Goal: Task Accomplishment & Management: Complete application form

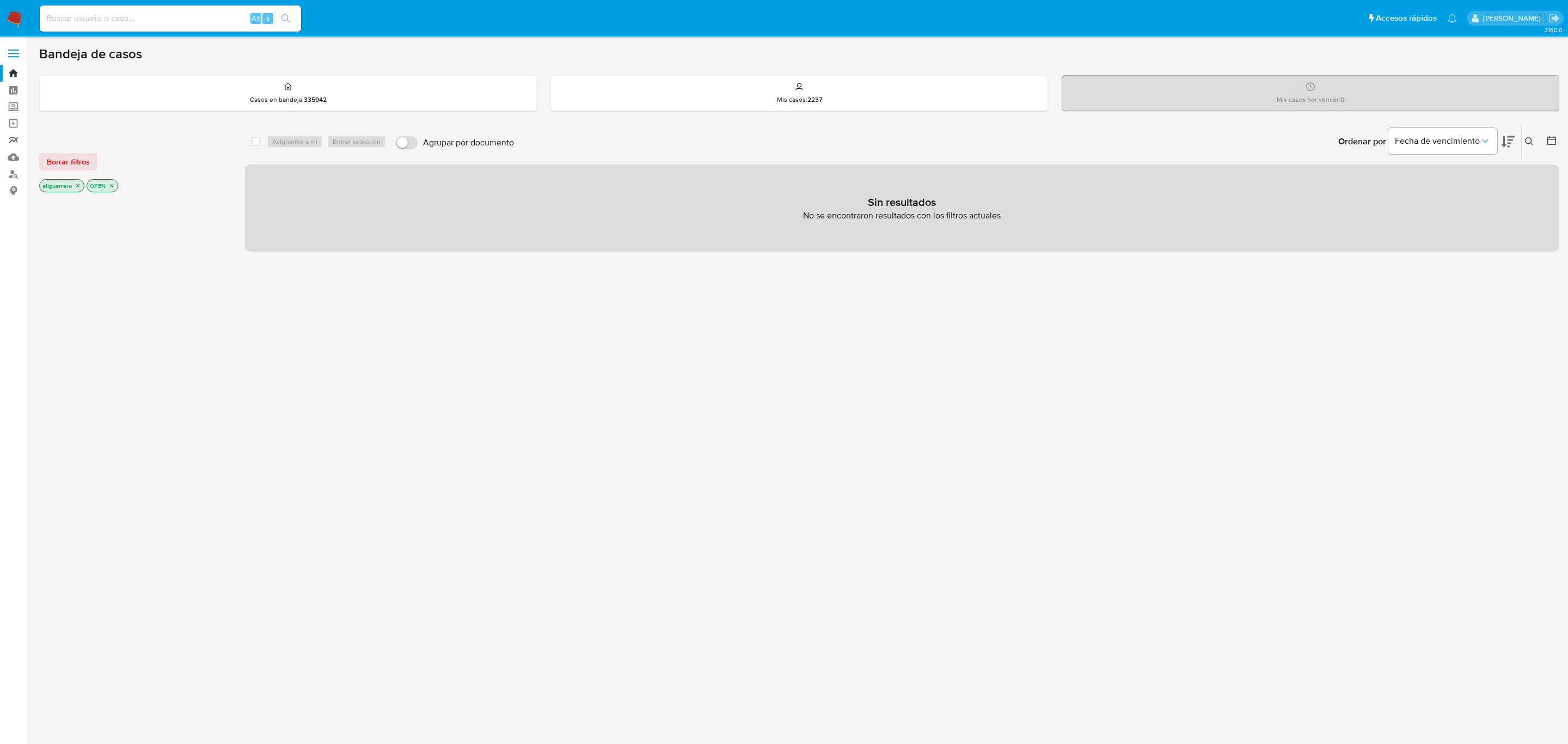
click at [16, 141] on link "Reportes" at bounding box center [65, 140] width 130 height 17
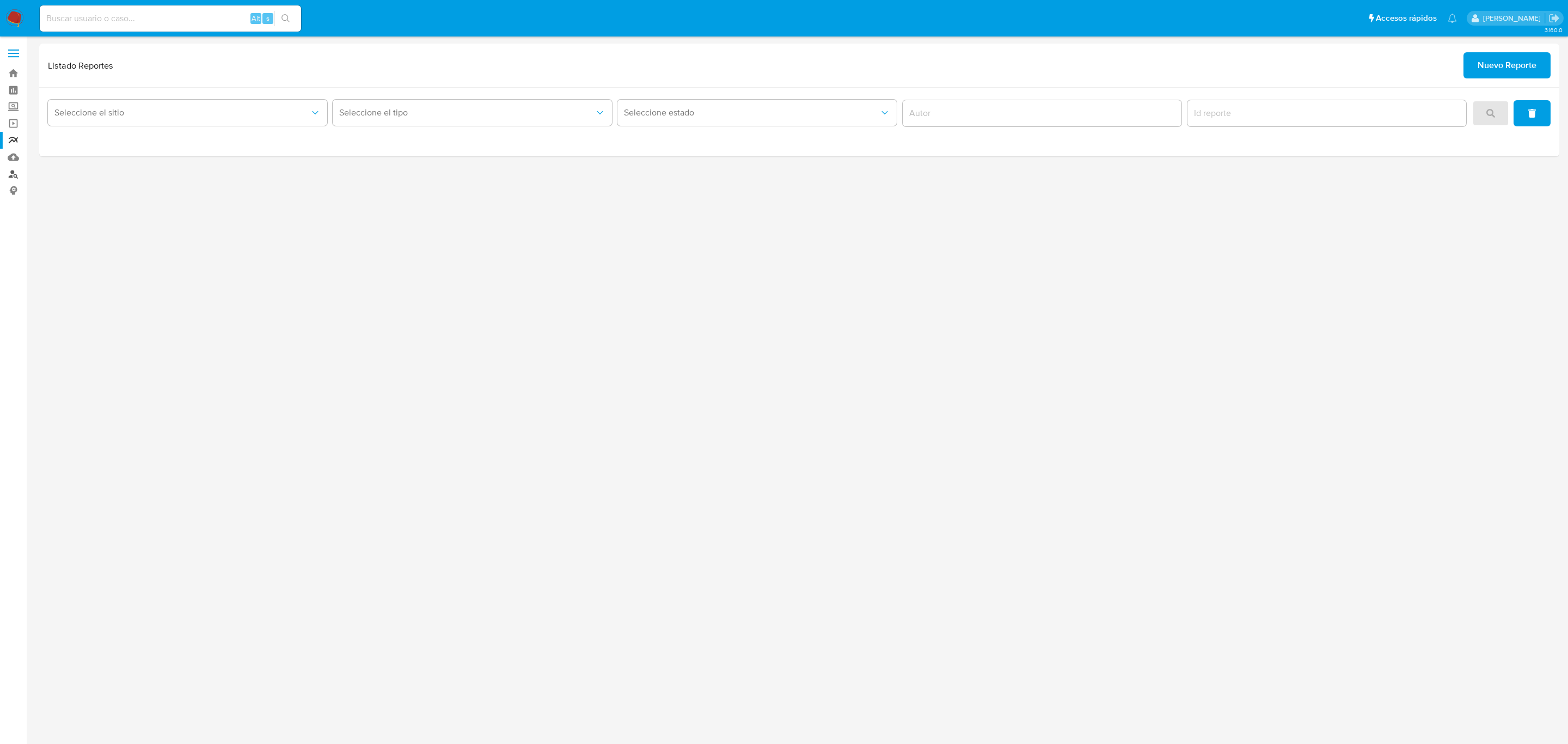
click at [18, 170] on link "Buscador de personas" at bounding box center [65, 174] width 130 height 17
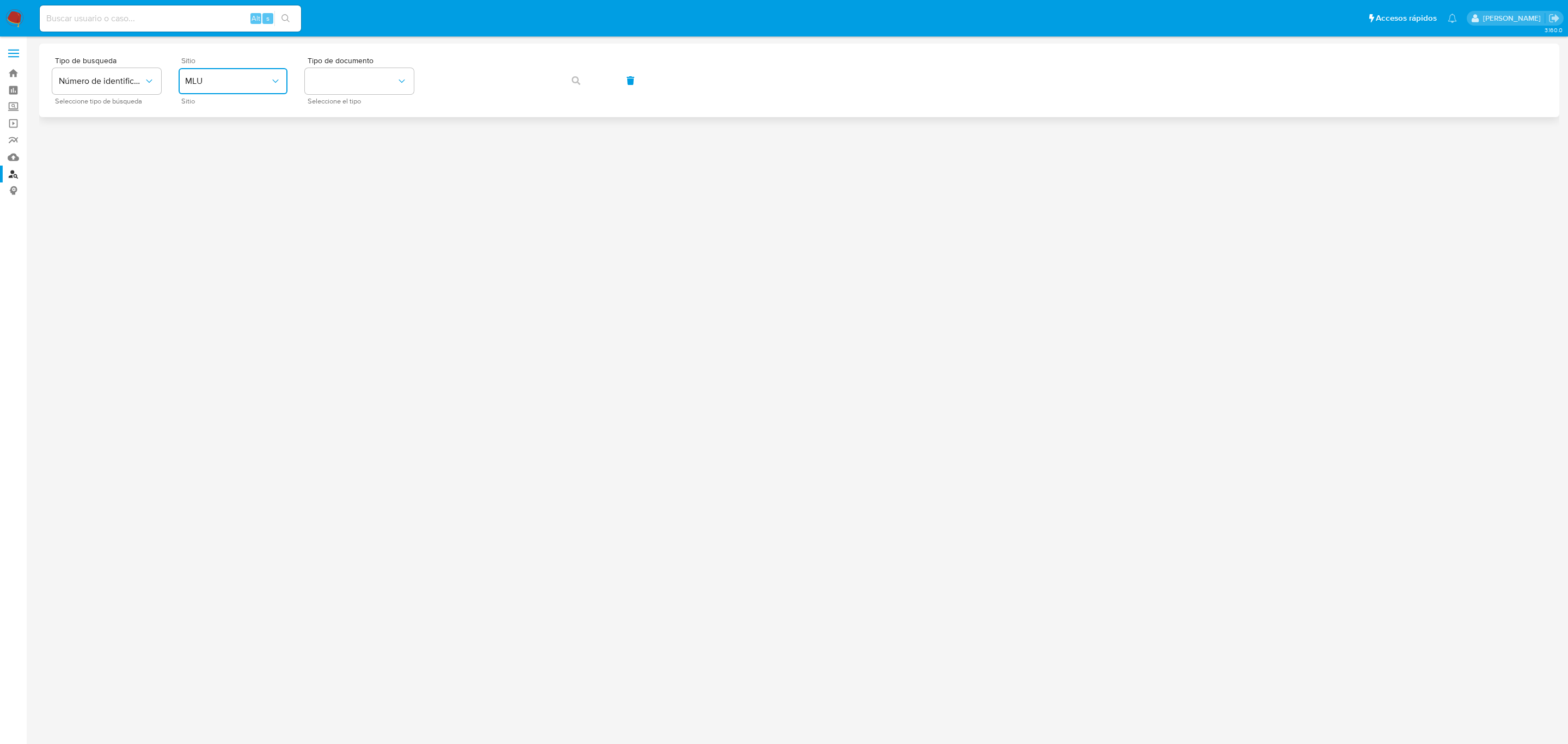
click at [211, 87] on button "MLU" at bounding box center [233, 81] width 109 height 26
click at [219, 142] on div "MLA" at bounding box center [229, 136] width 89 height 26
click at [345, 85] on button "identificationType" at bounding box center [359, 81] width 109 height 26
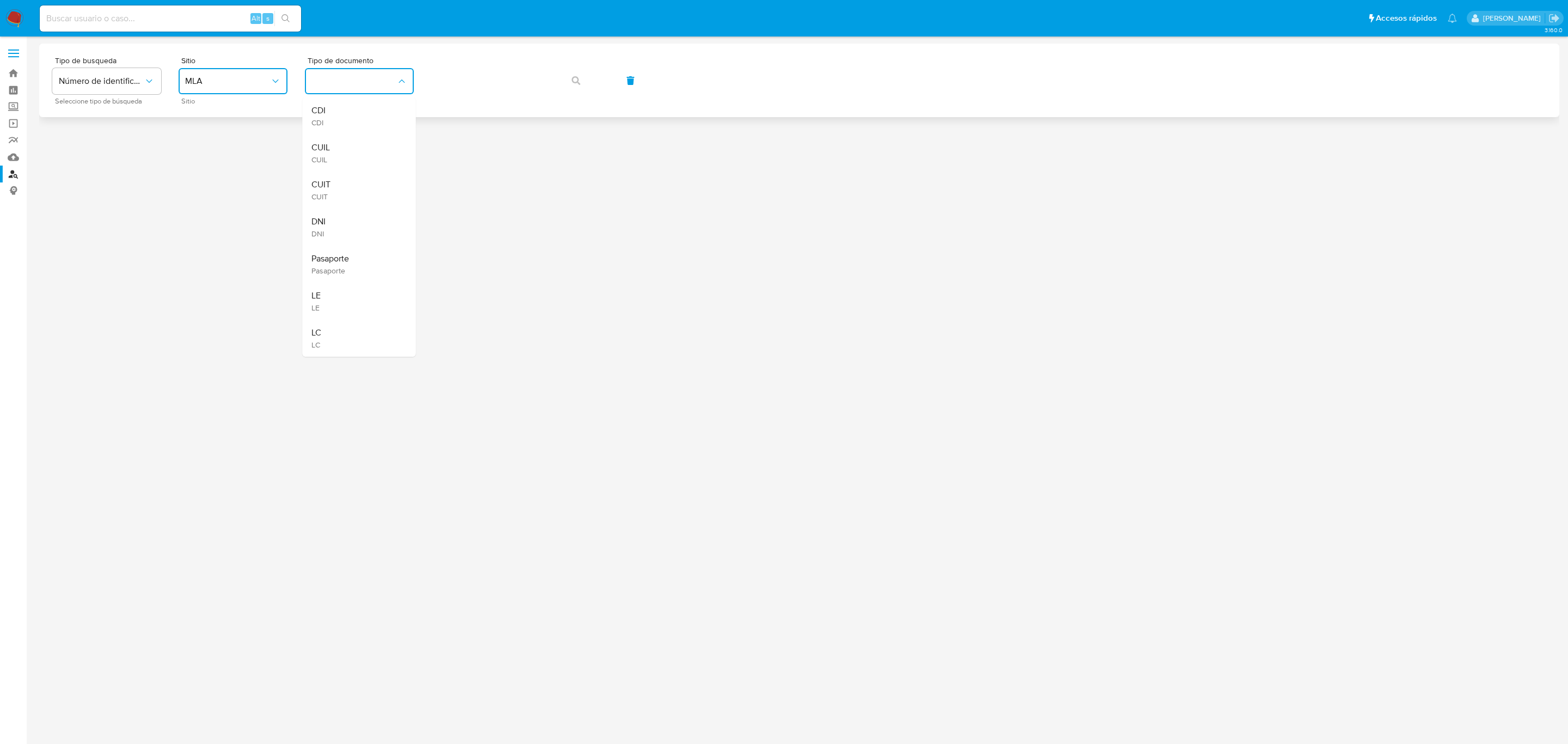
drag, startPoint x: 368, startPoint y: 149, endPoint x: 425, endPoint y: 83, distance: 87.2
click at [368, 147] on div "CUIL CUIL" at bounding box center [356, 153] width 89 height 37
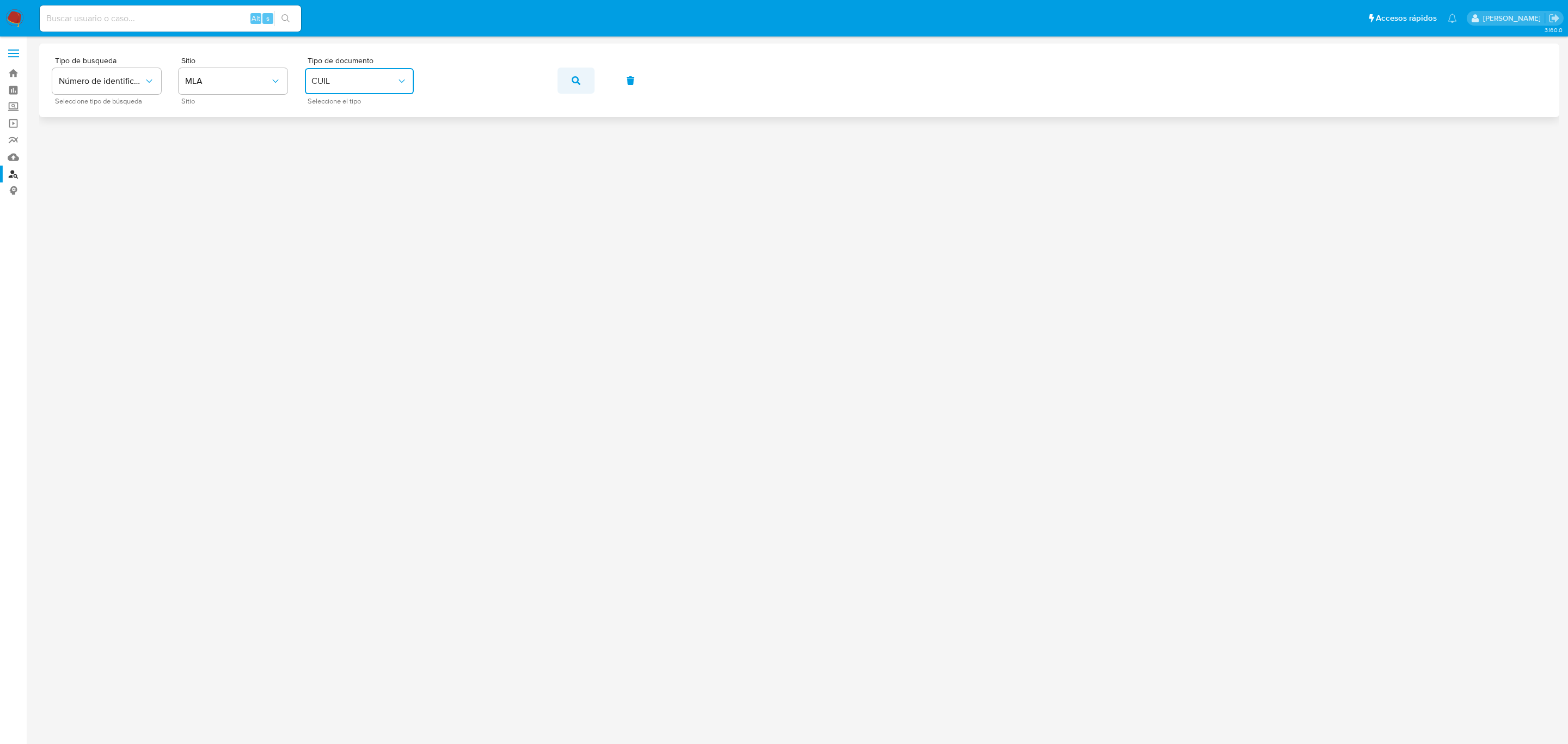
click at [570, 71] on button "button" at bounding box center [576, 80] width 37 height 26
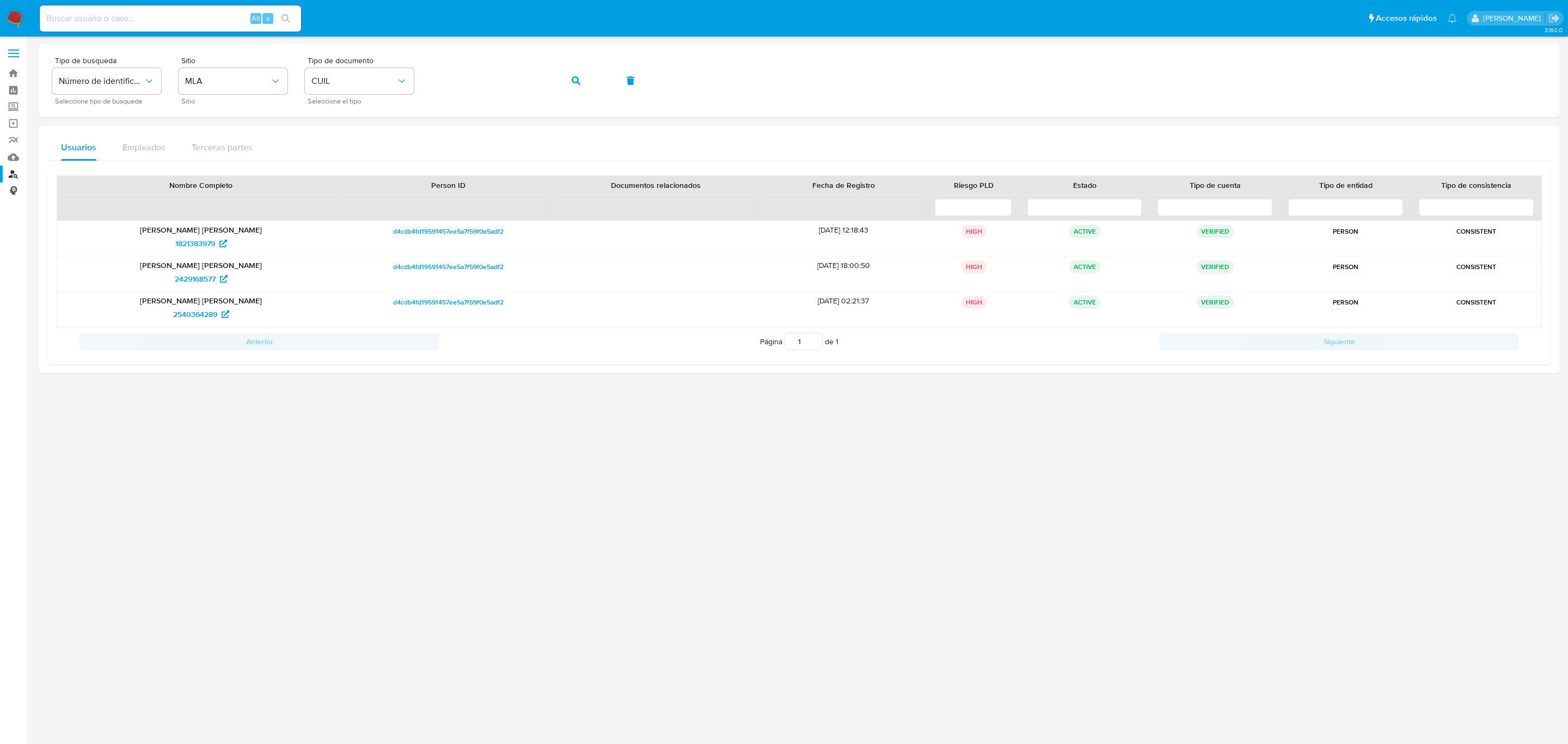
click at [13, 192] on link "Consolidado" at bounding box center [65, 191] width 130 height 17
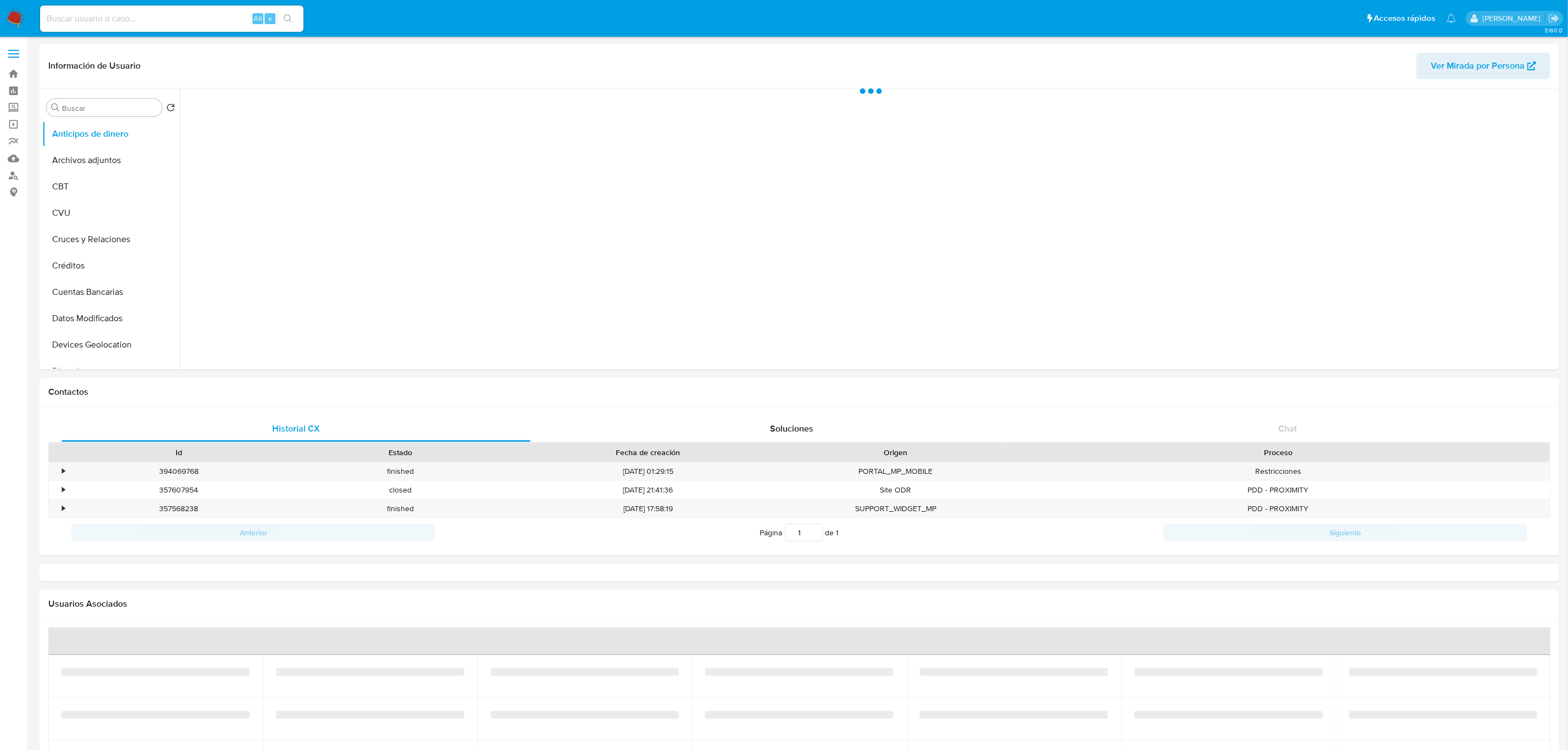
select select "10"
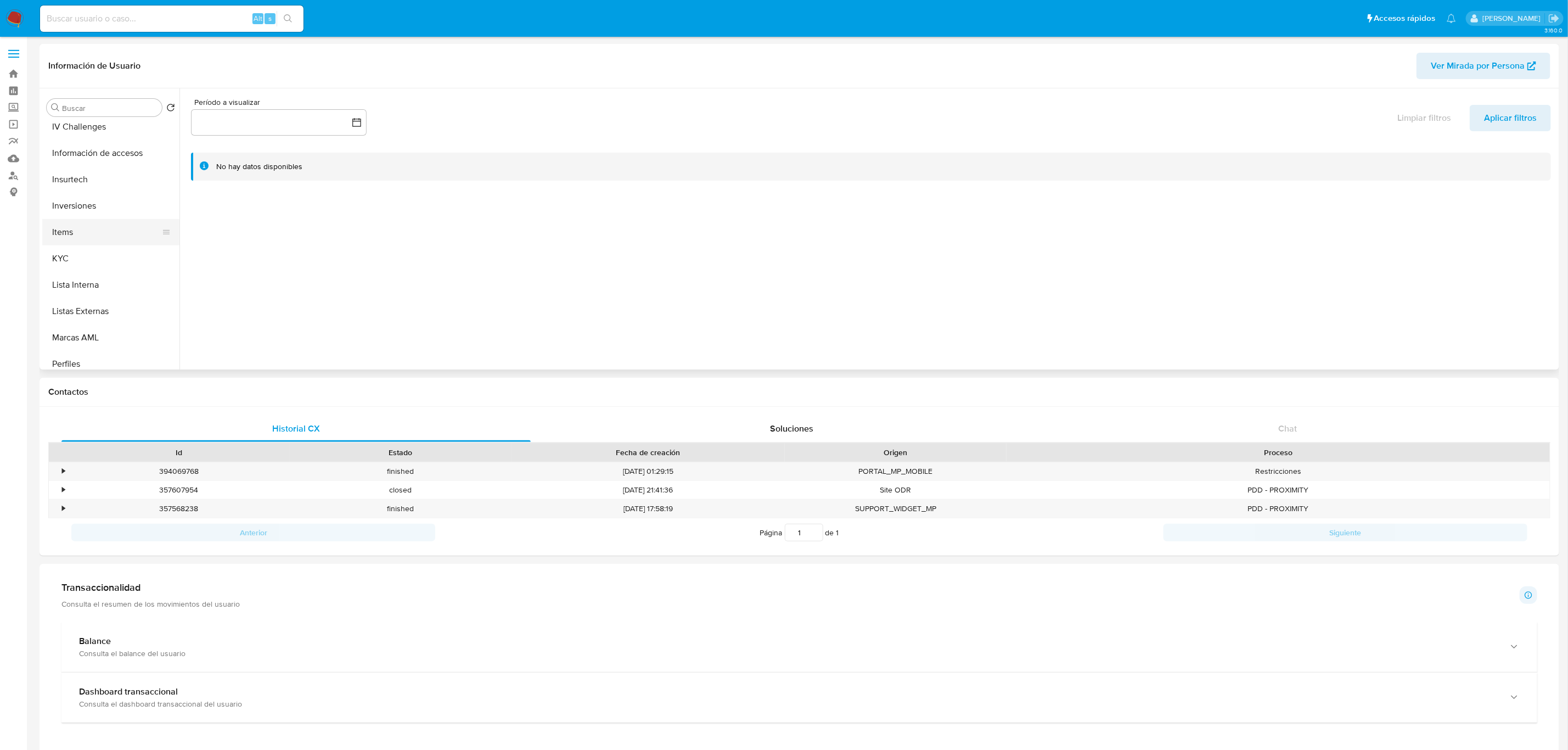
scroll to position [494, 0]
click at [83, 219] on button "KYC" at bounding box center [106, 219] width 128 height 26
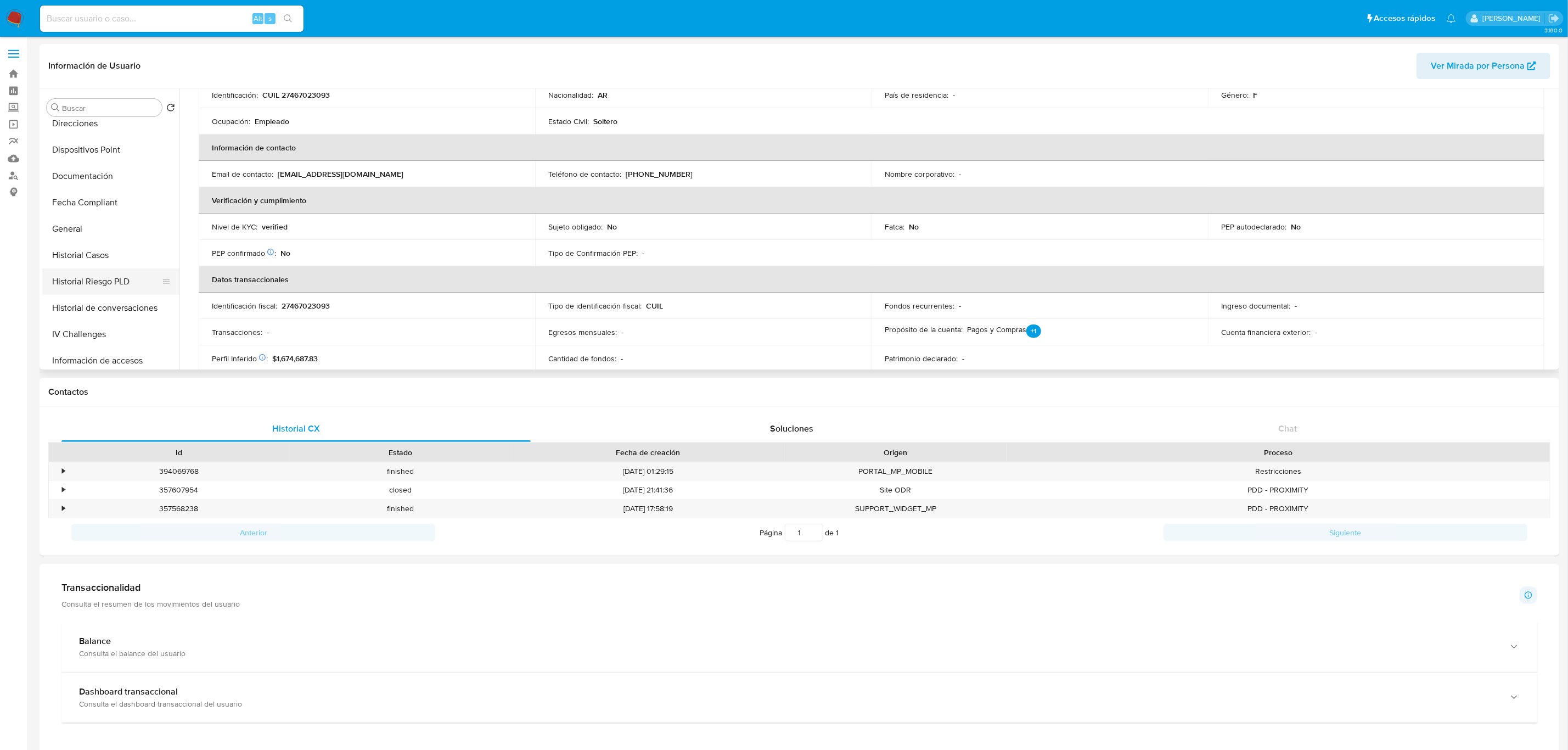
scroll to position [247, 0]
click at [86, 228] on button "General" at bounding box center [106, 229] width 128 height 26
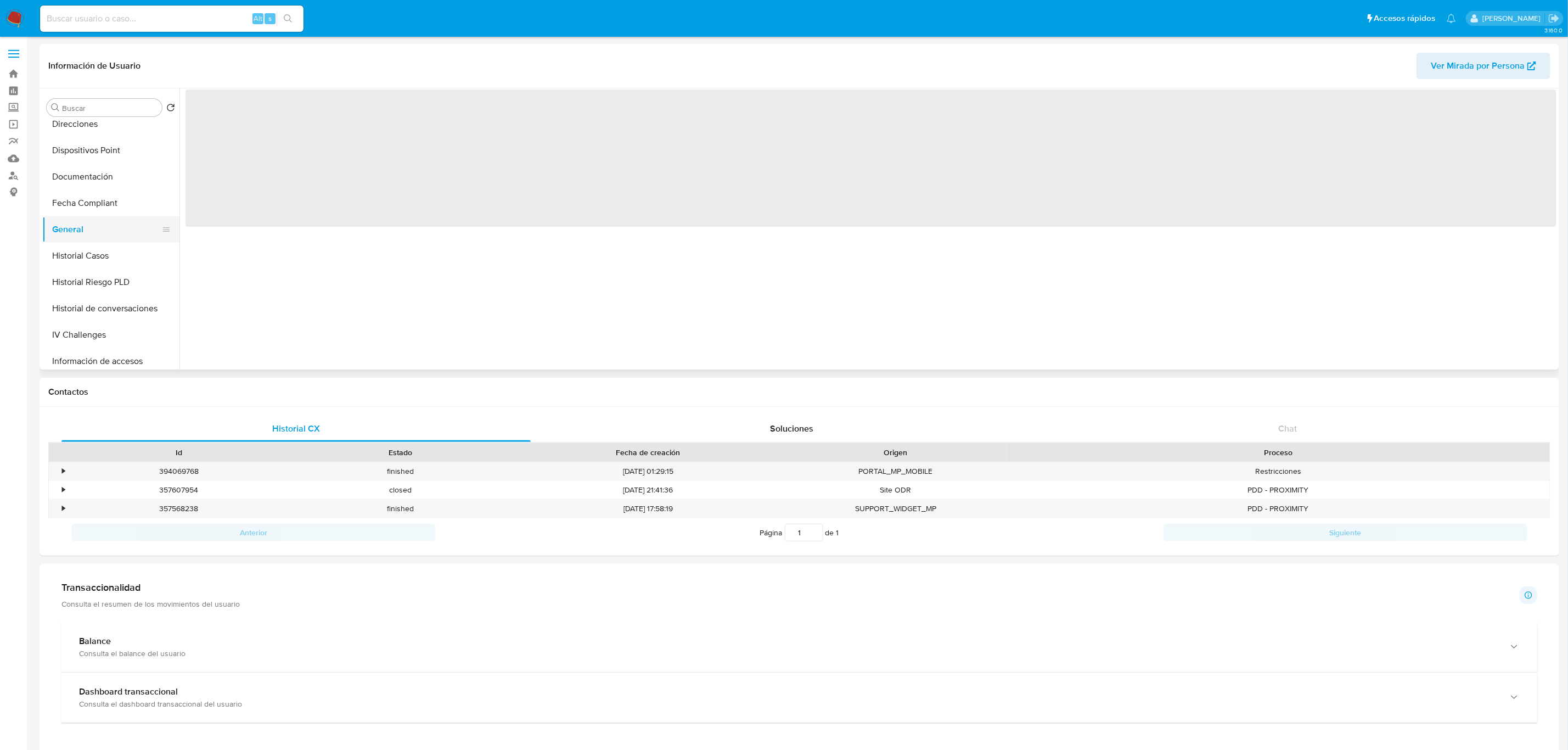
scroll to position [0, 0]
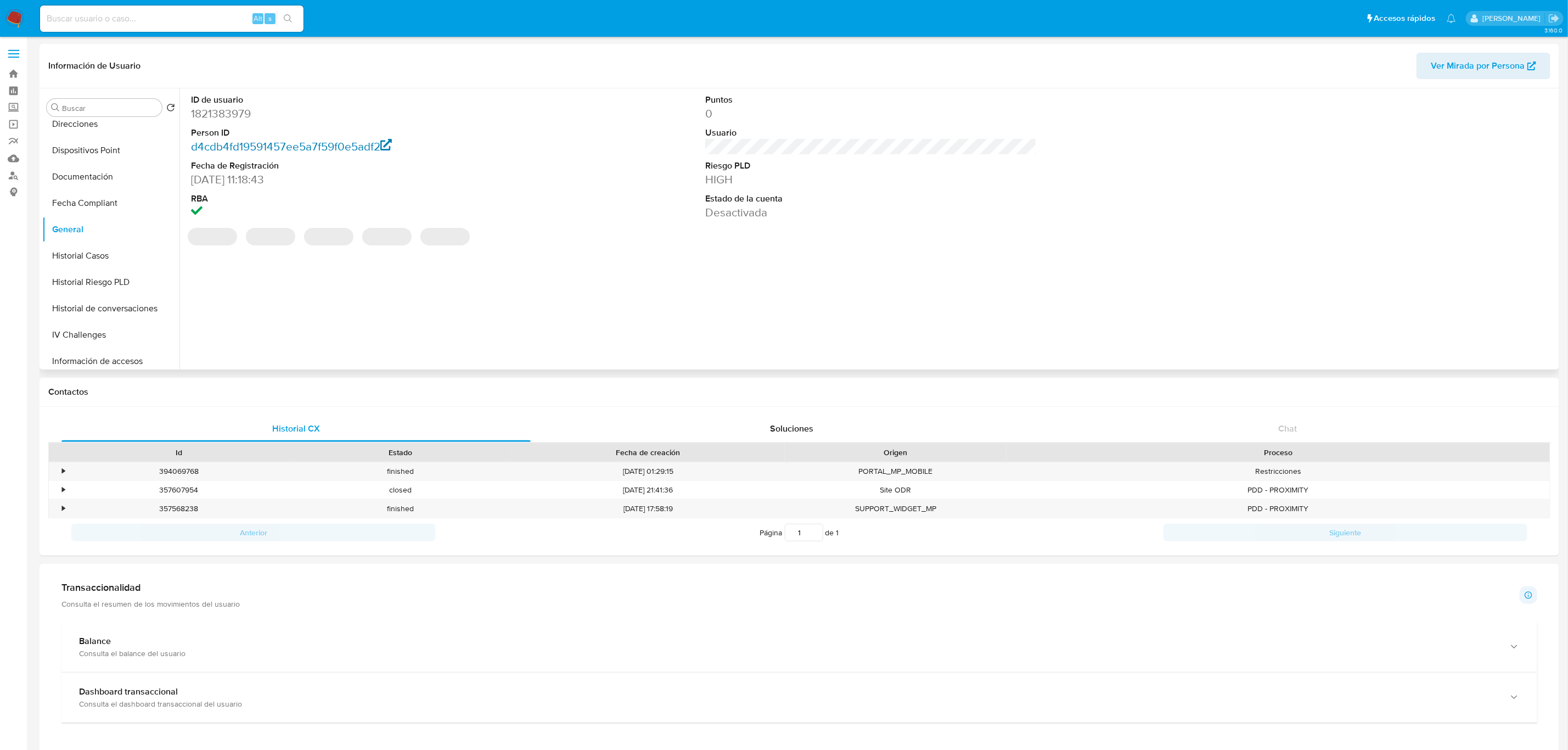
click at [282, 147] on link "d4cdb4fd19591457ee5a7f59f0e5adf2" at bounding box center [291, 146] width 201 height 16
click at [17, 175] on link "Buscador de personas" at bounding box center [65, 176] width 131 height 17
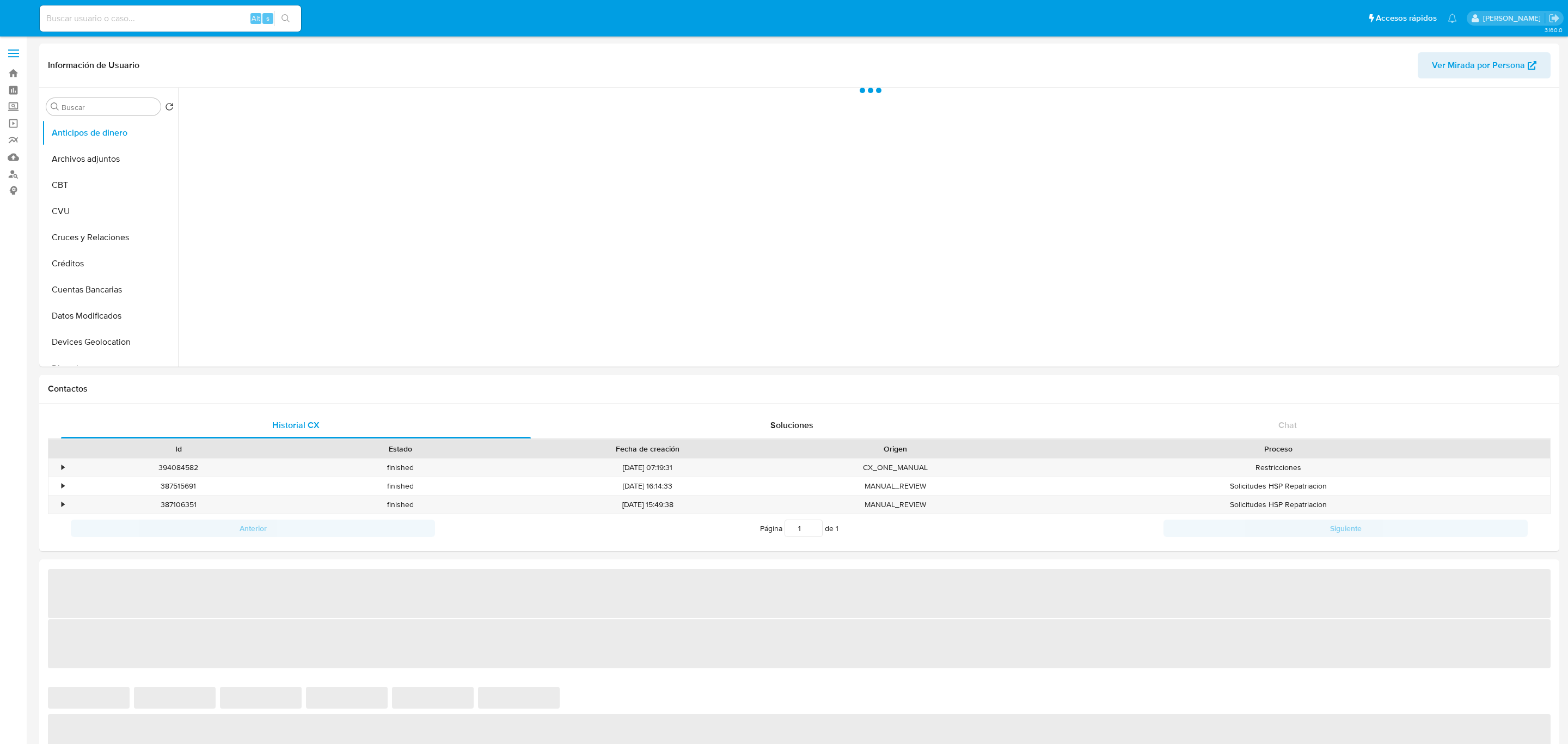
select select "10"
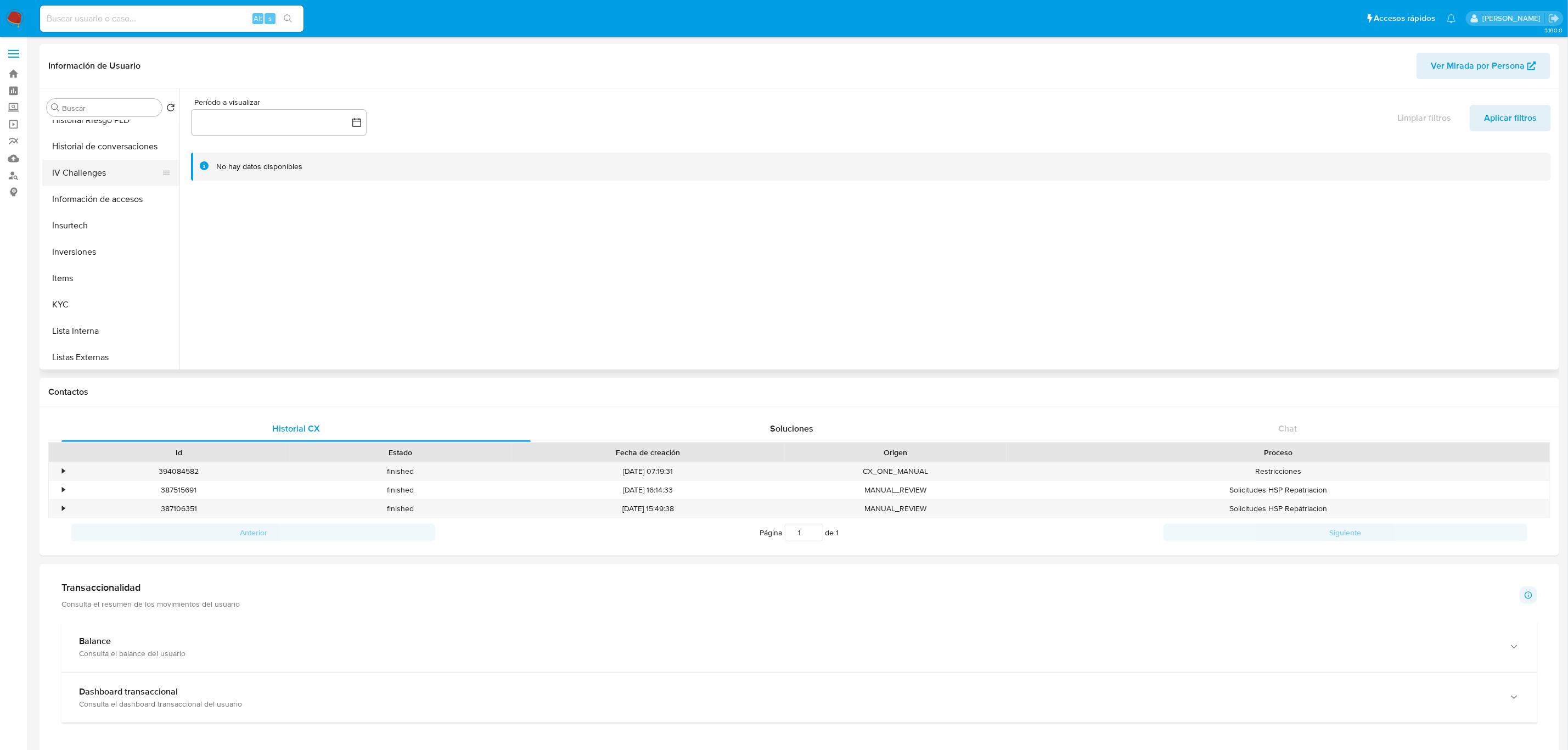
scroll to position [412, 0]
click at [292, 274] on div at bounding box center [868, 229] width 1377 height 281
click at [80, 294] on button "KYC" at bounding box center [106, 301] width 128 height 26
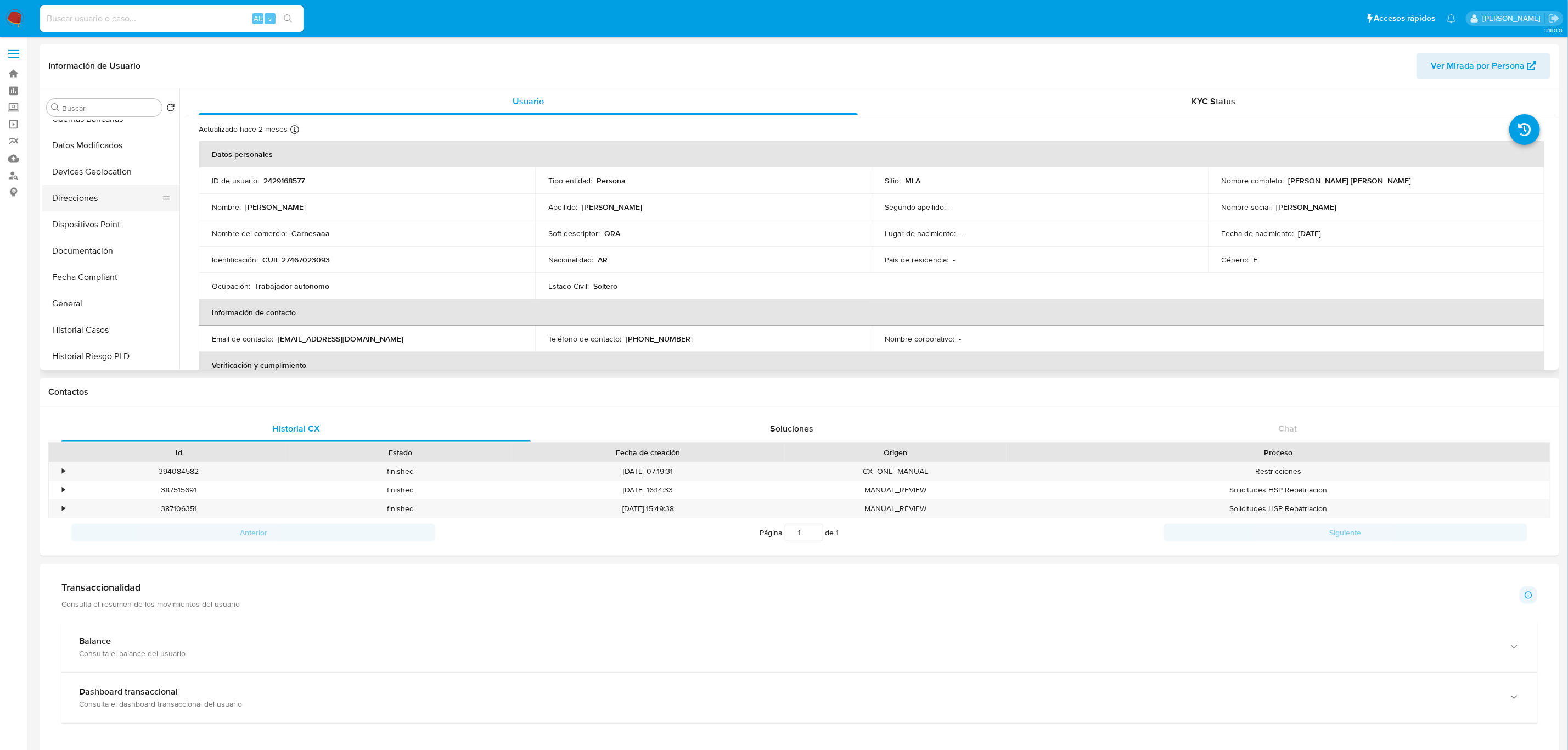
scroll to position [164, 0]
click at [86, 250] on button "Documentación" at bounding box center [106, 259] width 128 height 26
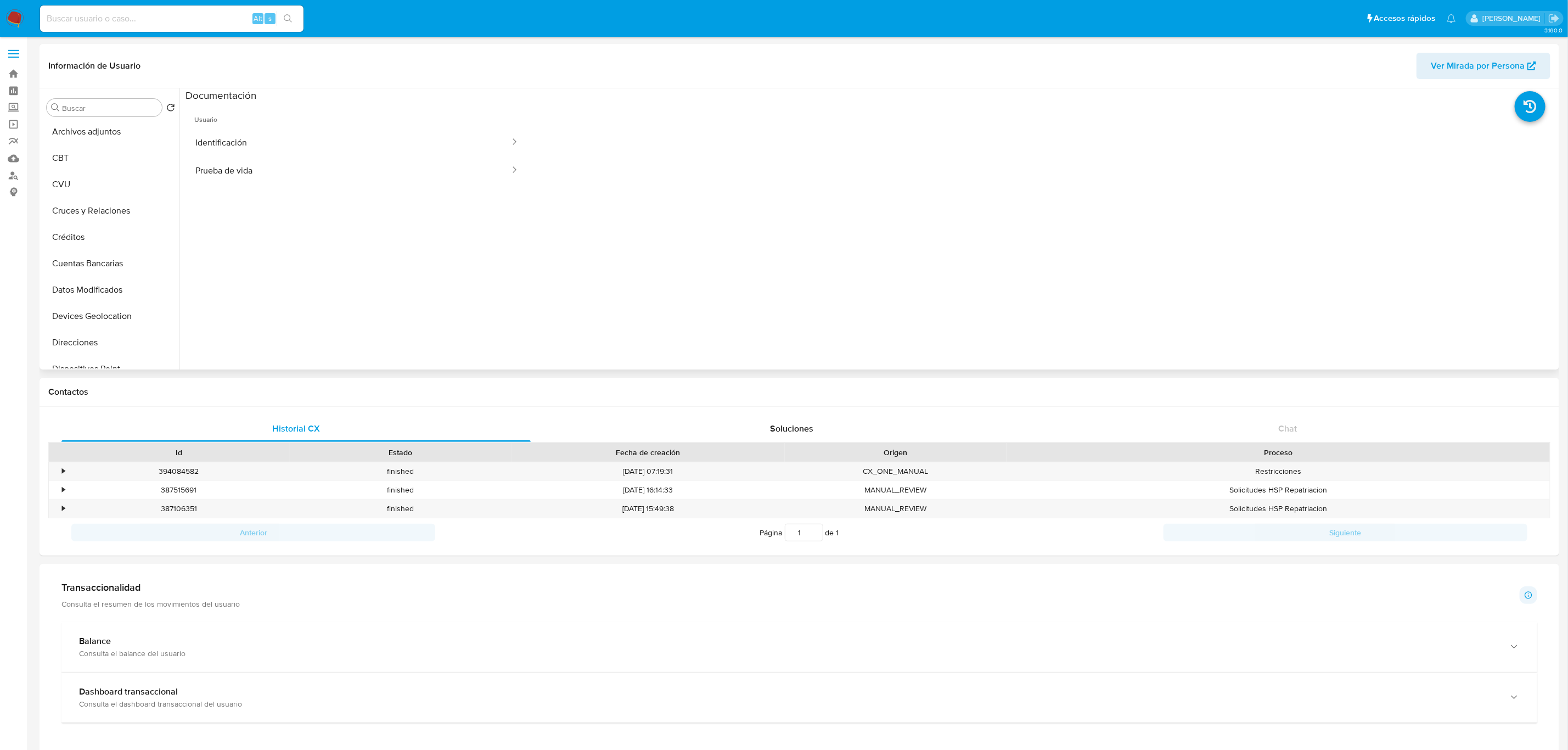
scroll to position [0, 0]
click at [63, 149] on button "Archivos adjuntos" at bounding box center [106, 160] width 128 height 26
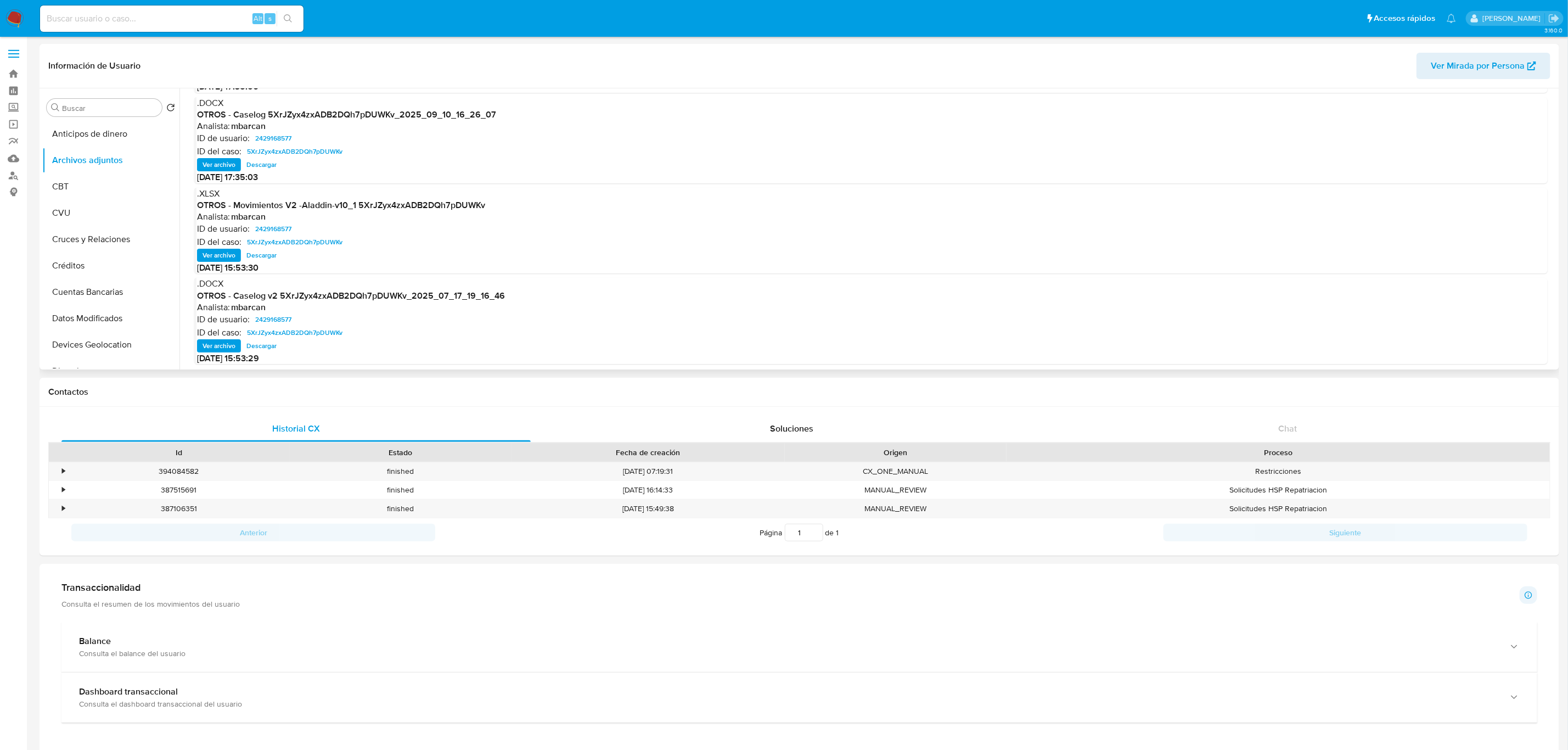
scroll to position [92, 0]
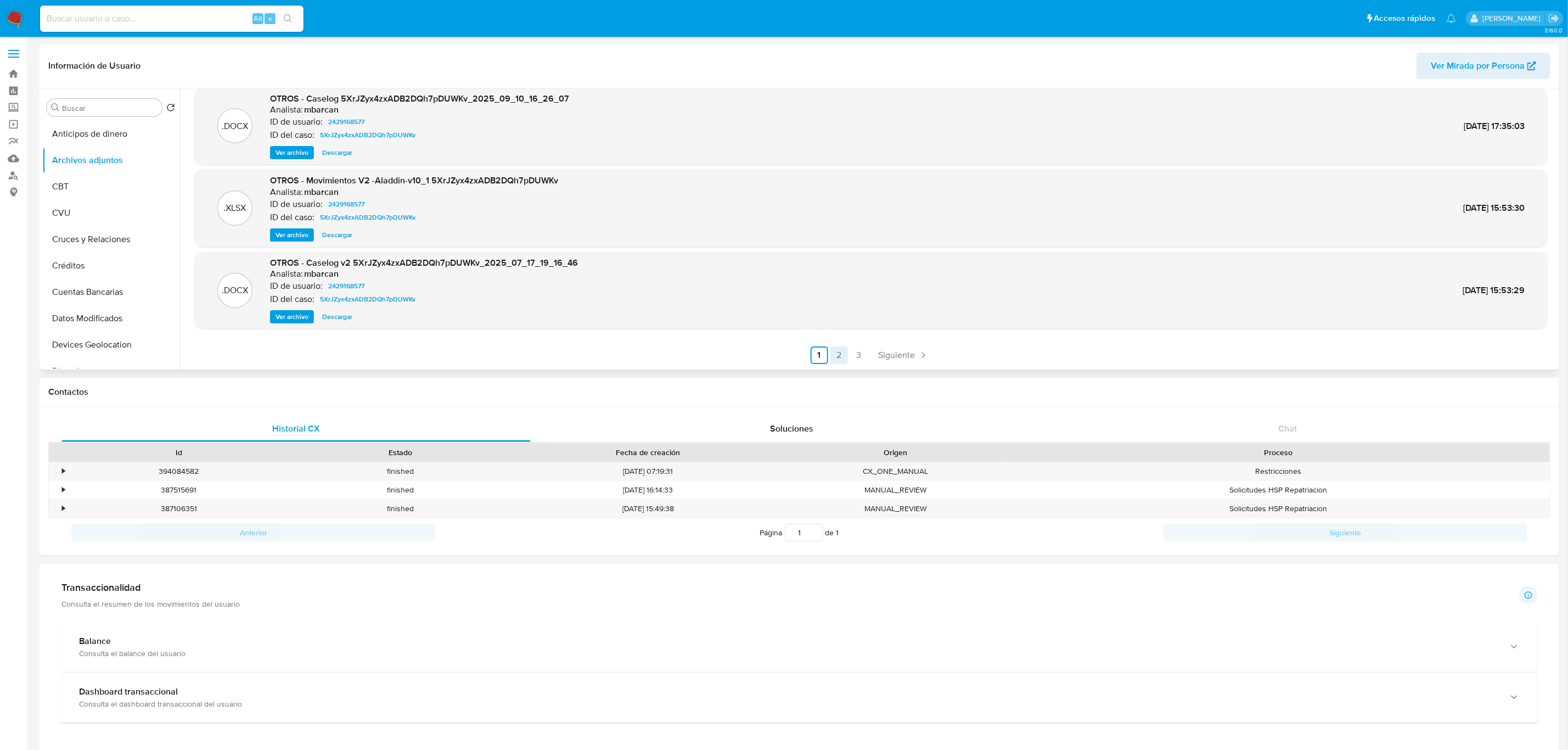
click at [838, 356] on link "2" at bounding box center [839, 355] width 18 height 18
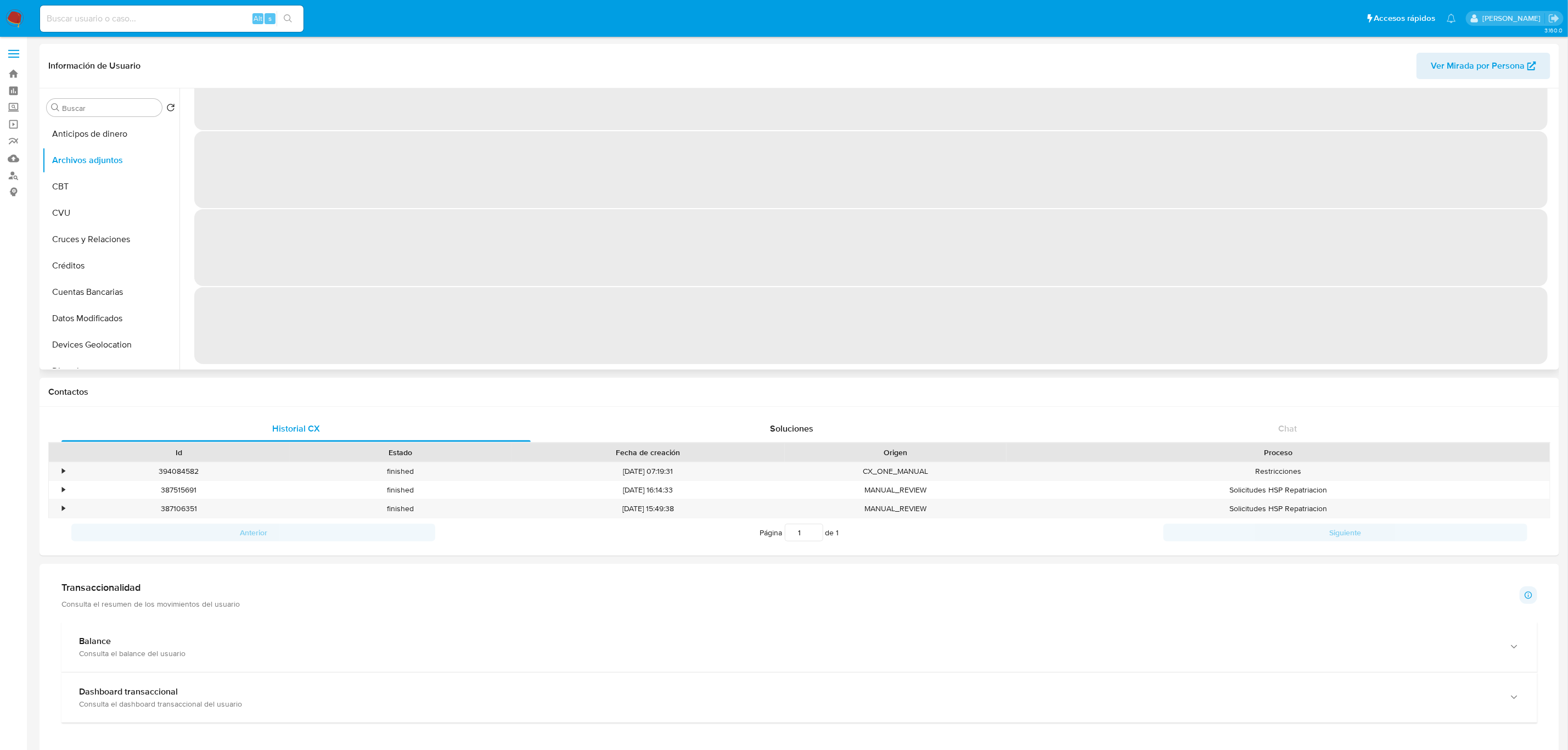
scroll to position [0, 0]
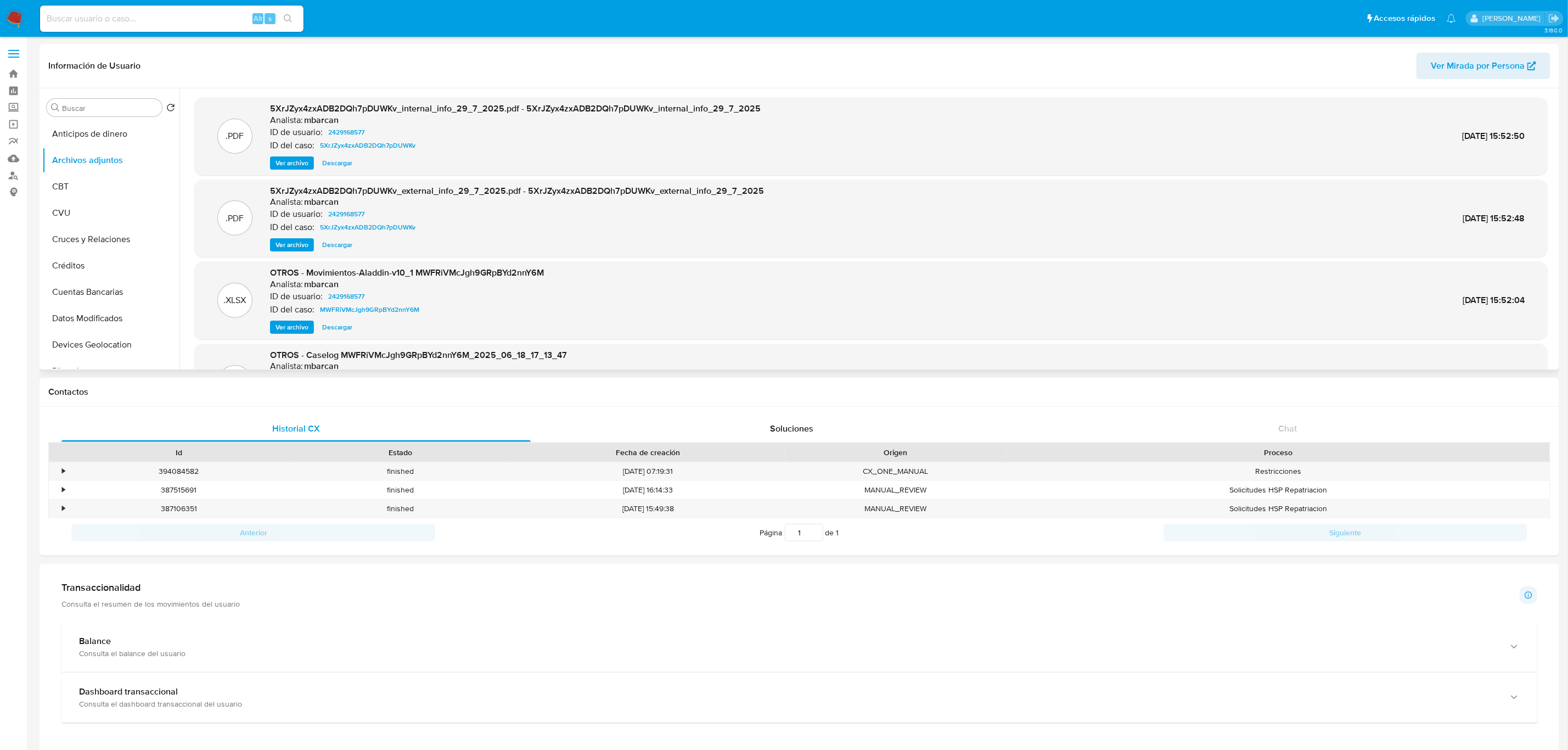
click at [301, 165] on span "Ver archivo" at bounding box center [292, 163] width 33 height 11
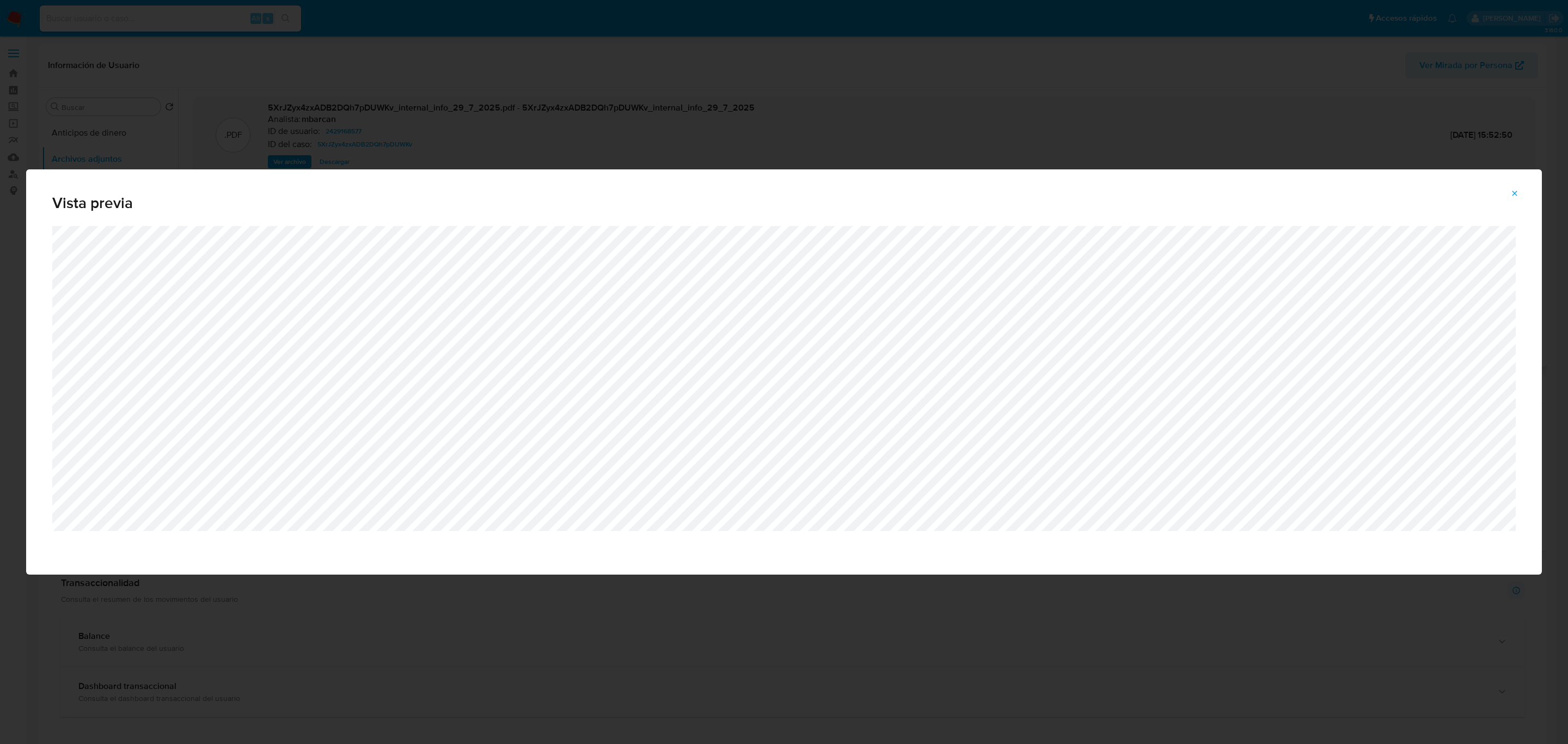
click at [941, 147] on div "Vista previa" at bounding box center [784, 372] width 1568 height 744
click at [1521, 194] on button "Attachment preview" at bounding box center [1514, 193] width 24 height 18
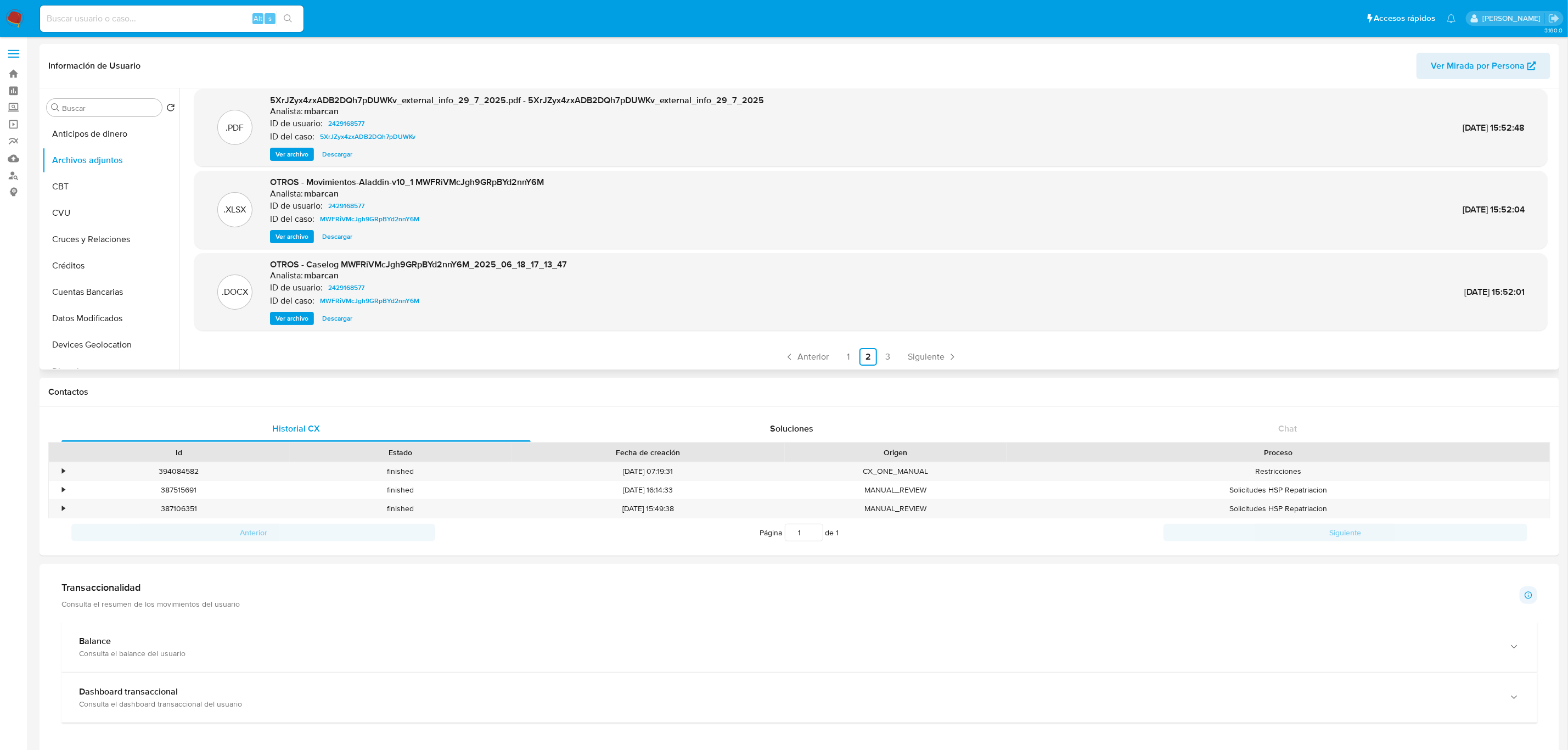
scroll to position [92, 0]
click at [883, 348] on link "3" at bounding box center [888, 355] width 18 height 18
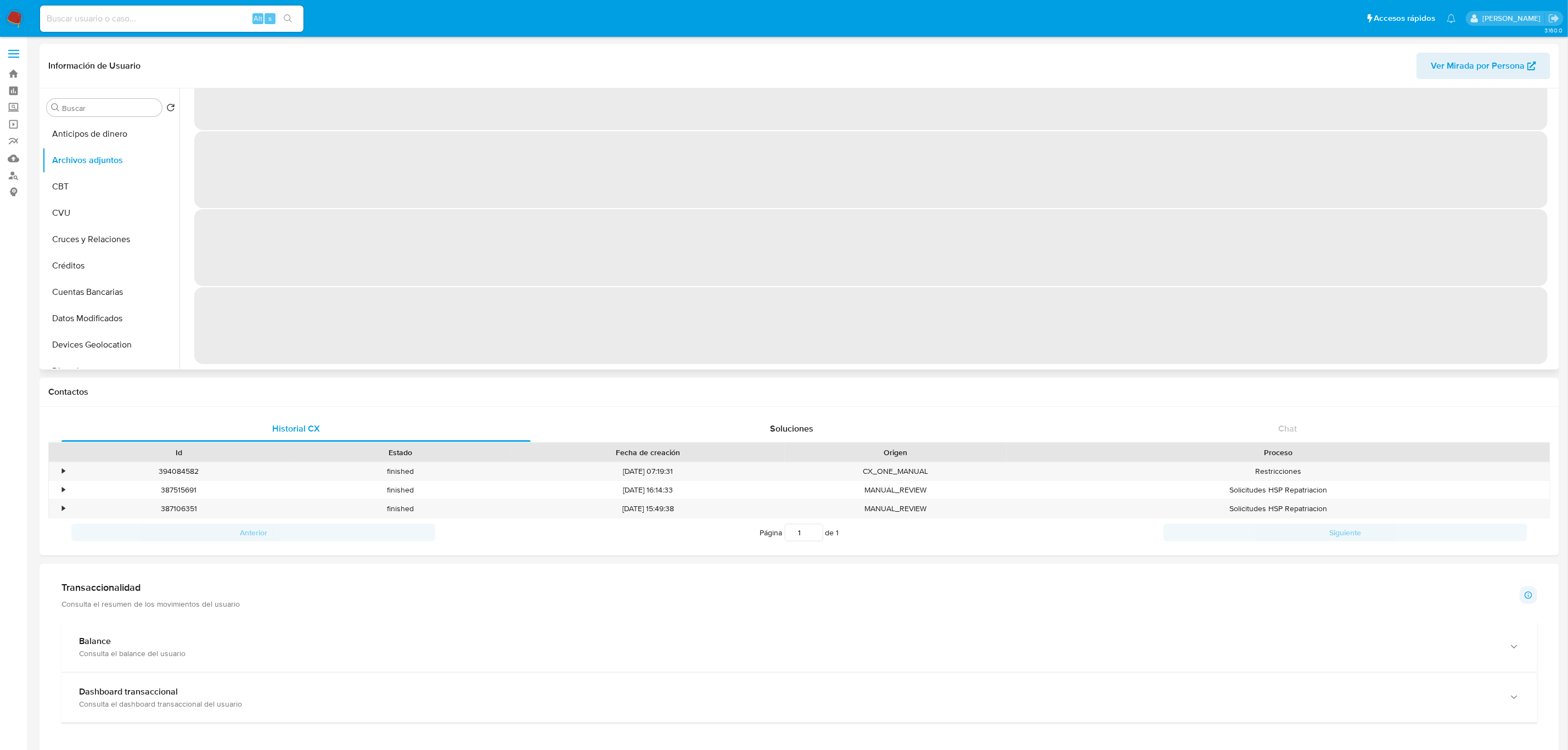
scroll to position [0, 0]
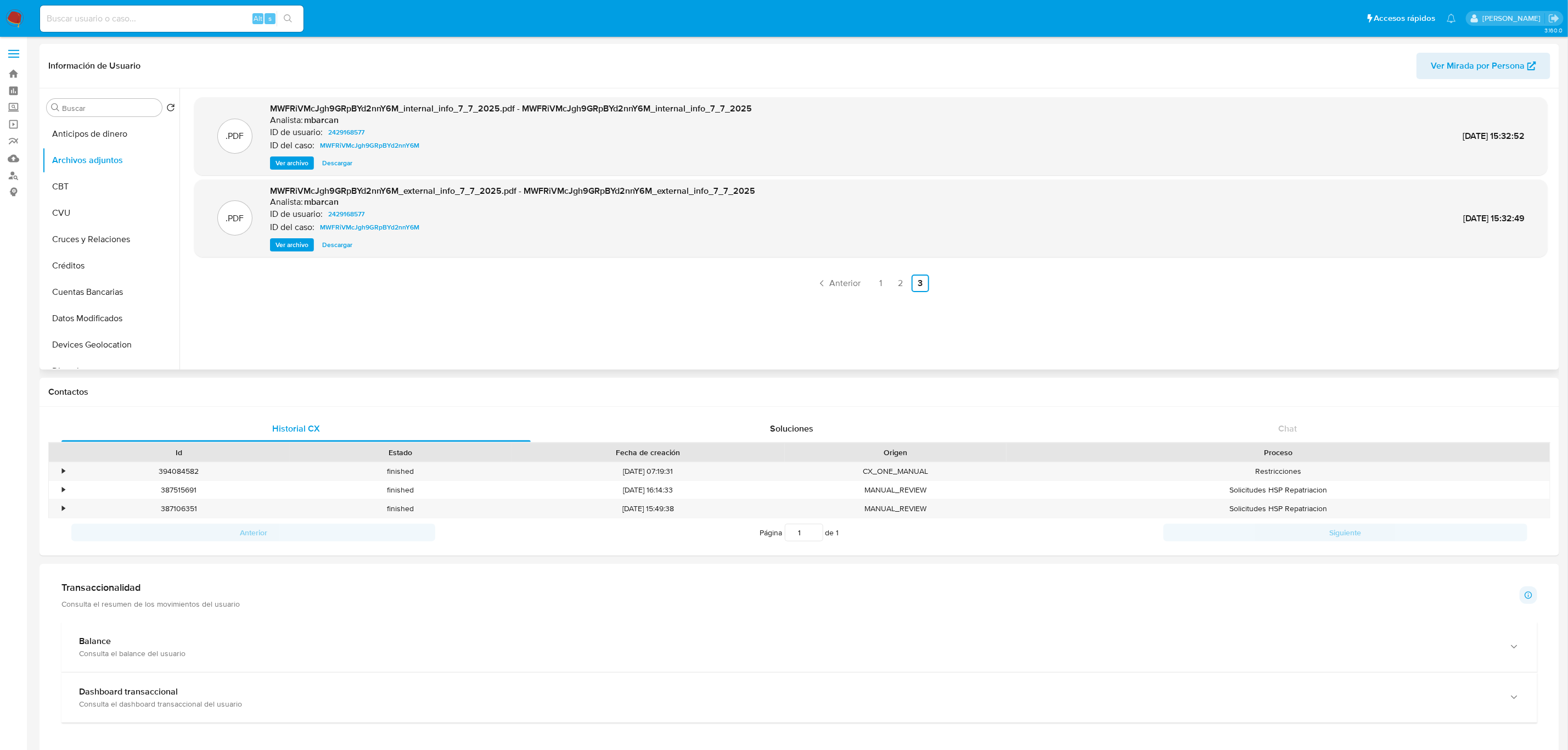
click at [287, 245] on span "Ver archivo" at bounding box center [292, 245] width 33 height 11
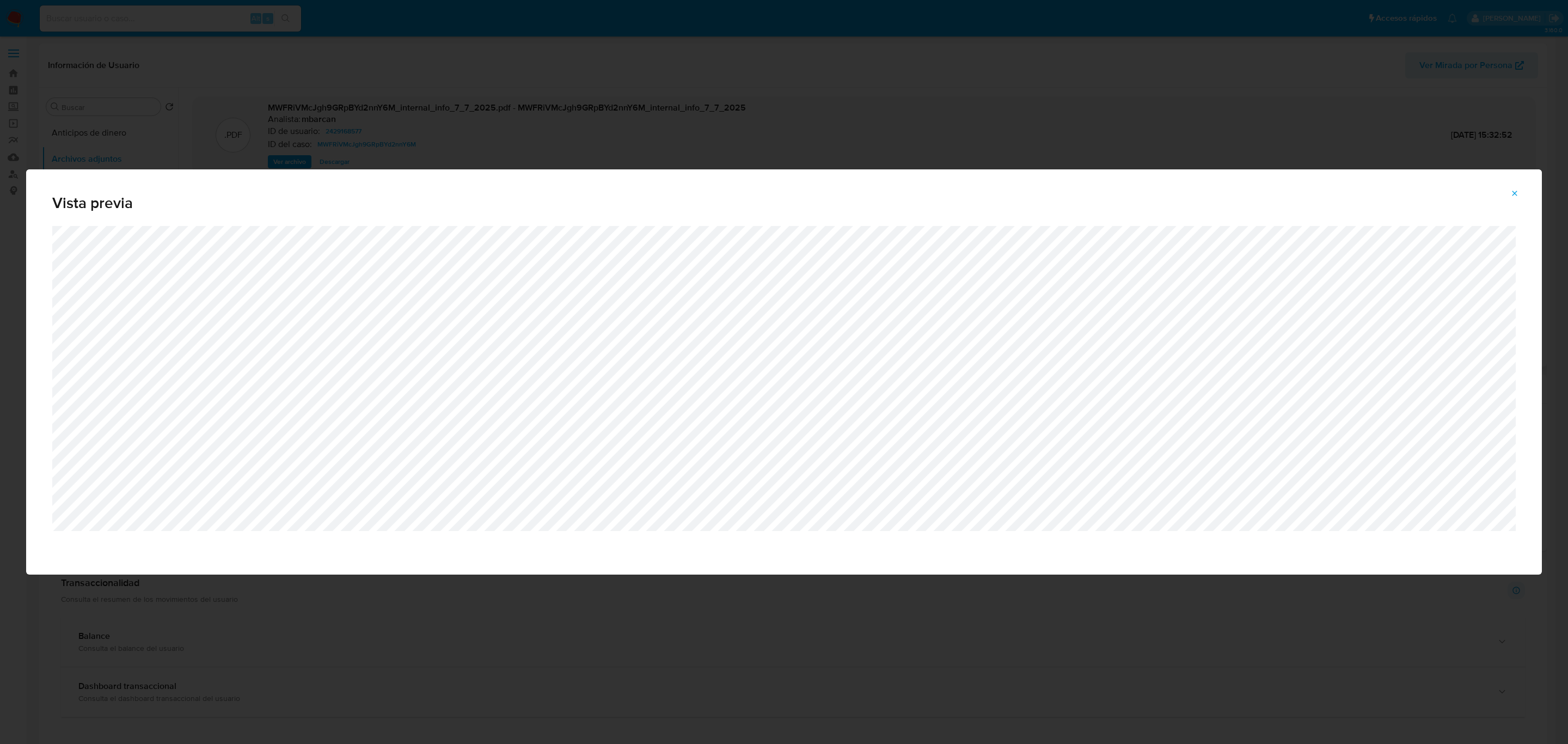
click at [961, 166] on div "Vista previa" at bounding box center [784, 372] width 1568 height 744
click at [1508, 198] on button "Attachment preview" at bounding box center [1514, 193] width 24 height 18
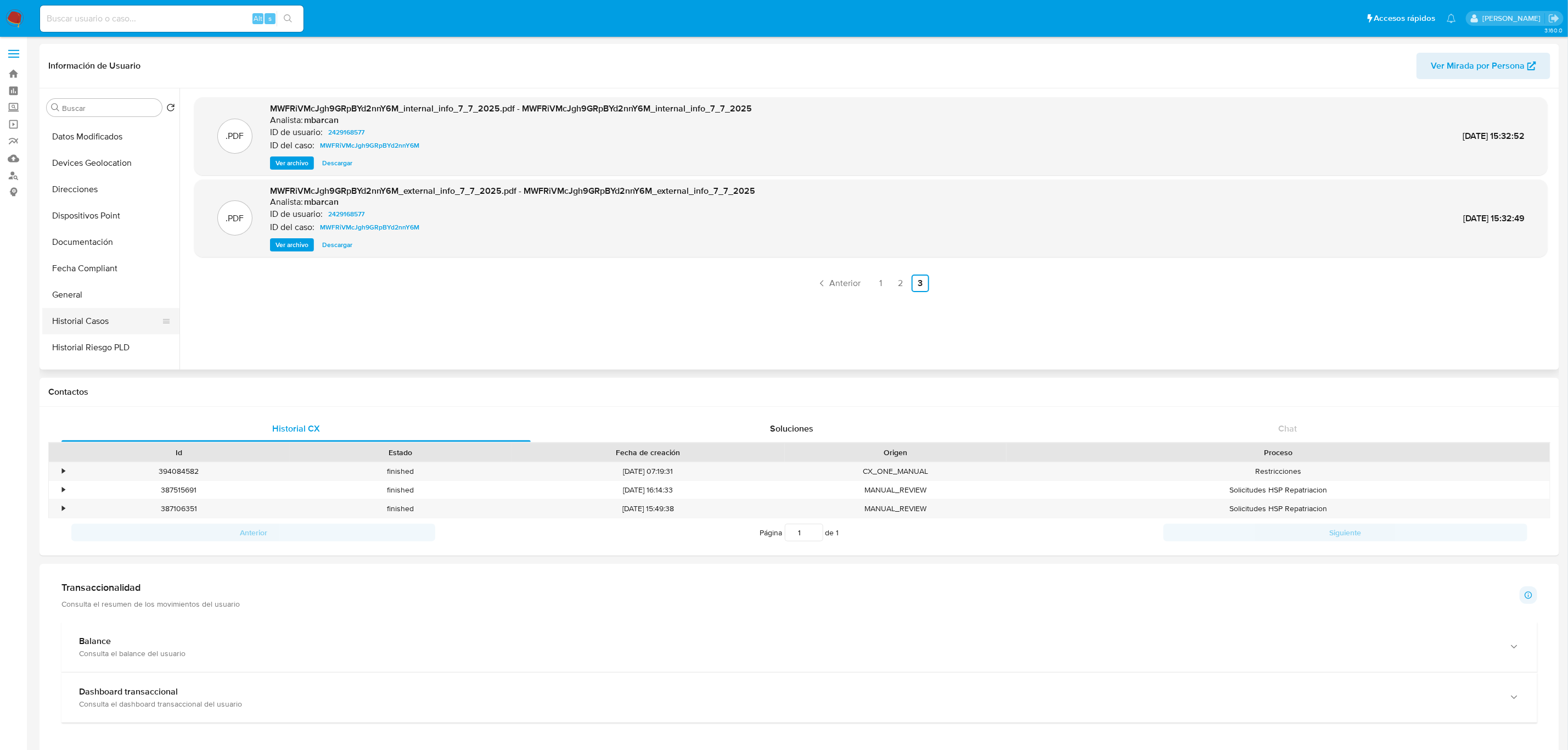
scroll to position [330, 0]
click at [56, 177] on button "Historial Casos" at bounding box center [106, 173] width 128 height 26
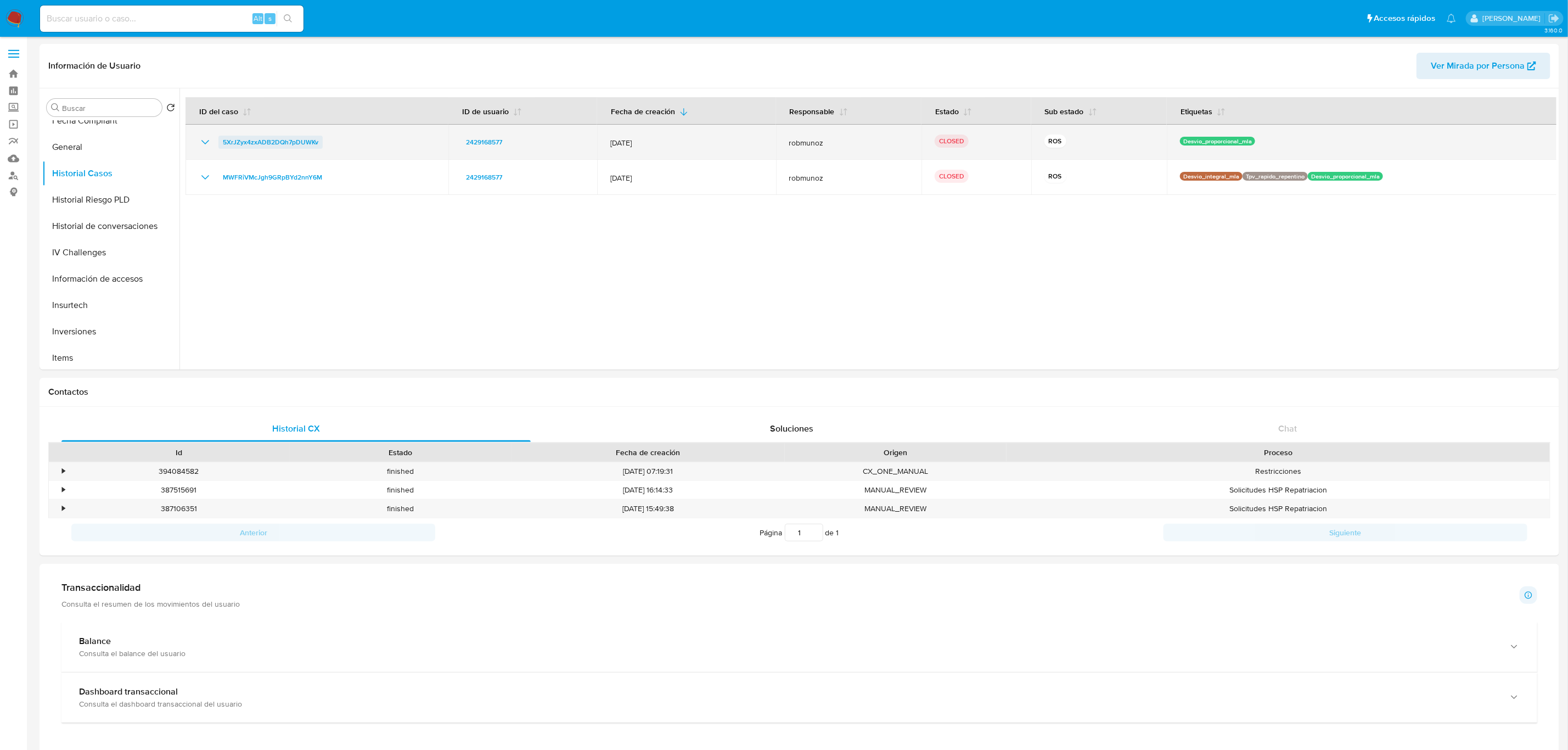
click at [267, 142] on span "5XrJZyx4zxADB2DQh7pDUWKv" at bounding box center [271, 142] width 96 height 13
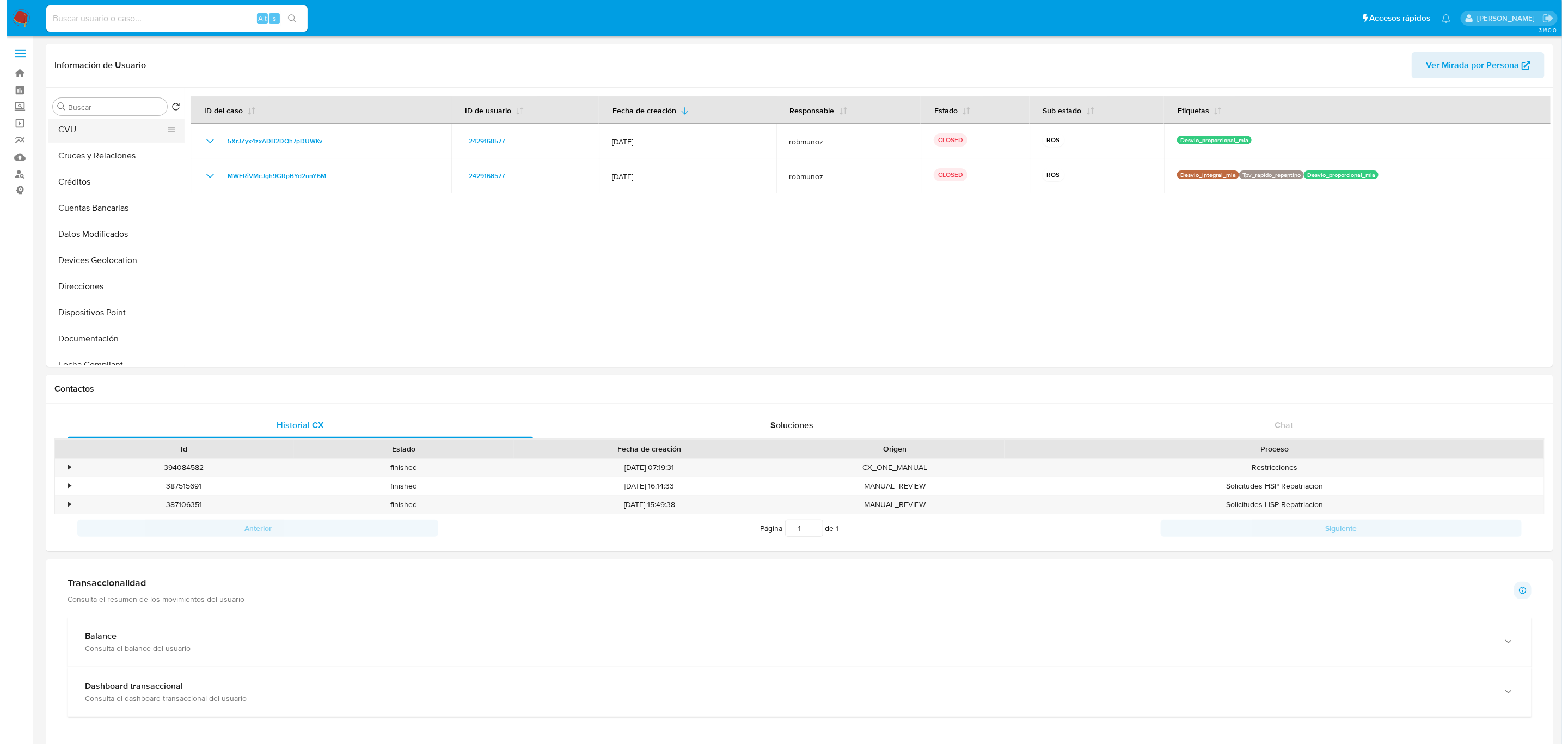
scroll to position [0, 0]
click at [105, 168] on button "Archivos adjuntos" at bounding box center [105, 159] width 127 height 26
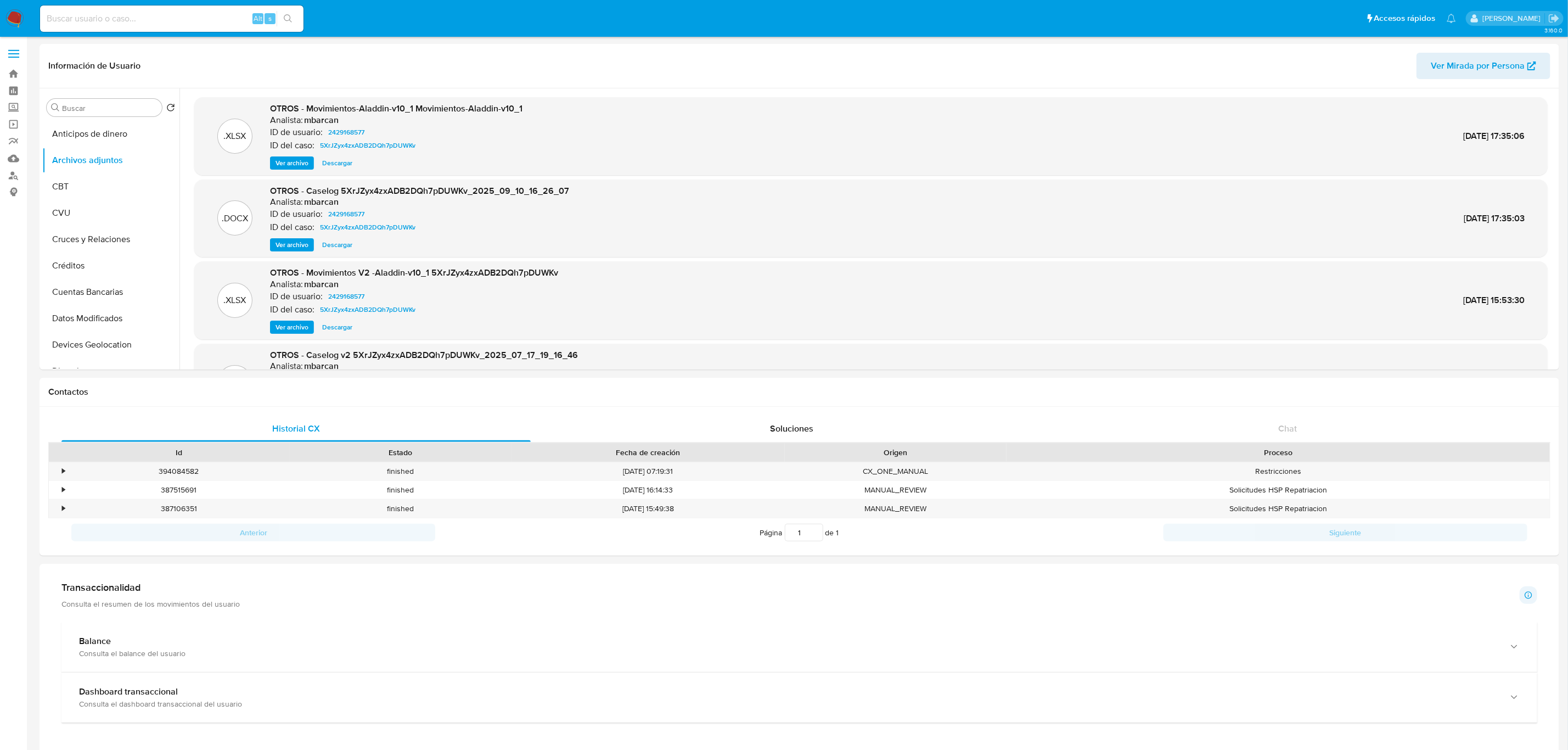
click at [290, 246] on span "Ver archivo" at bounding box center [292, 245] width 33 height 11
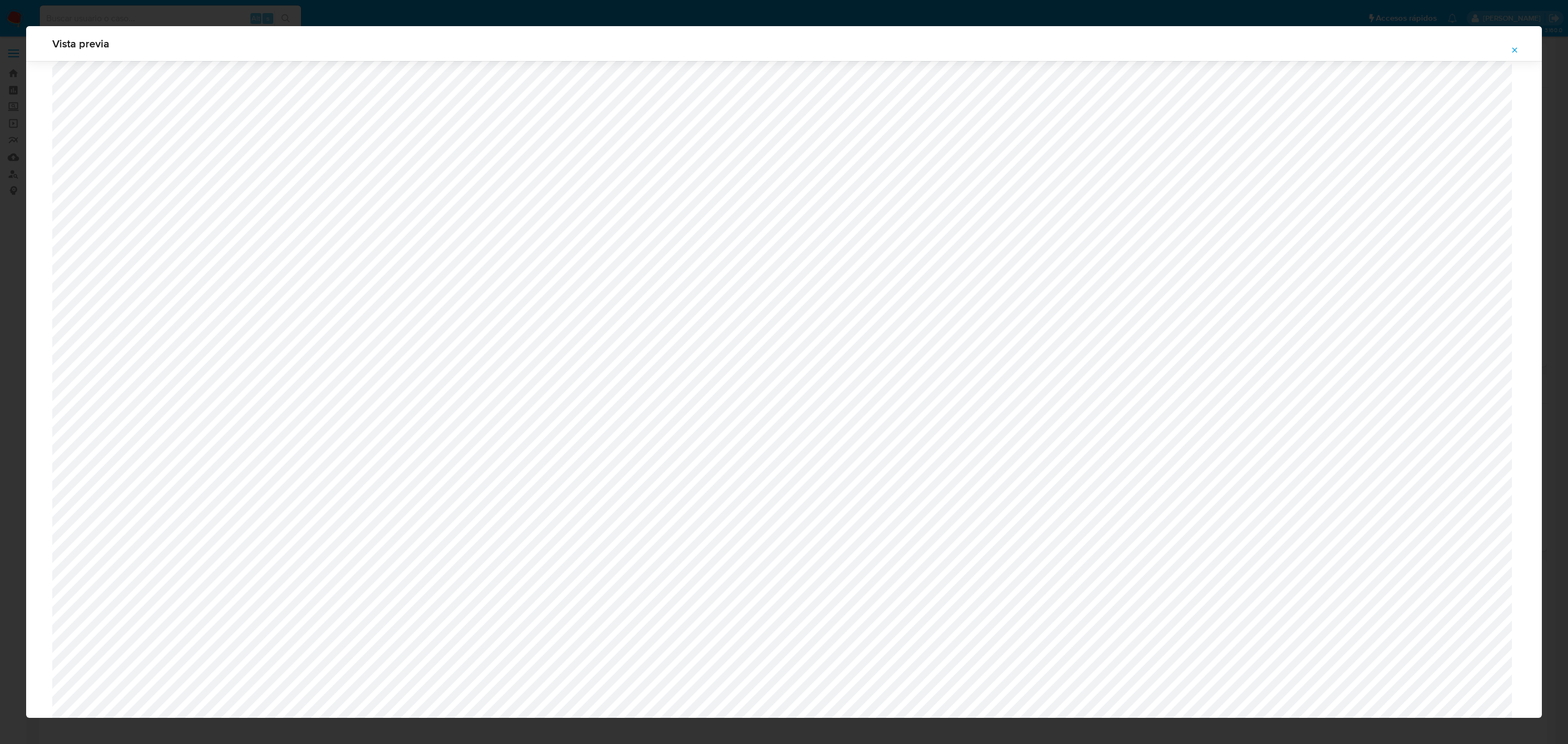
scroll to position [714, 0]
click at [1511, 54] on icon "Attachment preview" at bounding box center [1514, 50] width 9 height 9
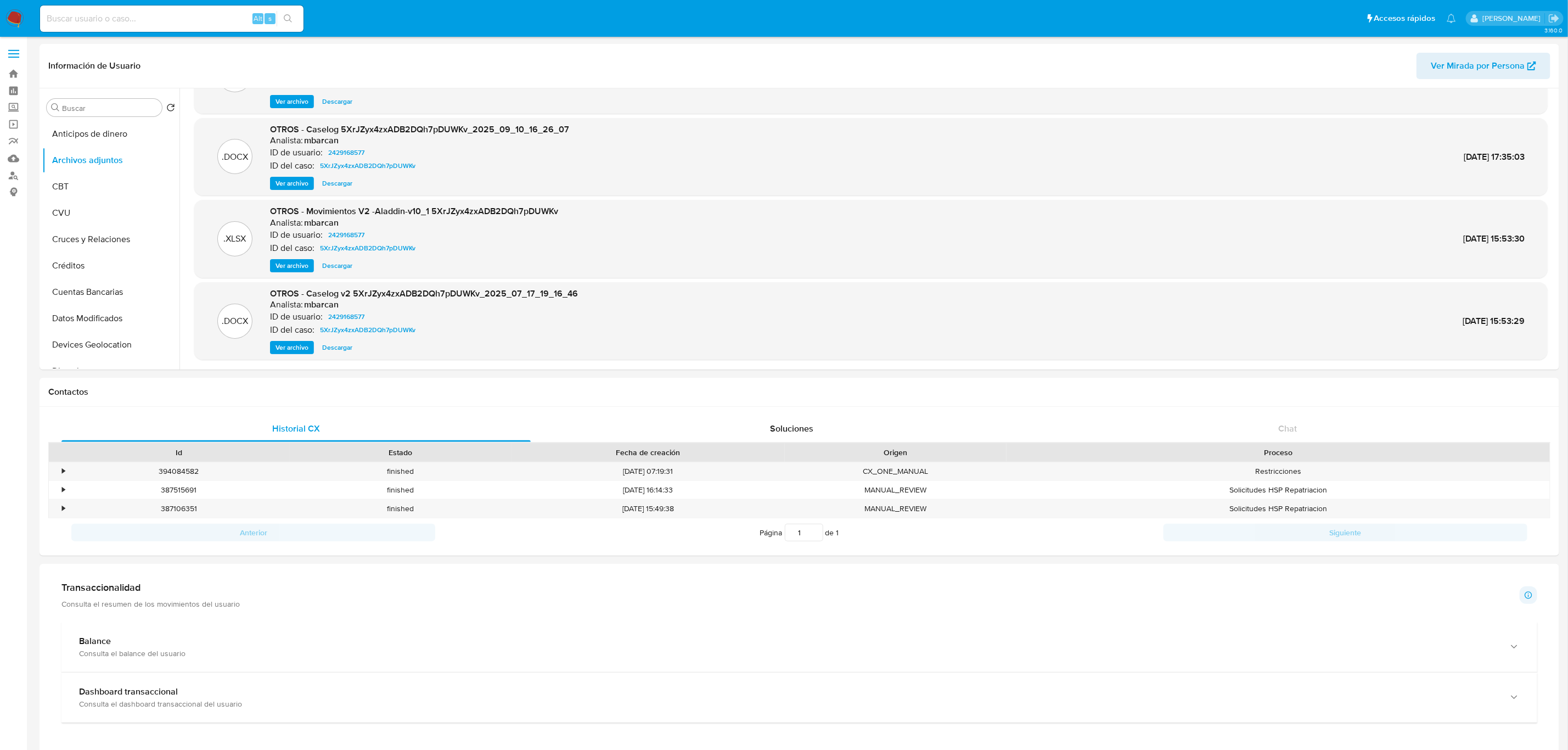
scroll to position [92, 0]
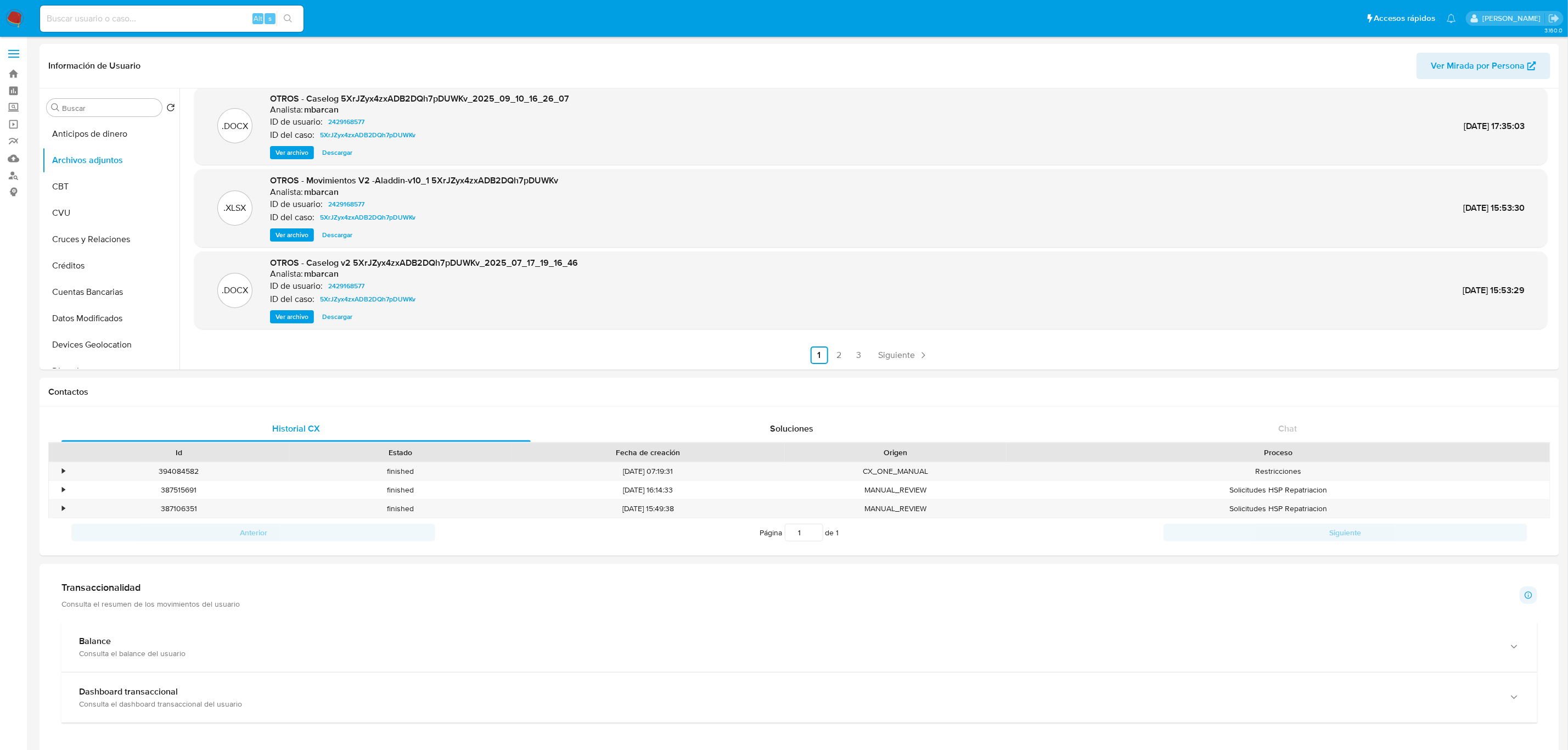
click at [837, 356] on link "2" at bounding box center [839, 355] width 18 height 18
click at [882, 360] on link "3" at bounding box center [888, 355] width 18 height 18
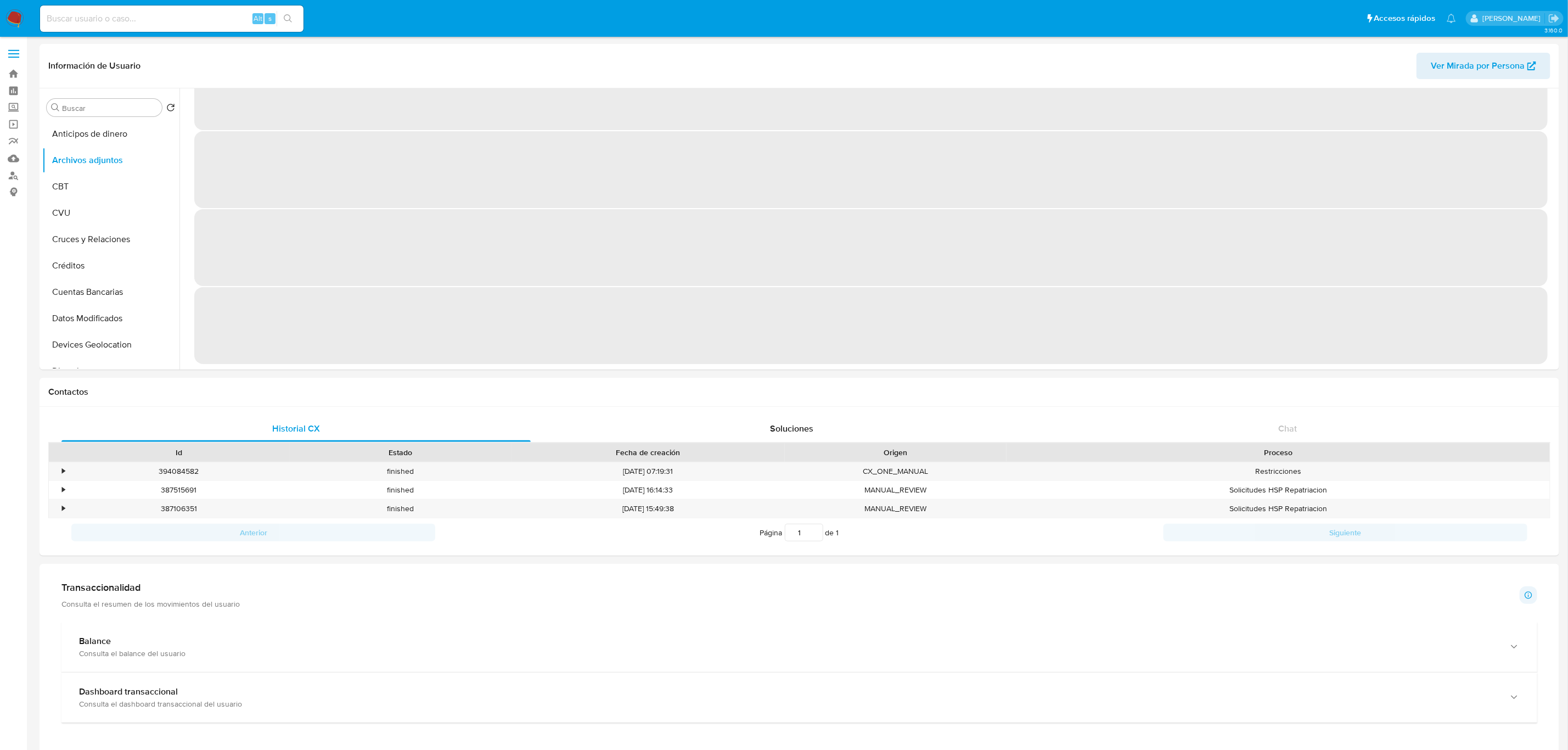
scroll to position [0, 0]
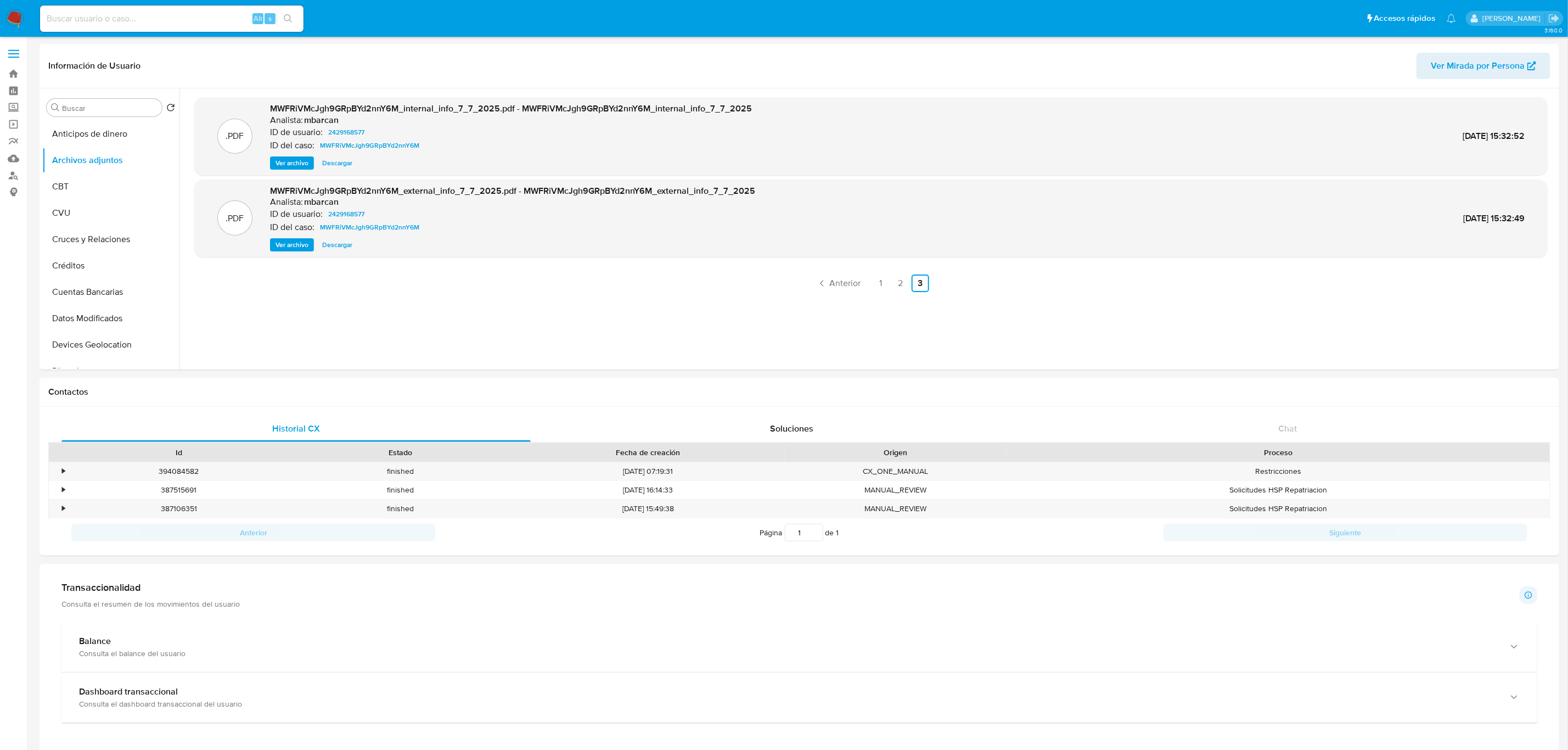
click at [628, 341] on div ".PDF MWFRiVMcJgh9GRpBYd2nnY6M_internal_info_7_7_2025.pdf - MWFRiVMcJgh9GRpBYd2n…" at bounding box center [871, 228] width 1354 height 263
click at [295, 250] on span "Ver archivo" at bounding box center [292, 245] width 33 height 11
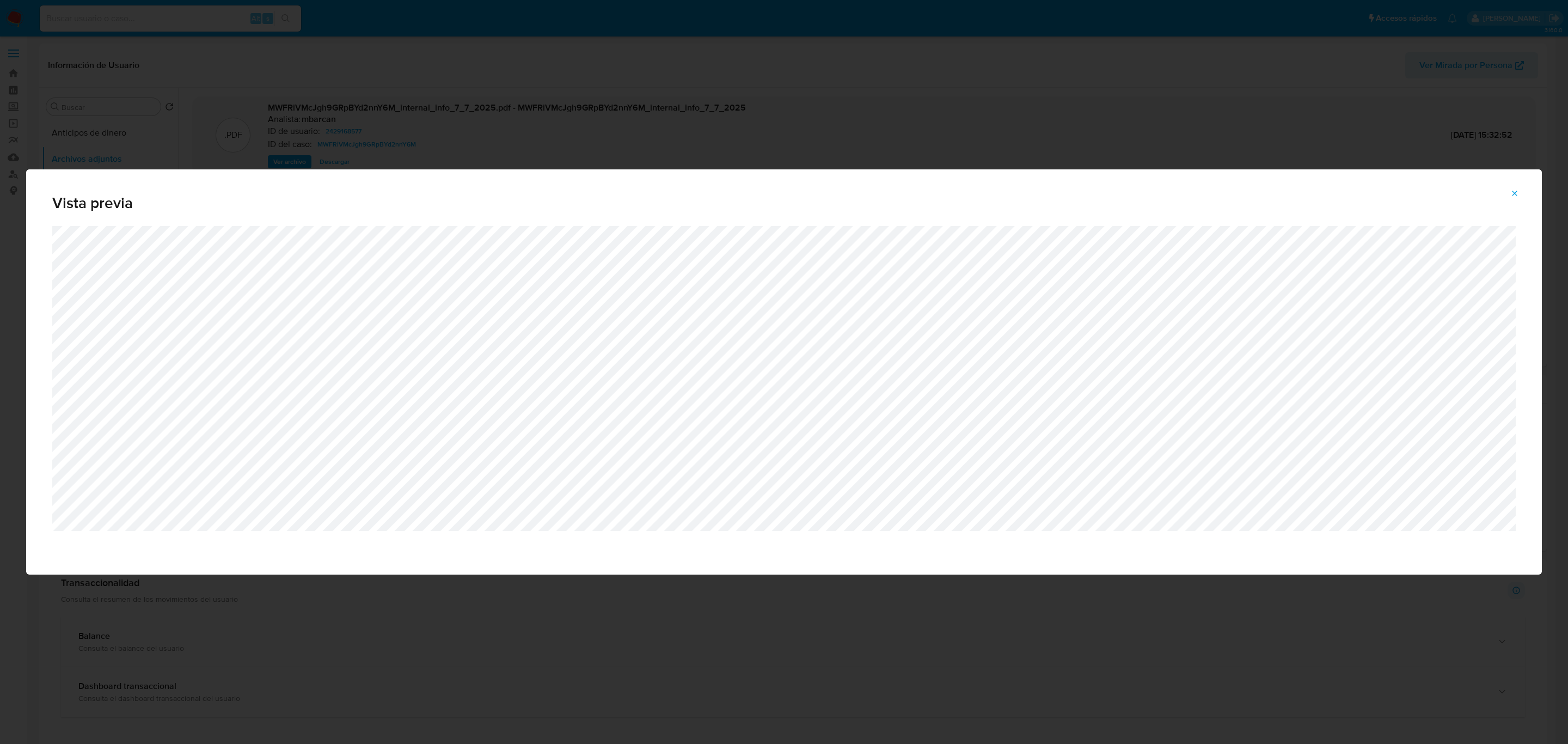
click at [801, 625] on div "Vista previa" at bounding box center [784, 372] width 1568 height 744
click at [1514, 191] on icon "Attachment preview" at bounding box center [1514, 193] width 9 height 9
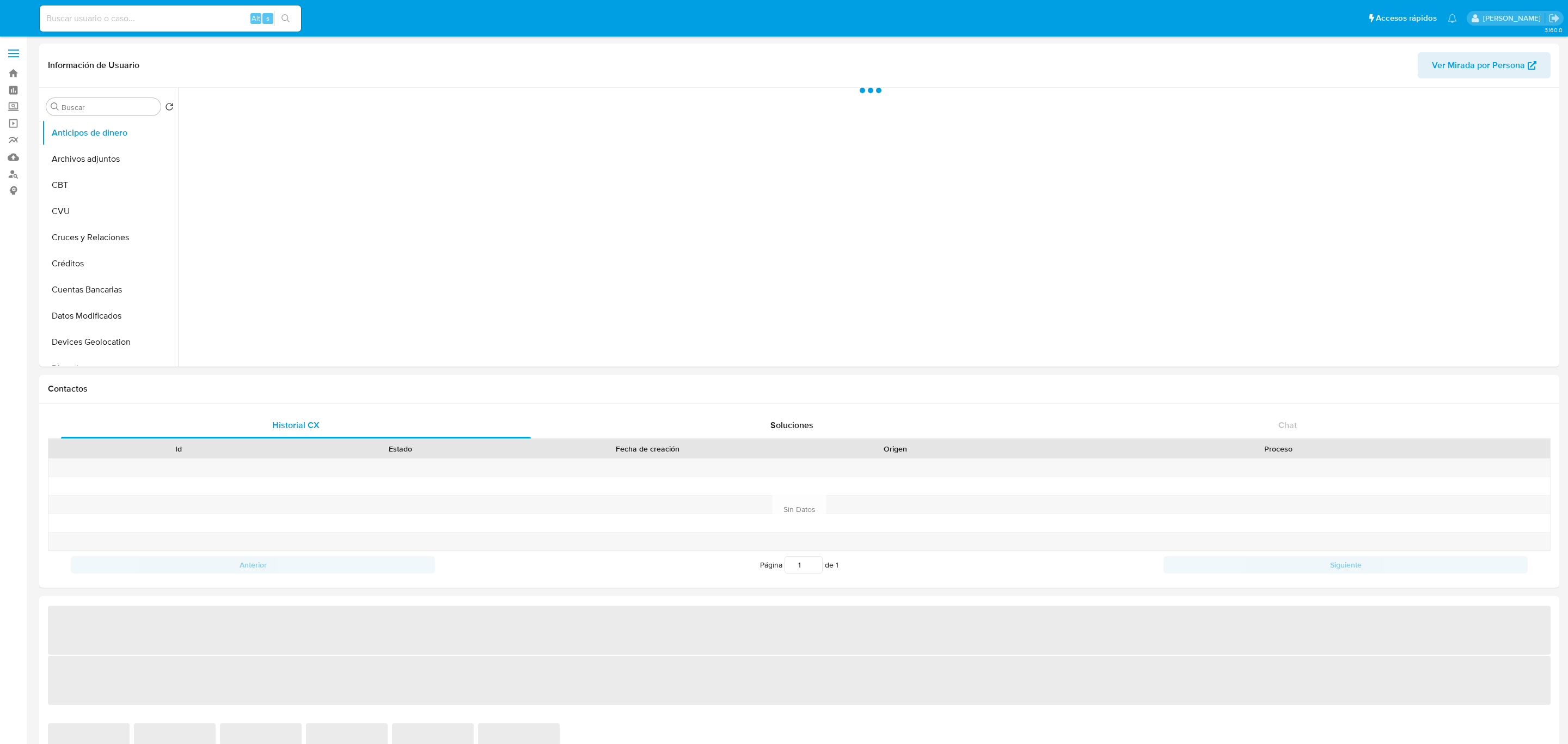
select select "10"
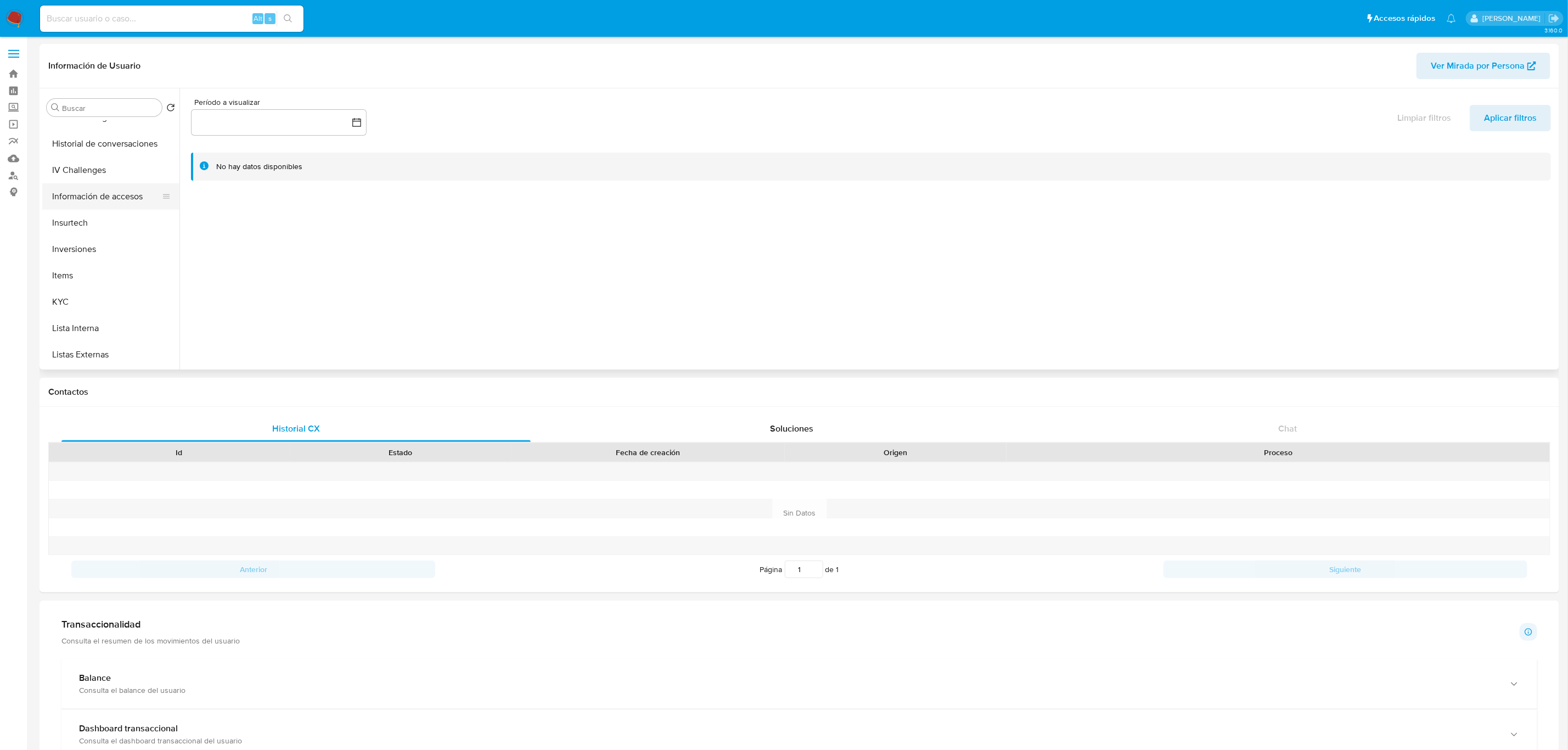
scroll to position [494, 0]
click at [97, 207] on button "KYC" at bounding box center [106, 219] width 128 height 26
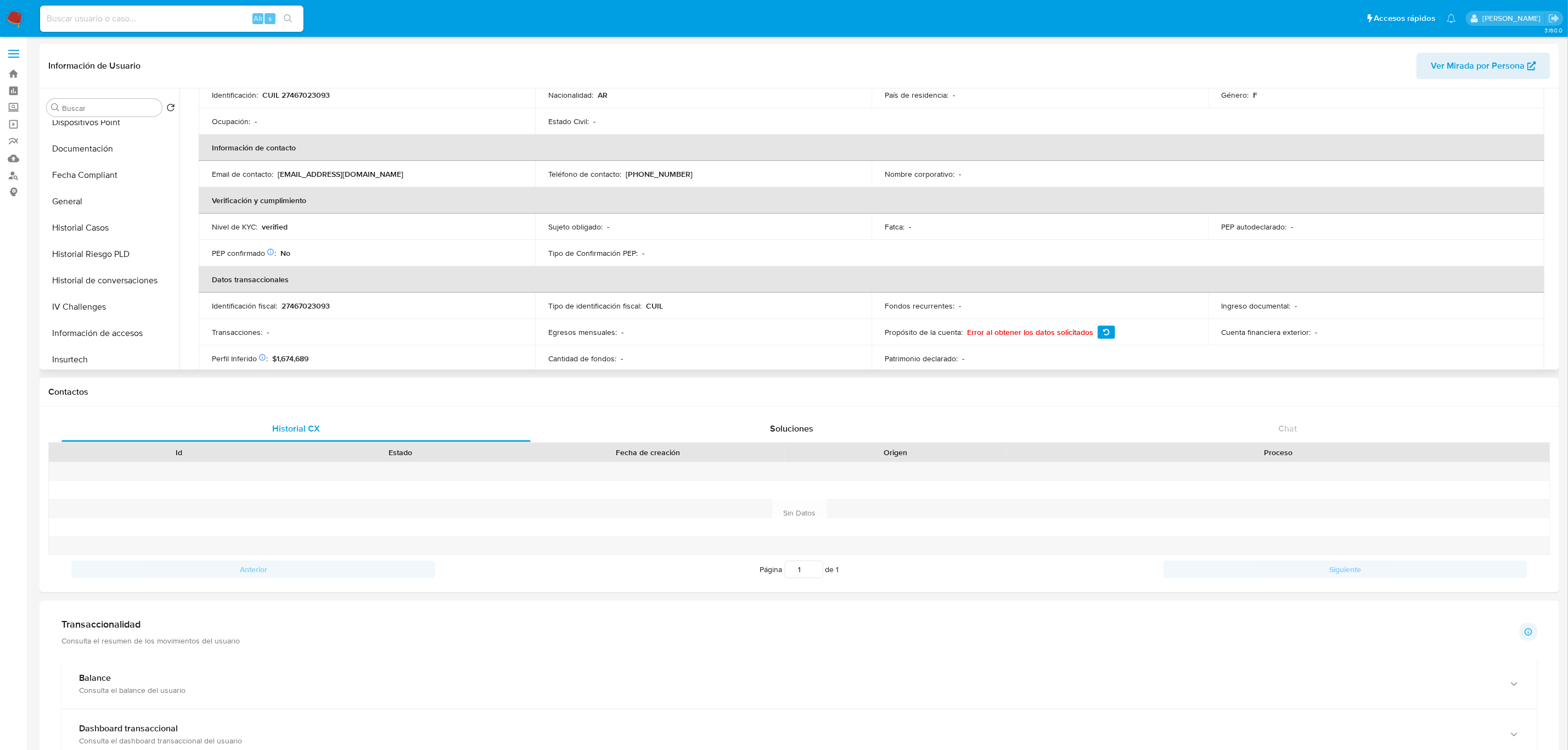
scroll to position [247, 0]
click at [87, 181] on button "Documentación" at bounding box center [106, 177] width 128 height 26
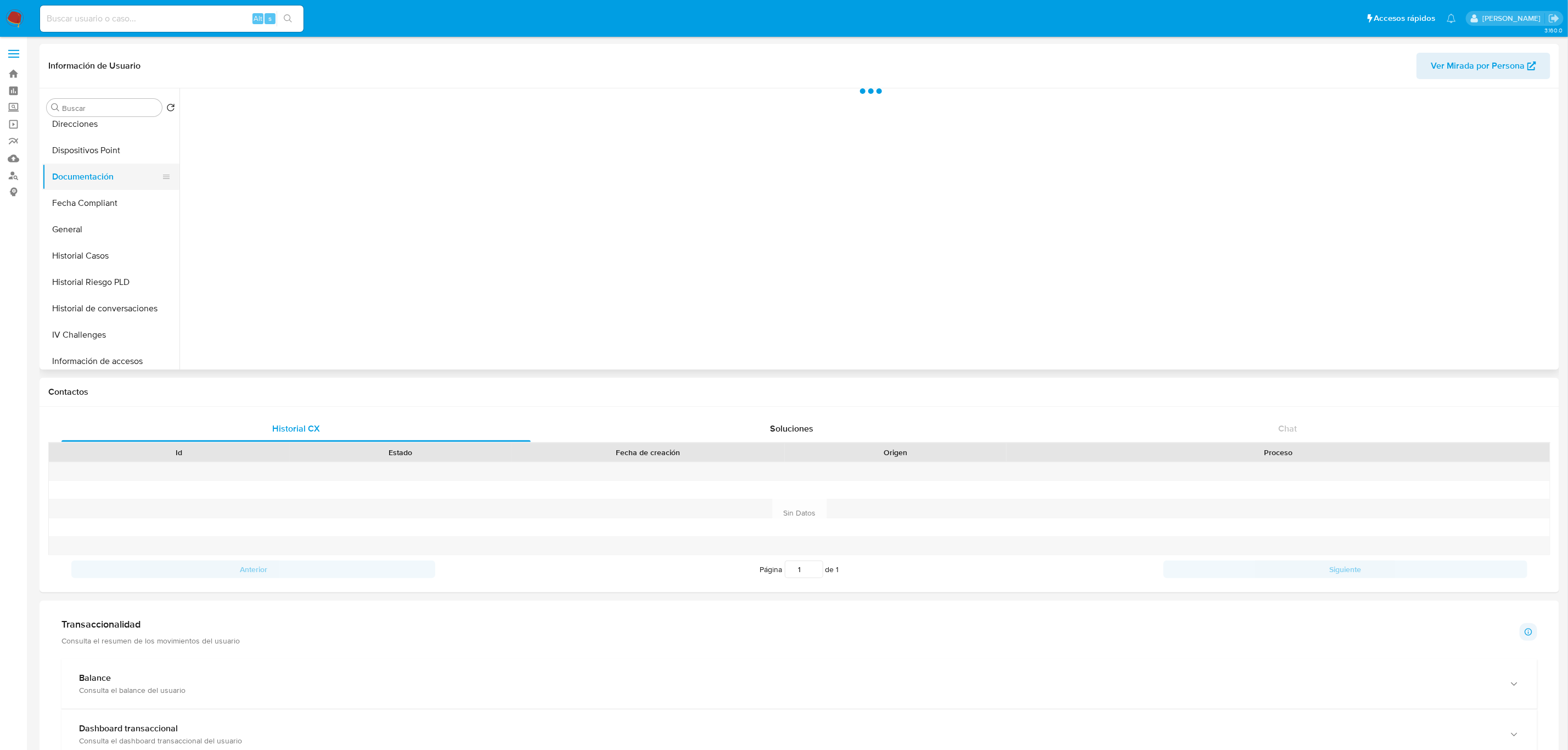
click at [87, 181] on button "Documentación" at bounding box center [106, 177] width 128 height 26
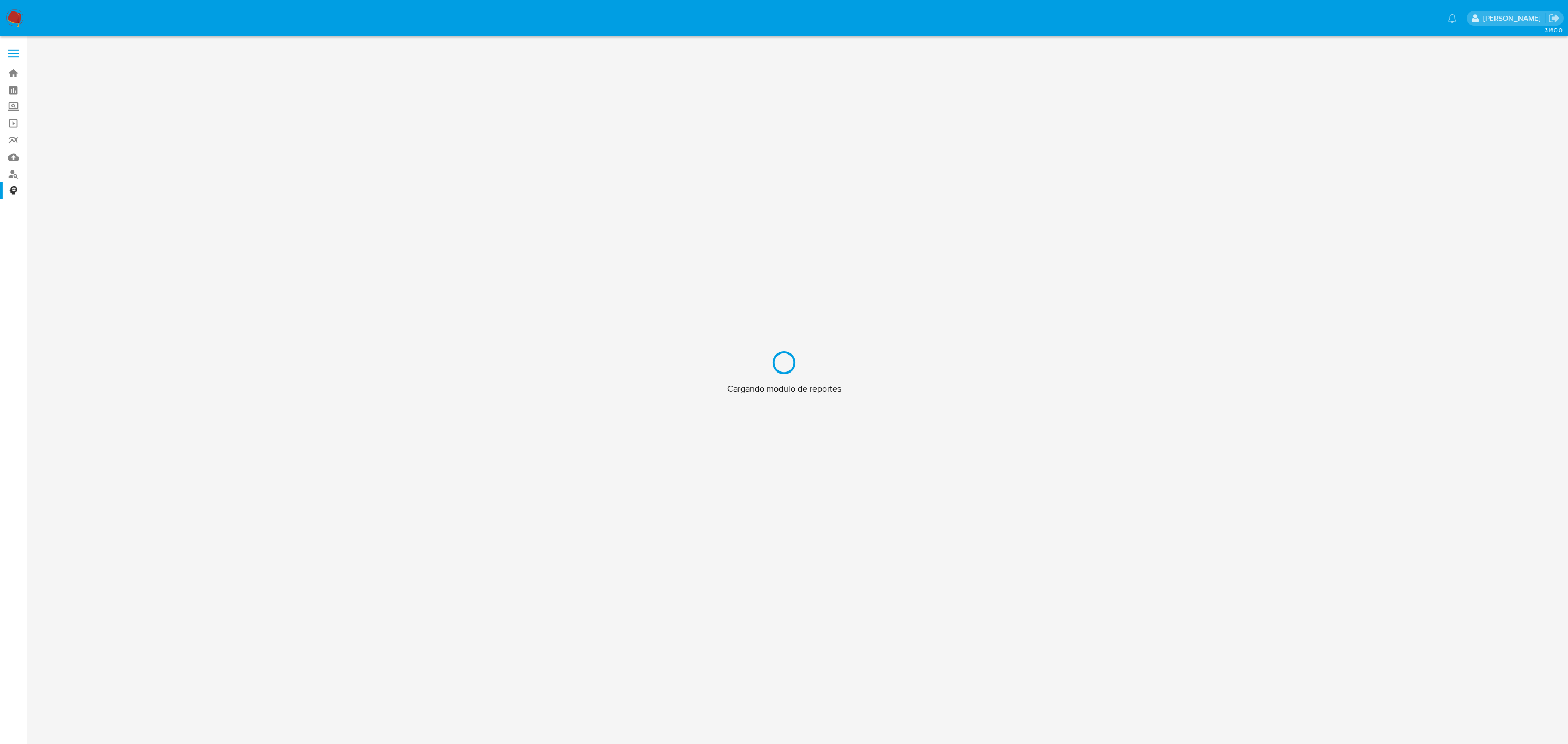
click at [13, 157] on div "Cargando modulo de reportes" at bounding box center [784, 372] width 1568 height 744
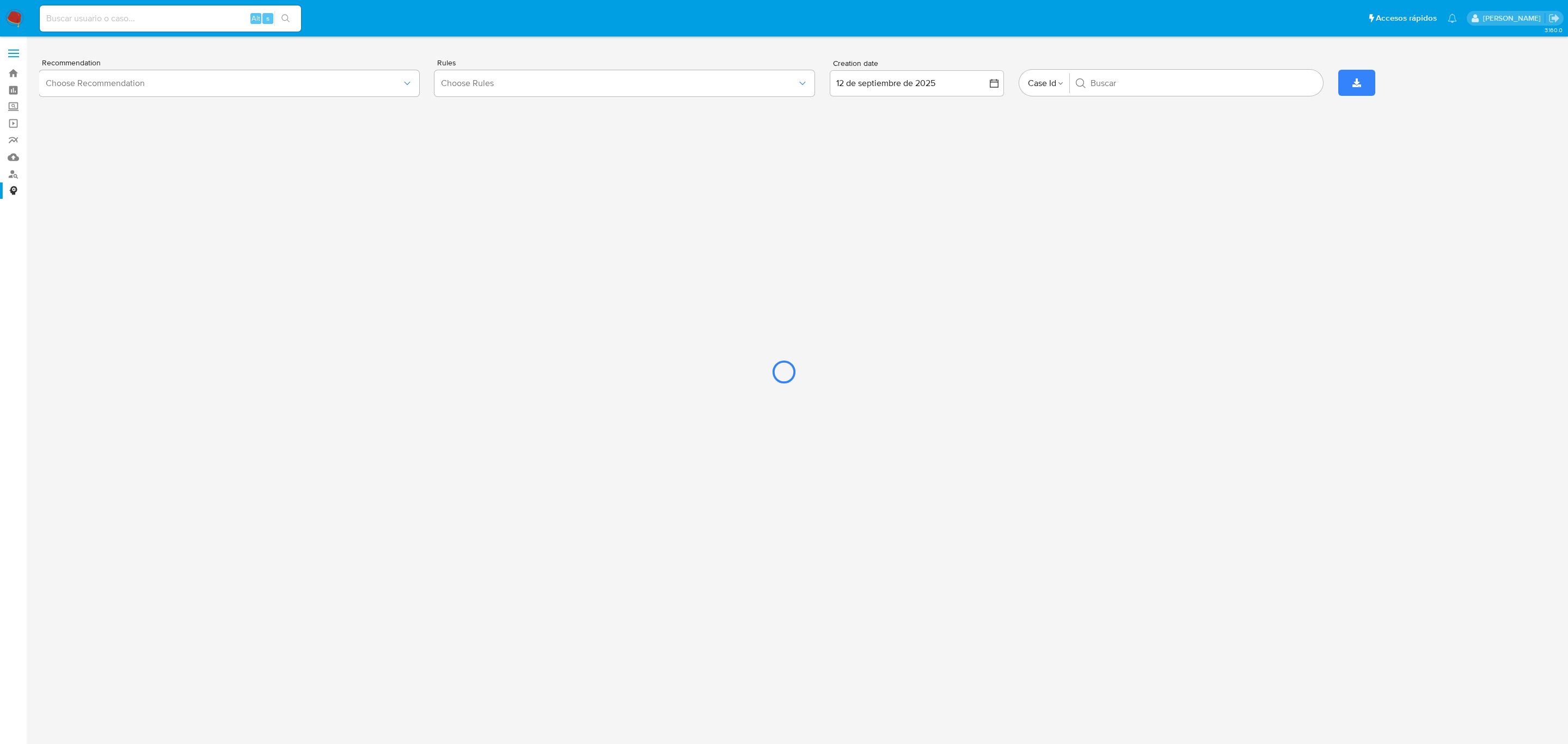
click at [17, 160] on div at bounding box center [784, 372] width 1568 height 744
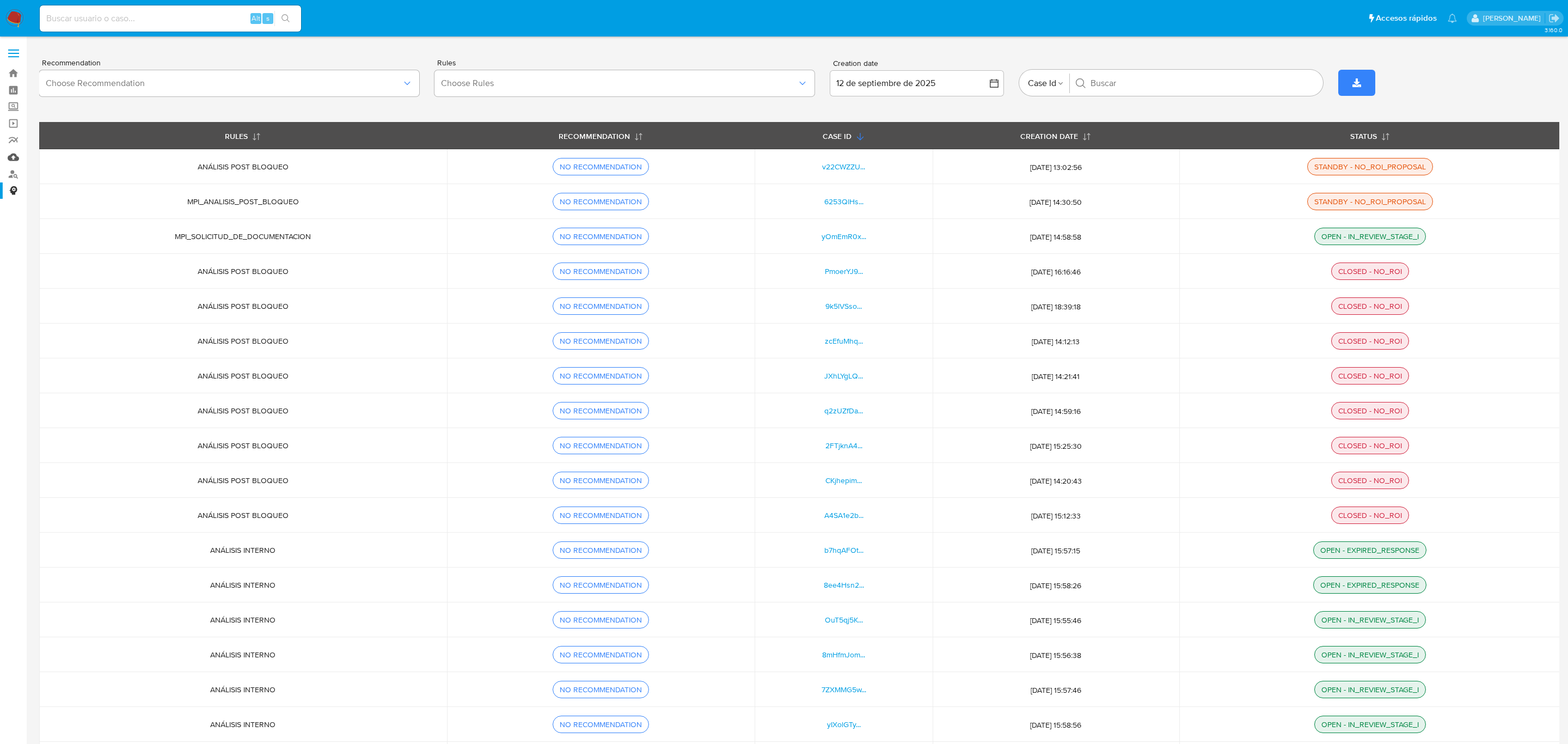
click at [15, 155] on link "Mulan" at bounding box center [65, 157] width 130 height 17
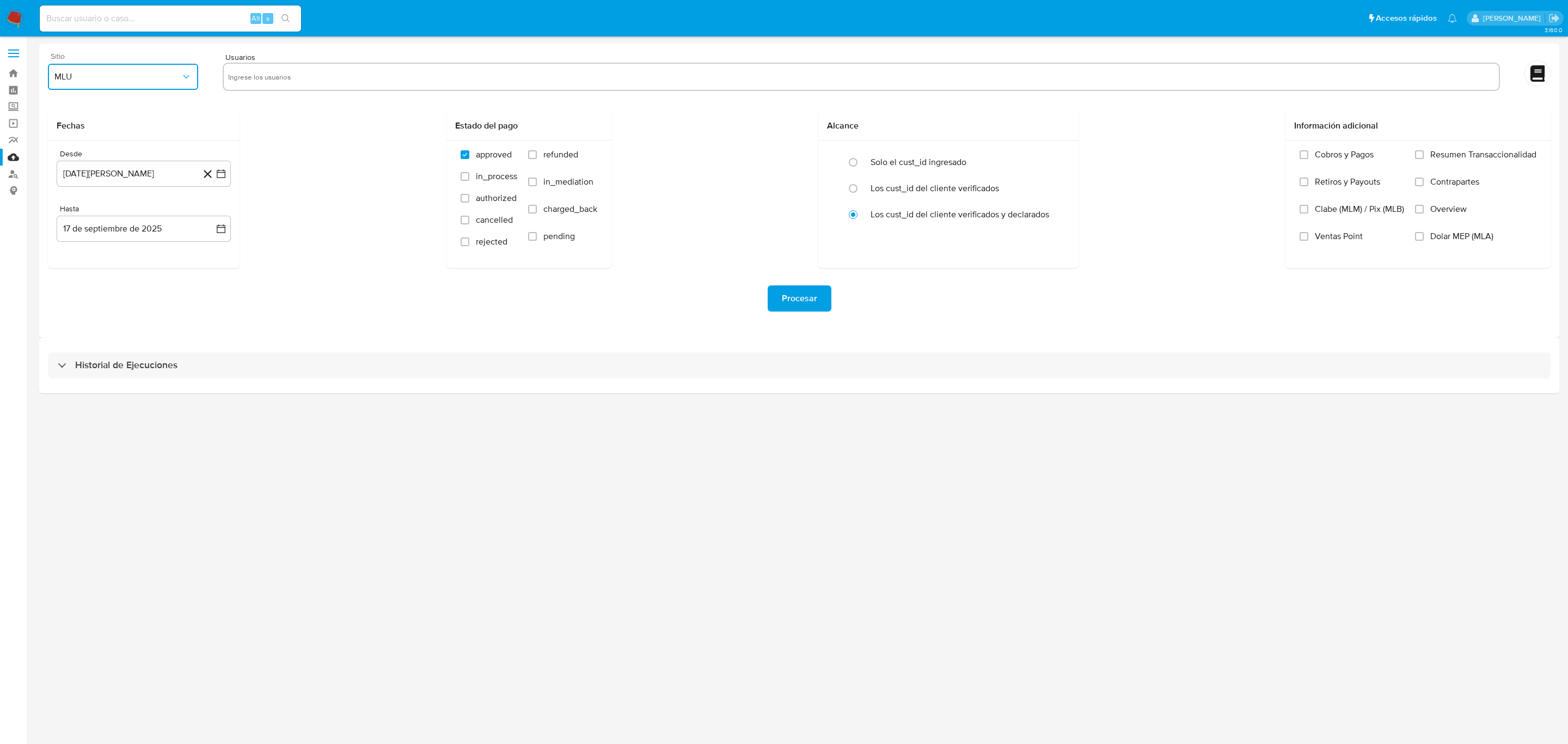
click at [119, 69] on button "MLU" at bounding box center [123, 77] width 150 height 26
click at [115, 113] on div "MLA" at bounding box center [119, 106] width 131 height 26
click at [293, 77] on input "text" at bounding box center [861, 77] width 1266 height 18
type input "2540364289,1821383979,2429168577"
click at [353, 170] on div "Fechas Desde 17 de agosto de 2024 17-08-2024 Hasta 17 de septiembre de 2025 17-…" at bounding box center [799, 189] width 1503 height 156
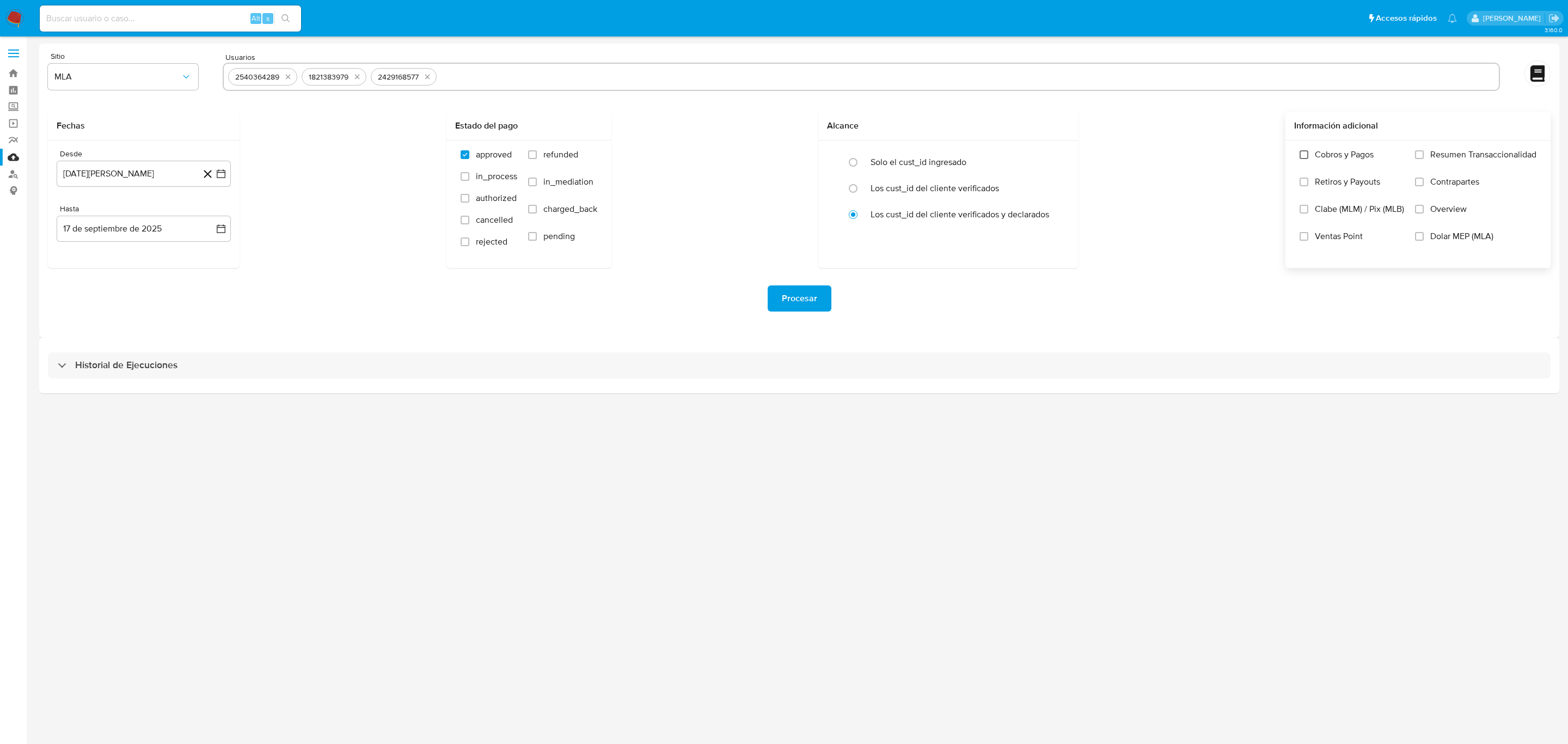
click at [1307, 157] on input "Cobros y Pagos" at bounding box center [1304, 155] width 9 height 9
click at [1305, 181] on input "Retiros y Payouts" at bounding box center [1304, 182] width 9 height 9
click at [1423, 181] on input "Contrapartes" at bounding box center [1419, 182] width 9 height 9
click at [1423, 239] on input "Dolar MEP (MLA)" at bounding box center [1419, 236] width 9 height 9
click at [1419, 208] on input "Overview" at bounding box center [1419, 209] width 9 height 9
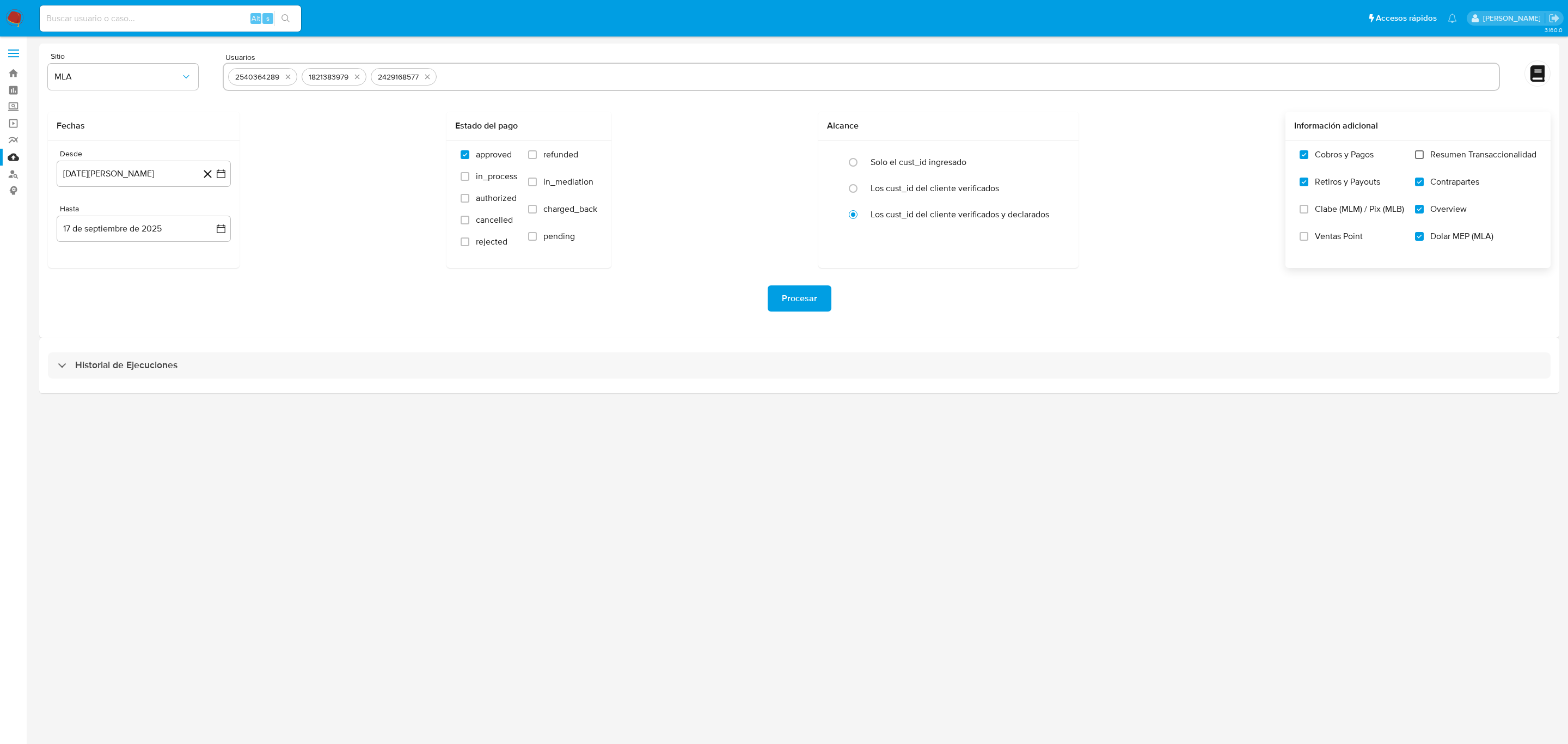
click at [1420, 154] on input "Resumen Transaccionalidad" at bounding box center [1419, 155] width 9 height 9
click at [1420, 206] on input "Overview" at bounding box center [1419, 209] width 9 height 9
click at [811, 295] on span "Procesar" at bounding box center [799, 298] width 35 height 24
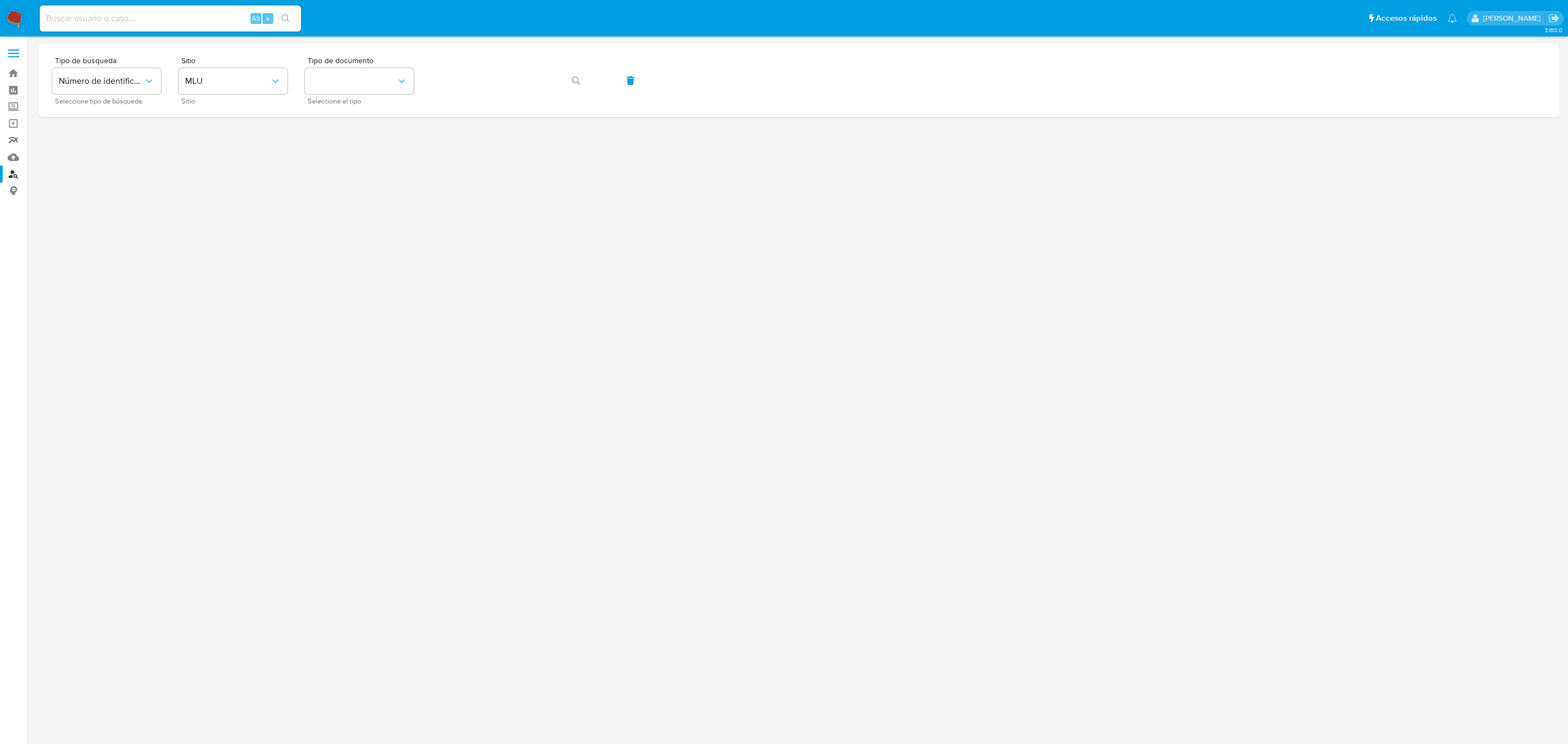
click at [12, 138] on link "Reportes" at bounding box center [65, 140] width 130 height 17
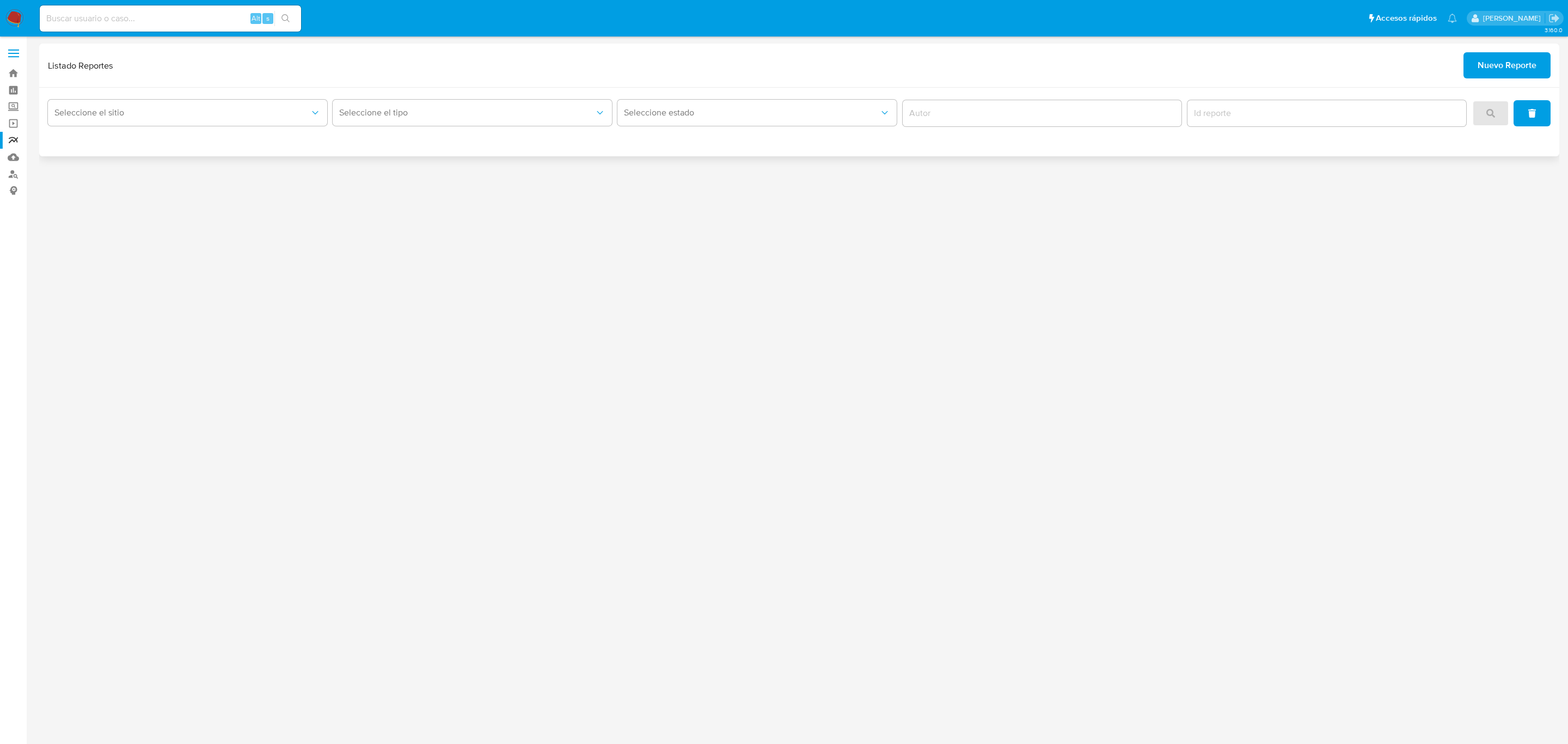
click at [1516, 74] on span "Nuevo Reporte" at bounding box center [1507, 65] width 59 height 24
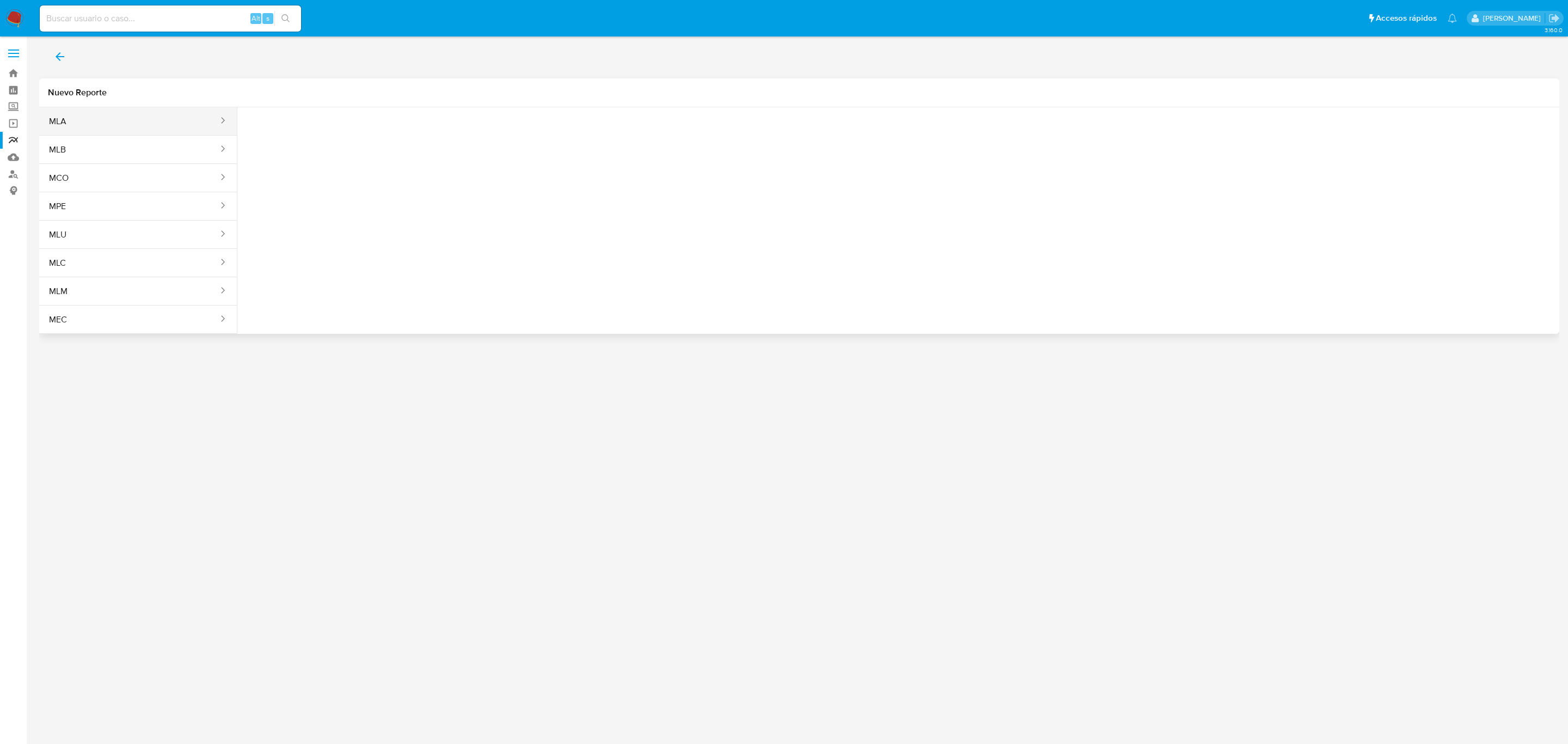
click at [173, 121] on button "MLA" at bounding box center [129, 121] width 180 height 26
click at [323, 141] on span "Seleccione una opcion" at bounding box center [300, 136] width 96 height 11
click at [313, 191] on span "LEGAJO UNICO" at bounding box center [282, 192] width 61 height 11
click at [460, 147] on button "CDI" at bounding box center [434, 136] width 120 height 26
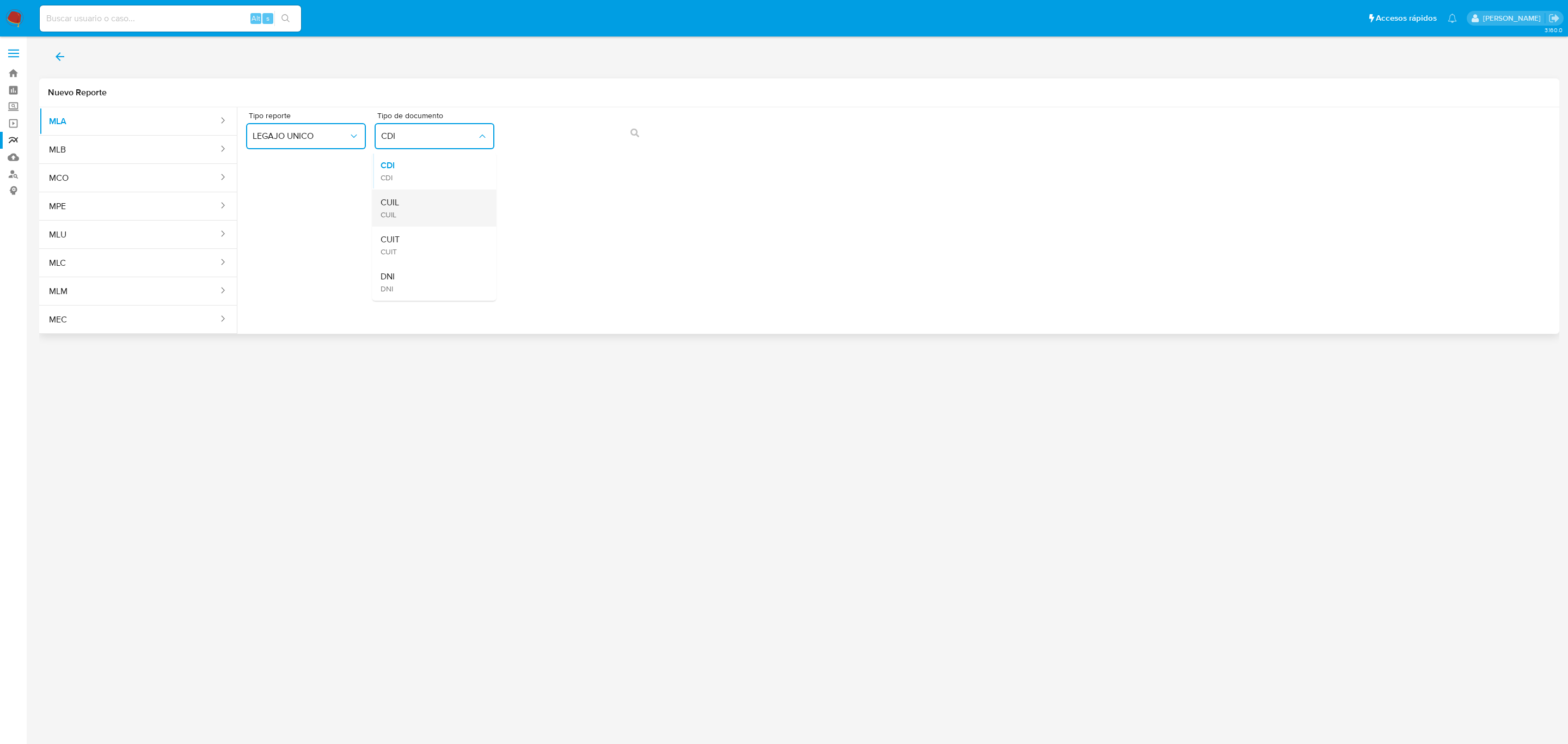
click at [443, 203] on div "CUIL CUIL" at bounding box center [430, 208] width 100 height 37
click at [636, 136] on icon "action-search" at bounding box center [635, 133] width 9 height 9
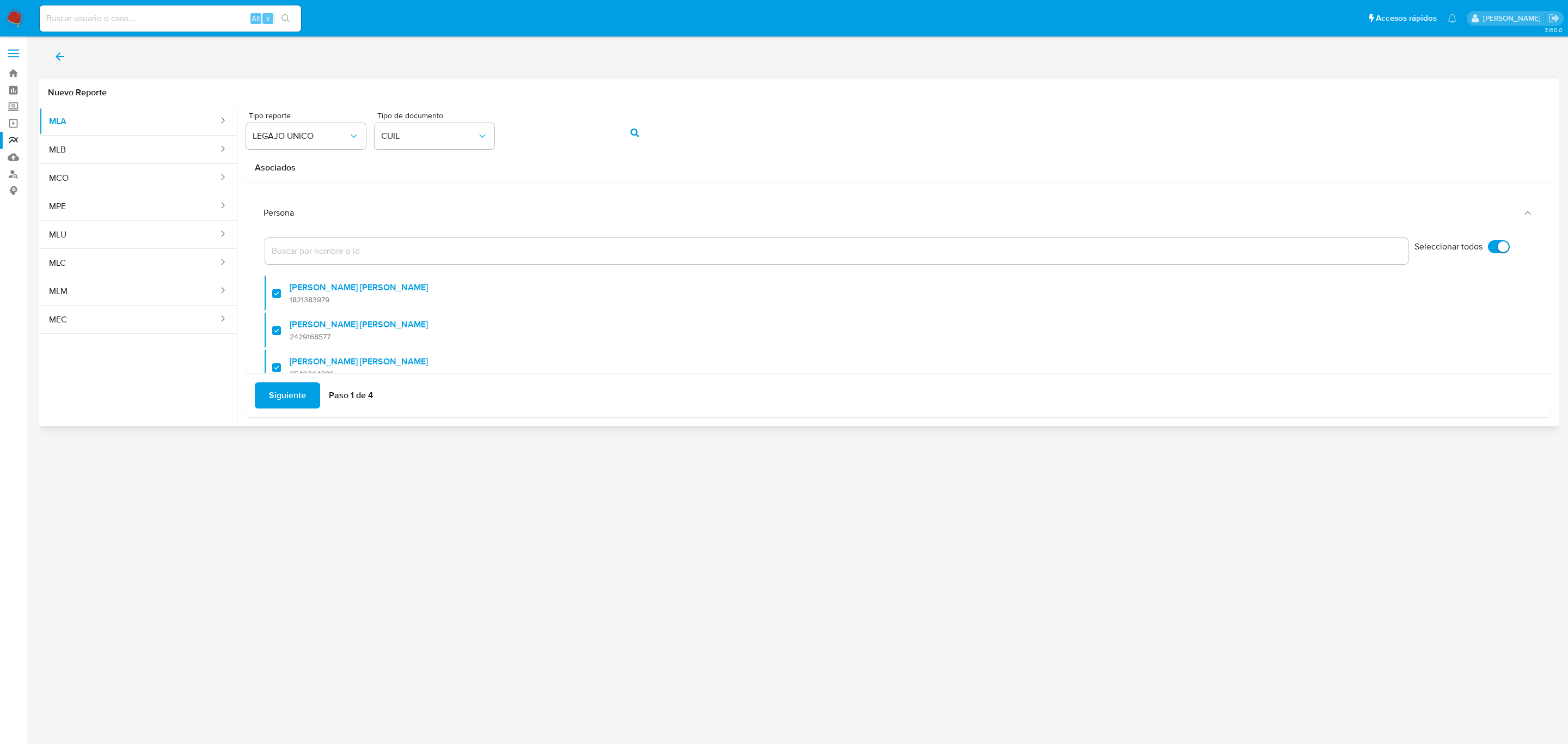
click at [1488, 247] on input "Seleccionar todos" at bounding box center [1499, 246] width 22 height 13
checkbox input "false"
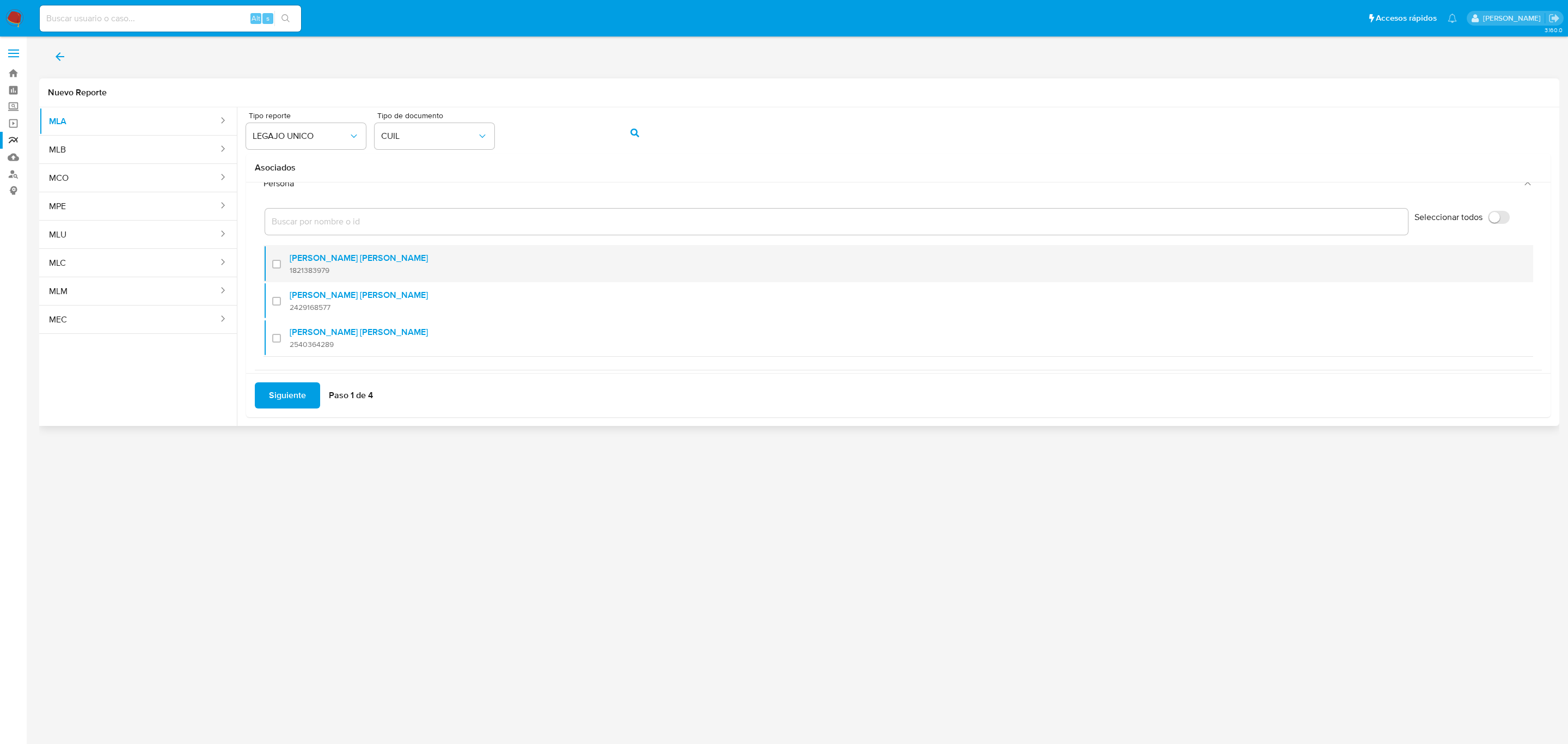
scroll to position [44, 0]
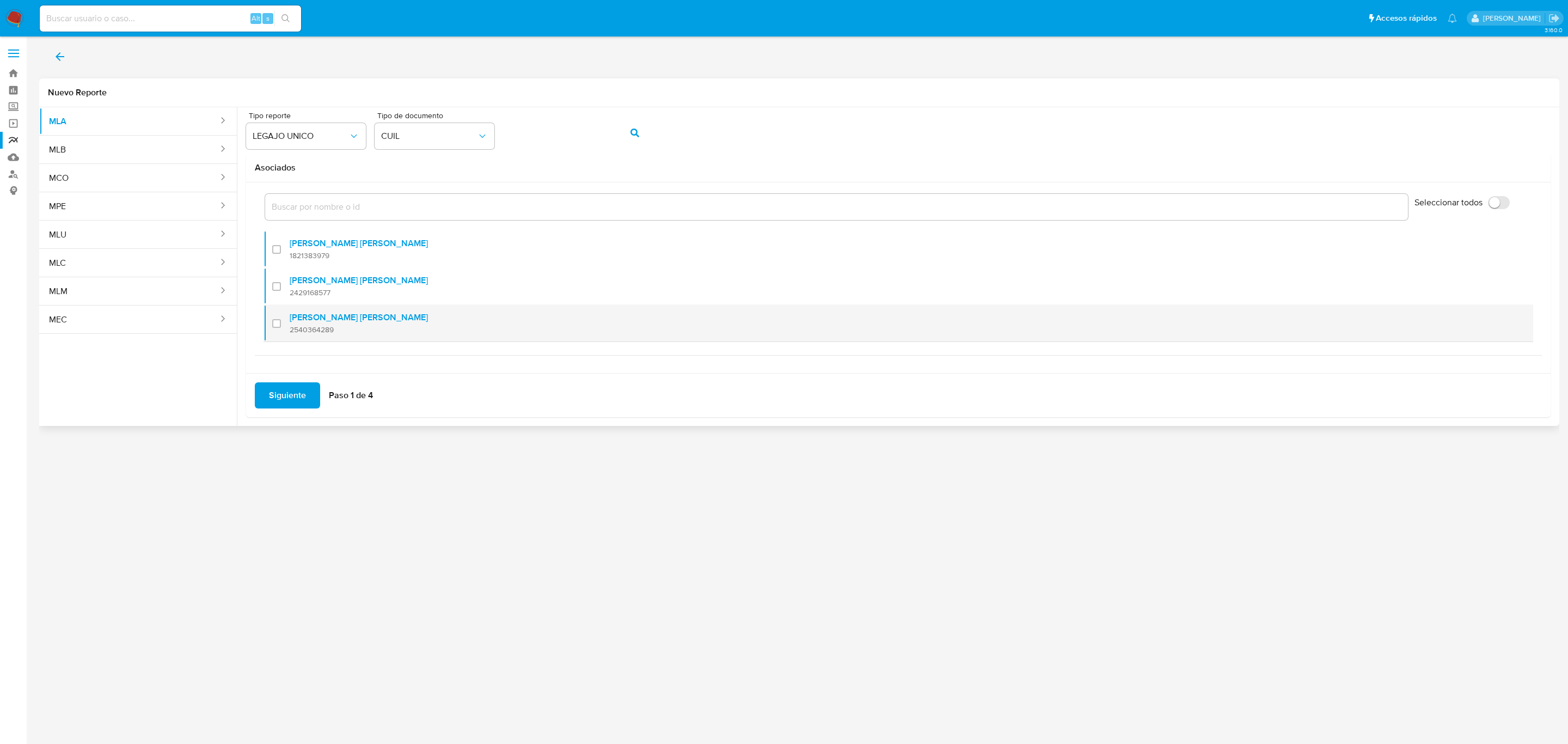
click at [280, 323] on div at bounding box center [281, 323] width 18 height 26
checkbox input "true"
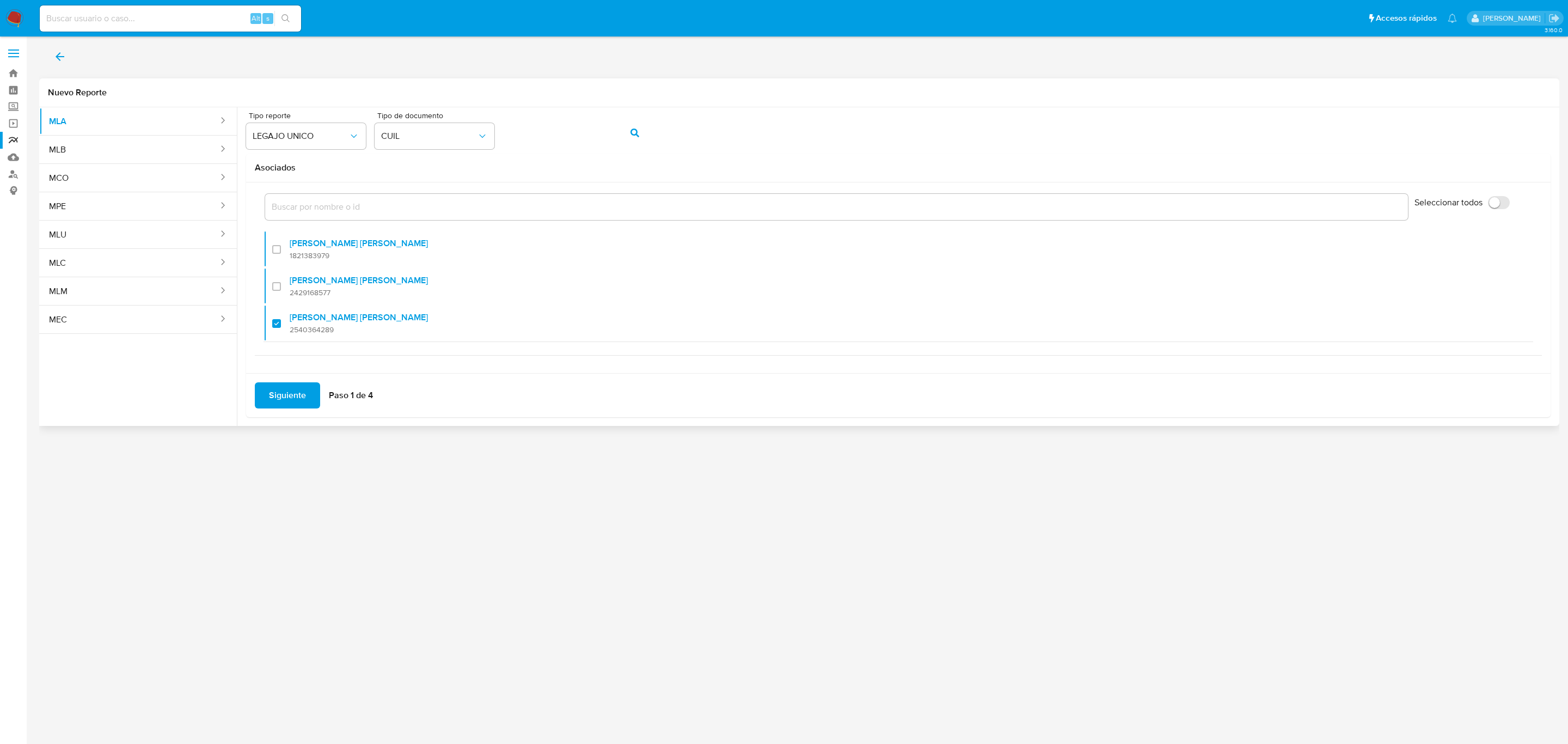
click at [281, 388] on span "Siguiente" at bounding box center [287, 395] width 37 height 24
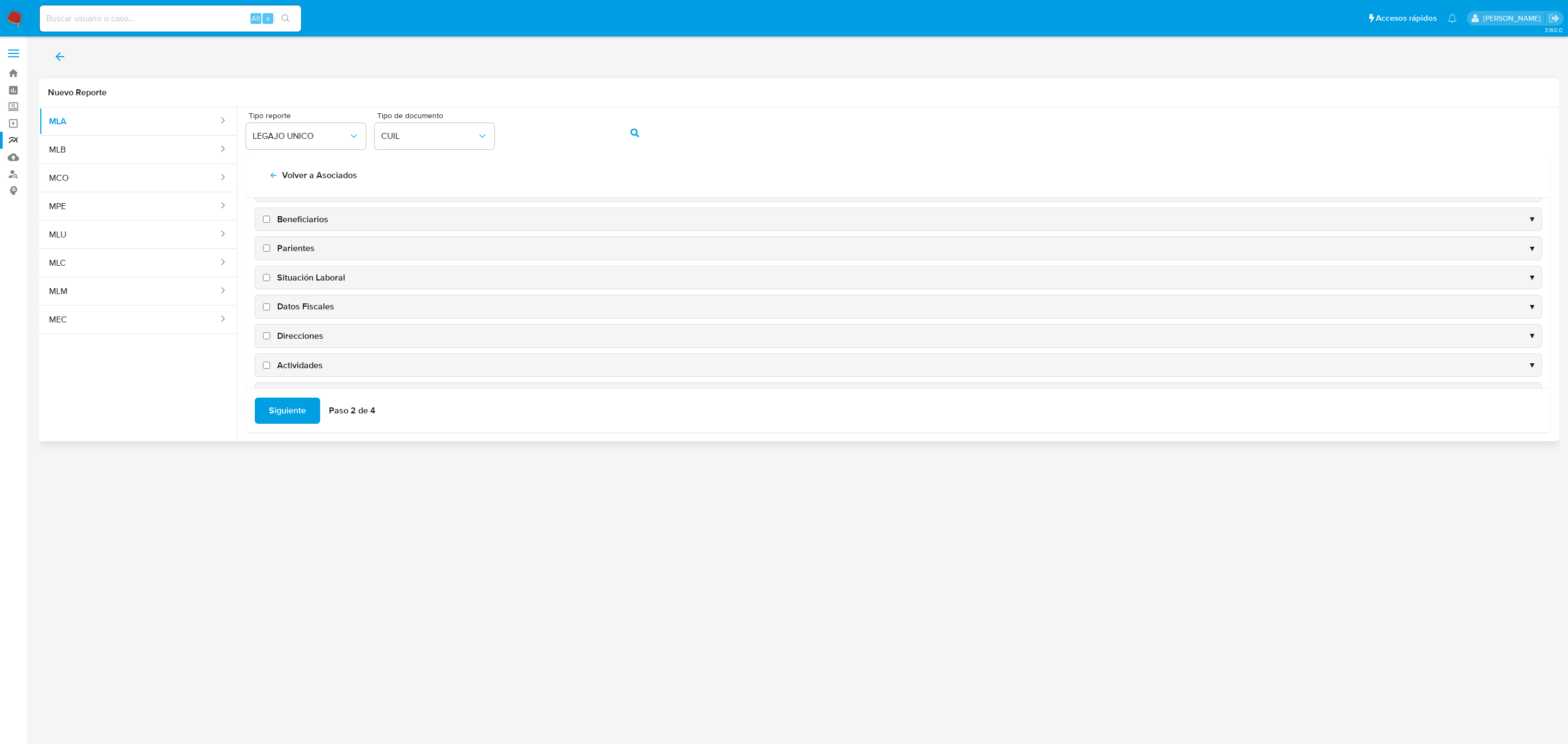
click at [297, 273] on span "Situación Laboral" at bounding box center [311, 278] width 68 height 12
click at [270, 274] on input "Situación Laboral" at bounding box center [267, 278] width 7 height 7
checkbox input "true"
click at [299, 301] on div "Datos Fiscales ▼" at bounding box center [898, 307] width 1286 height 23
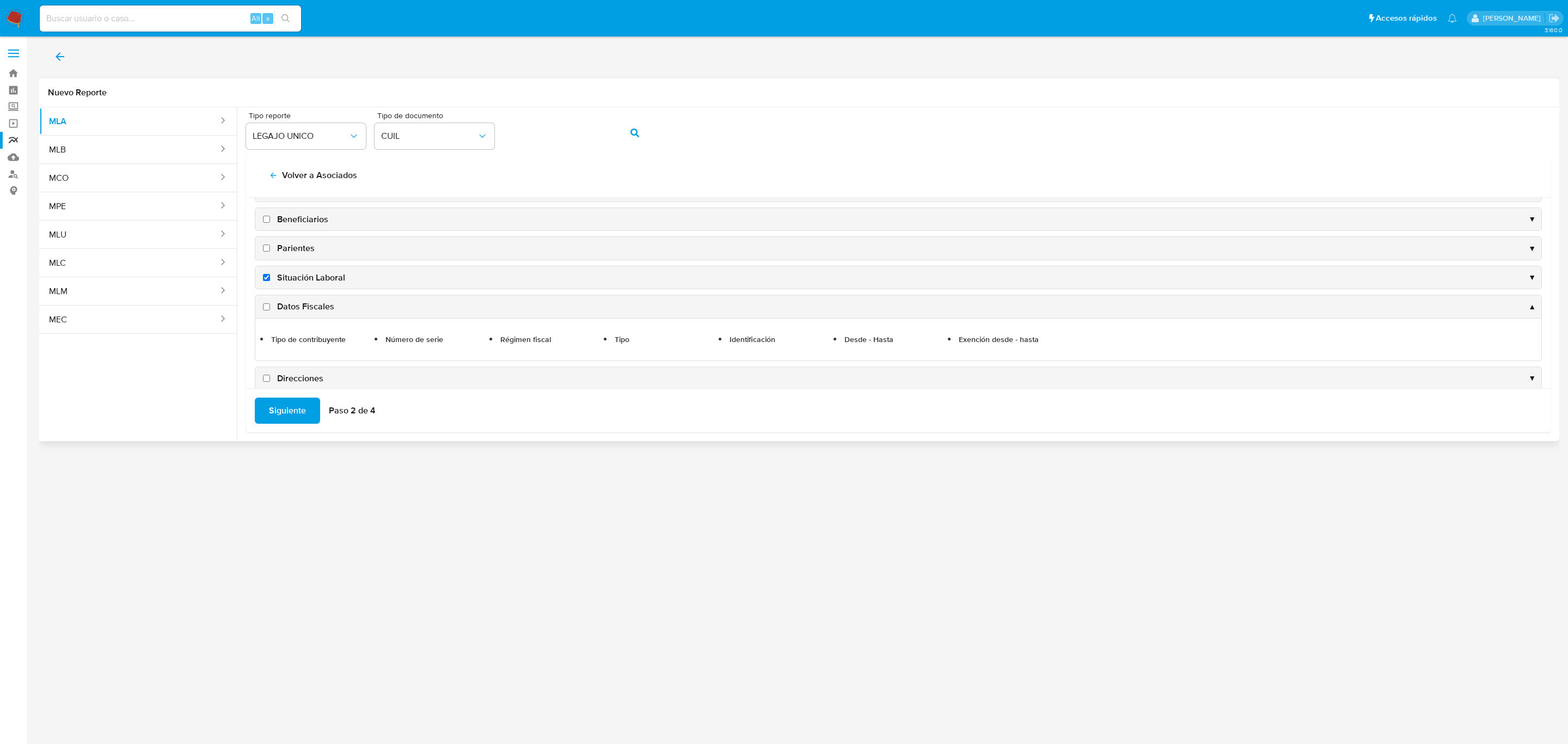
click at [297, 311] on span "Datos Fiscales" at bounding box center [306, 307] width 57 height 12
click at [270, 311] on input "Datos Fiscales" at bounding box center [267, 307] width 7 height 7
checkbox input "true"
click at [301, 283] on span "Situación Laboral" at bounding box center [311, 278] width 68 height 12
click at [270, 281] on input "Situación Laboral" at bounding box center [267, 278] width 7 height 7
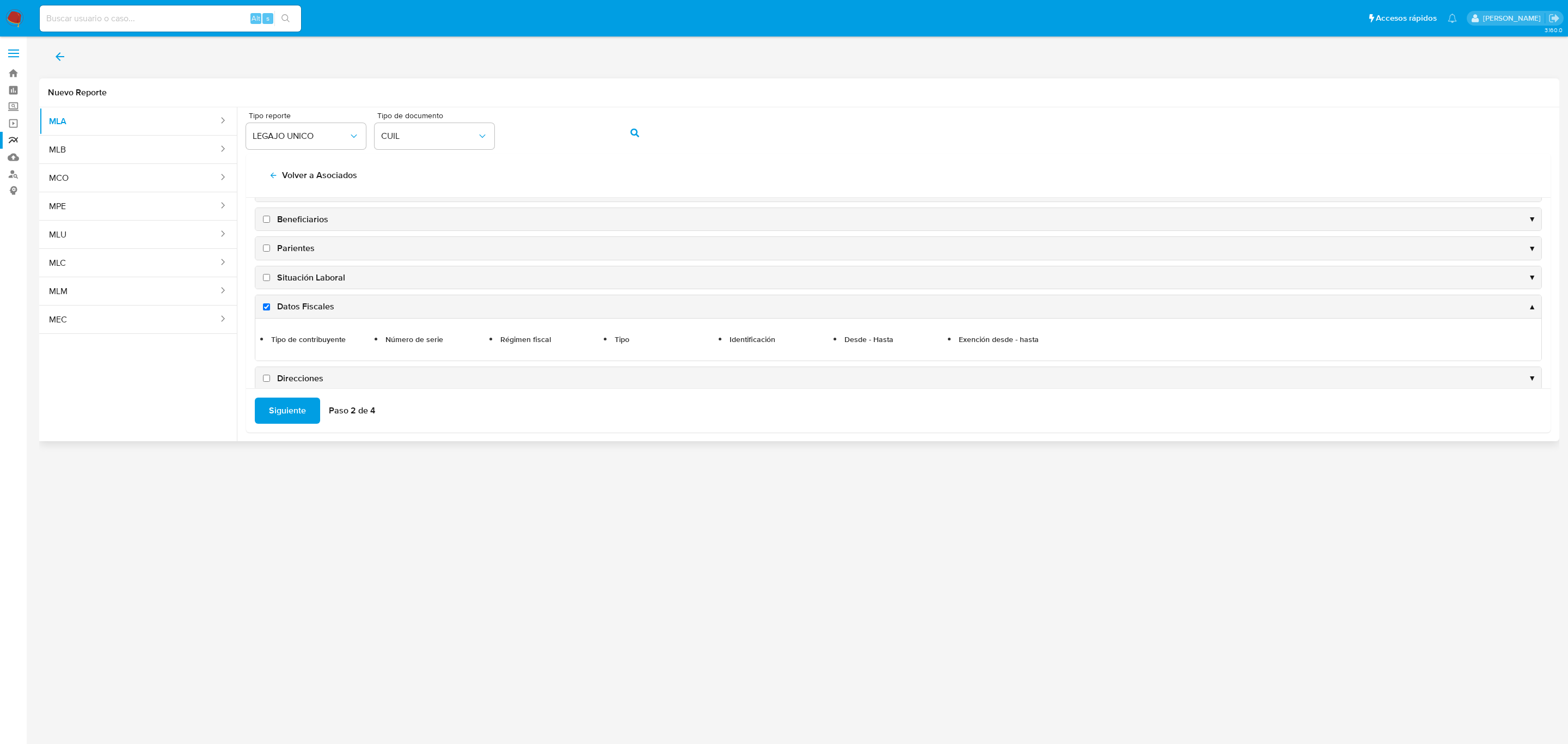
checkbox input "false"
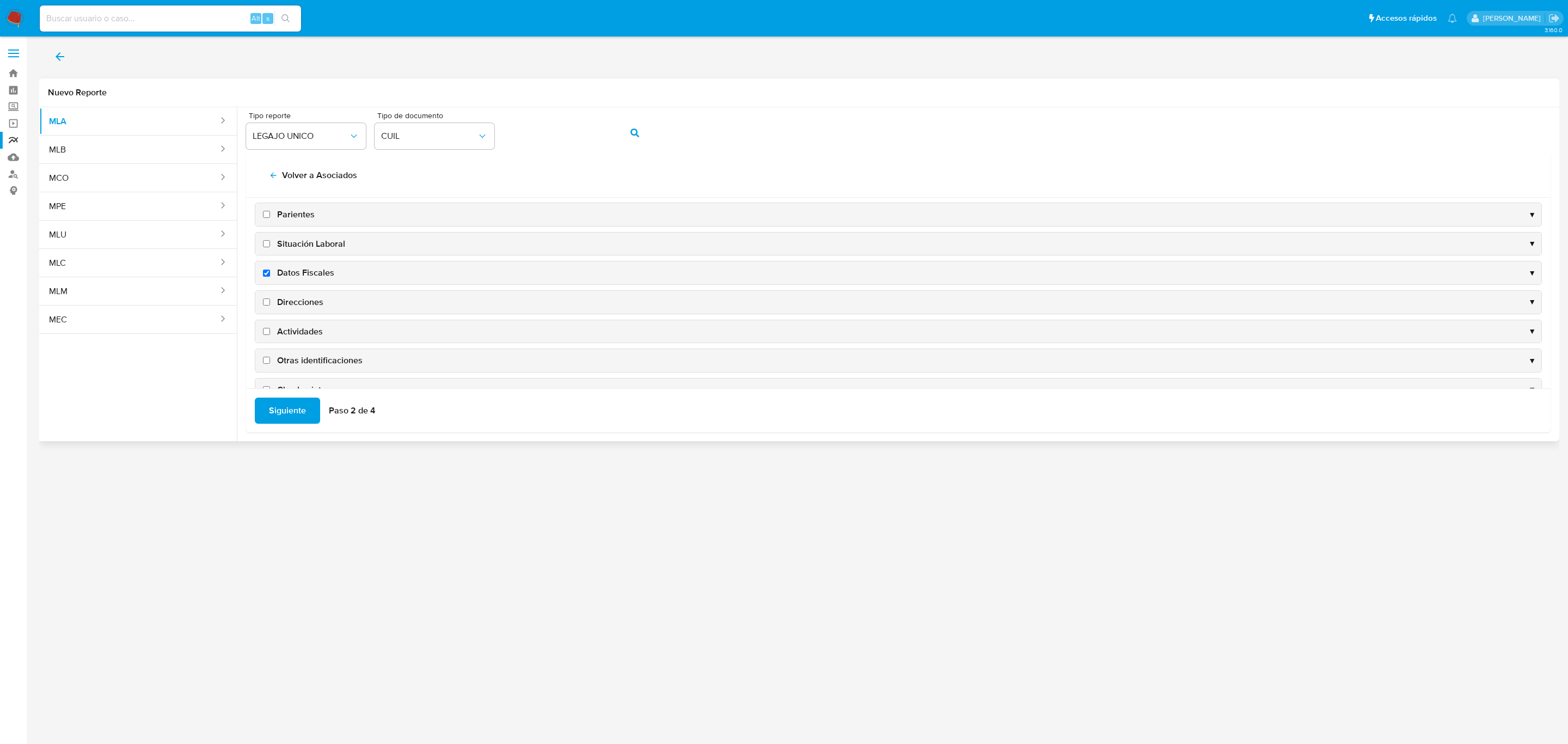
scroll to position [110, 0]
click at [289, 270] on span "Direcciones" at bounding box center [300, 275] width 46 height 12
click at [270, 271] on input "Direcciones" at bounding box center [267, 275] width 7 height 7
checkbox input "true"
click at [293, 301] on span "Actividades" at bounding box center [299, 304] width 46 height 12
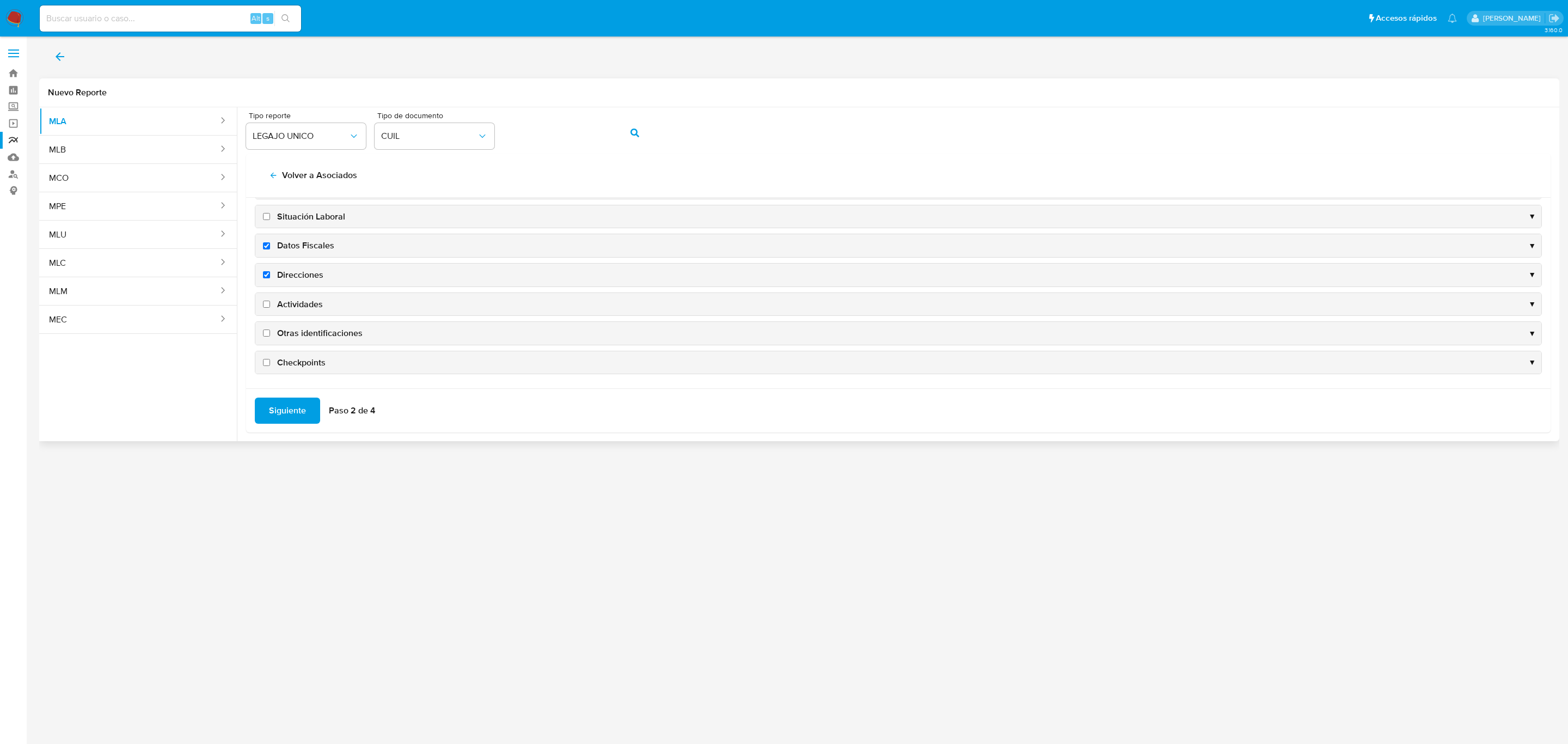
click at [270, 301] on input "Actividades" at bounding box center [267, 304] width 7 height 7
checkbox input "true"
click at [303, 337] on span "Otras identificaciones" at bounding box center [320, 334] width 85 height 12
click at [270, 337] on input "Otras identificaciones" at bounding box center [267, 333] width 7 height 7
checkbox input "true"
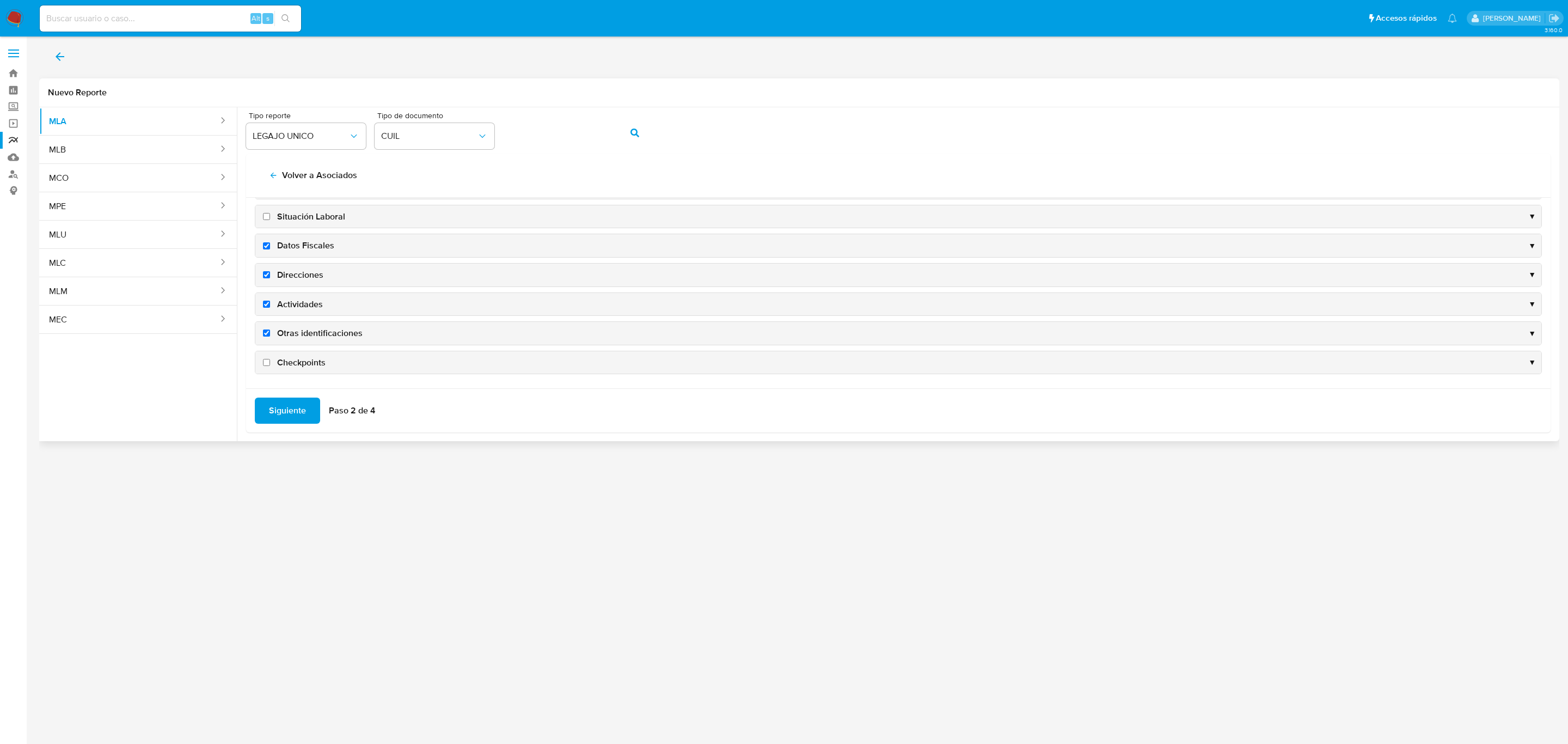
click at [275, 415] on span "Siguiente" at bounding box center [287, 410] width 37 height 24
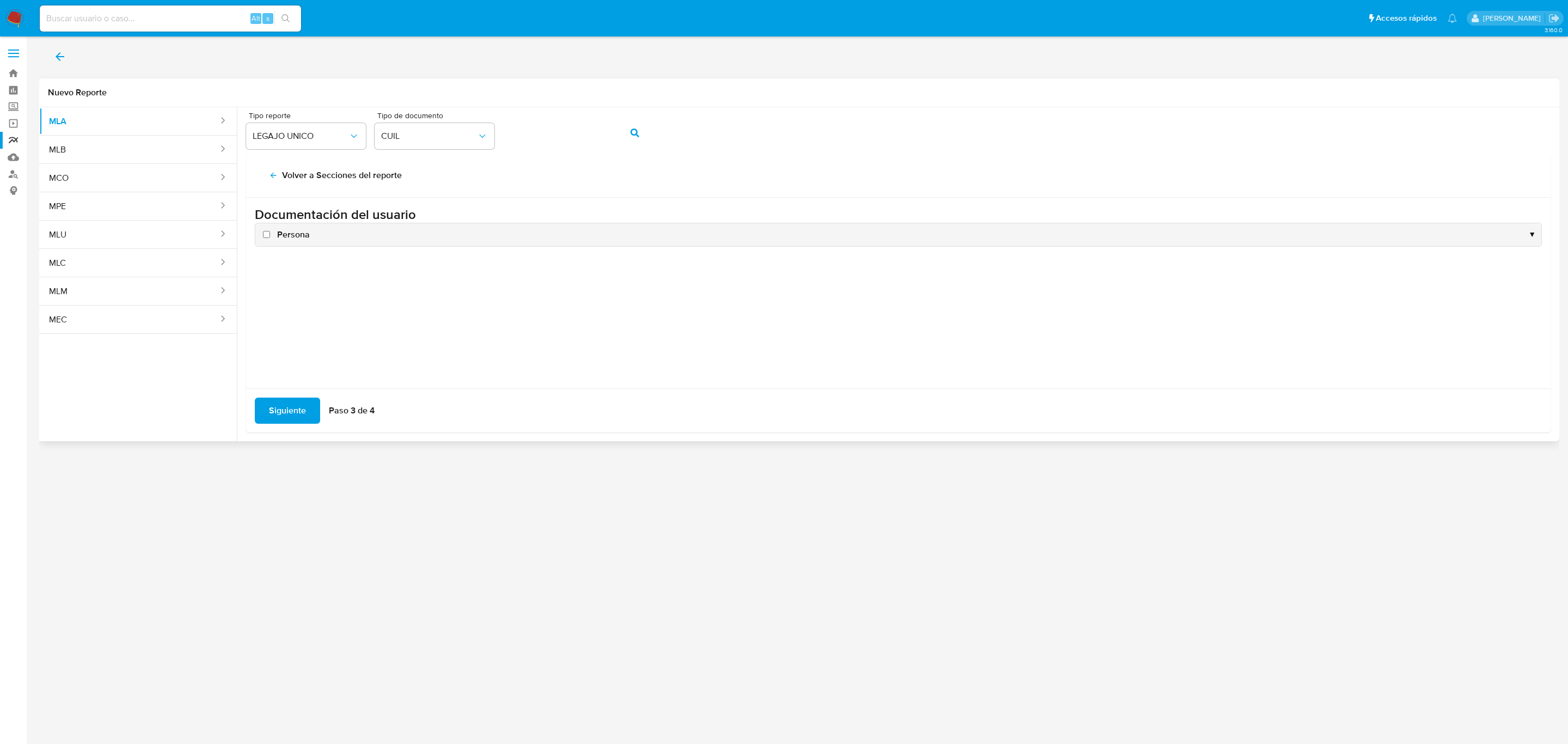
click at [296, 235] on span "Persona" at bounding box center [293, 235] width 33 height 12
click at [270, 235] on input "Persona" at bounding box center [267, 234] width 7 height 7
checkbox input "true"
click at [291, 416] on span "Siguiente" at bounding box center [287, 410] width 37 height 24
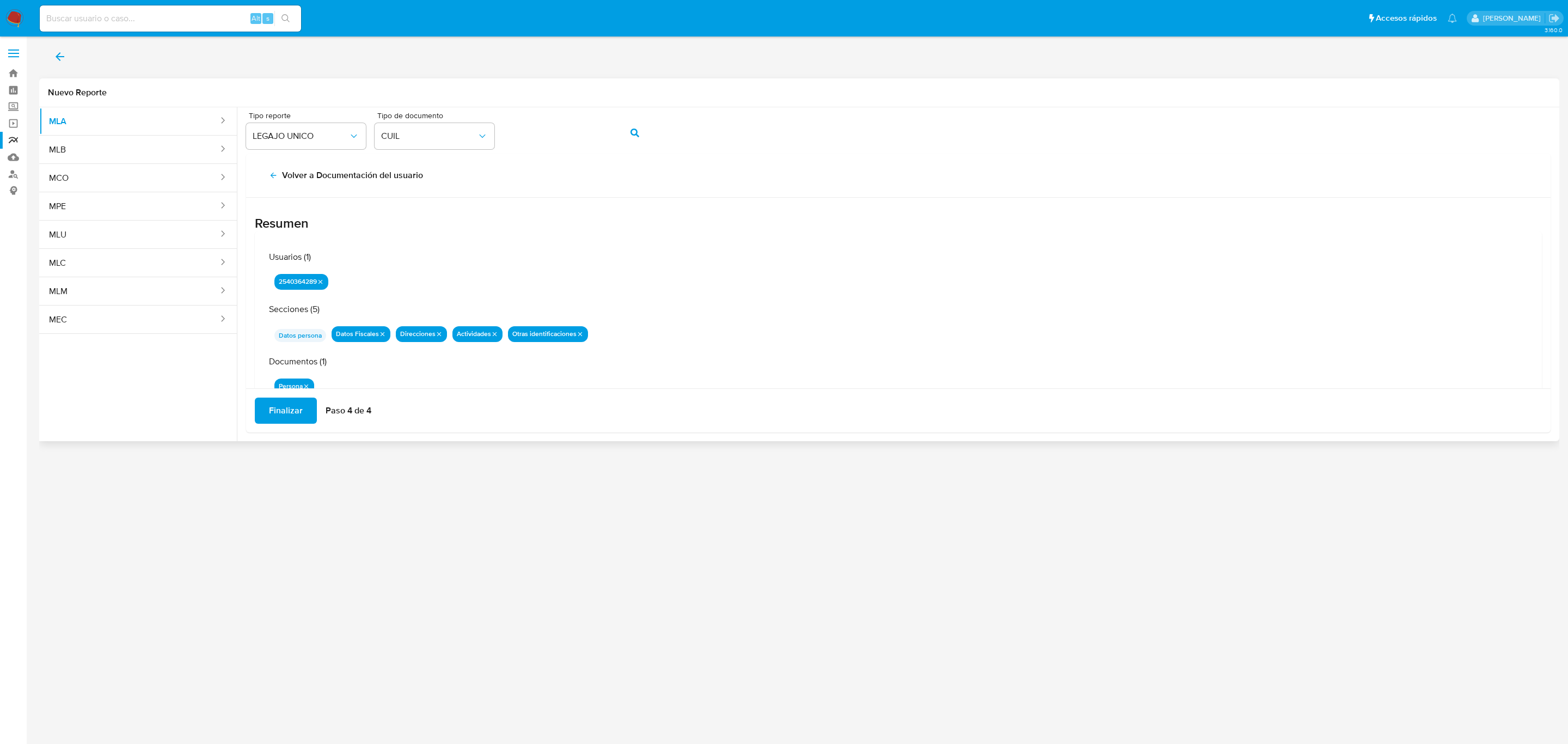
scroll to position [34, 0]
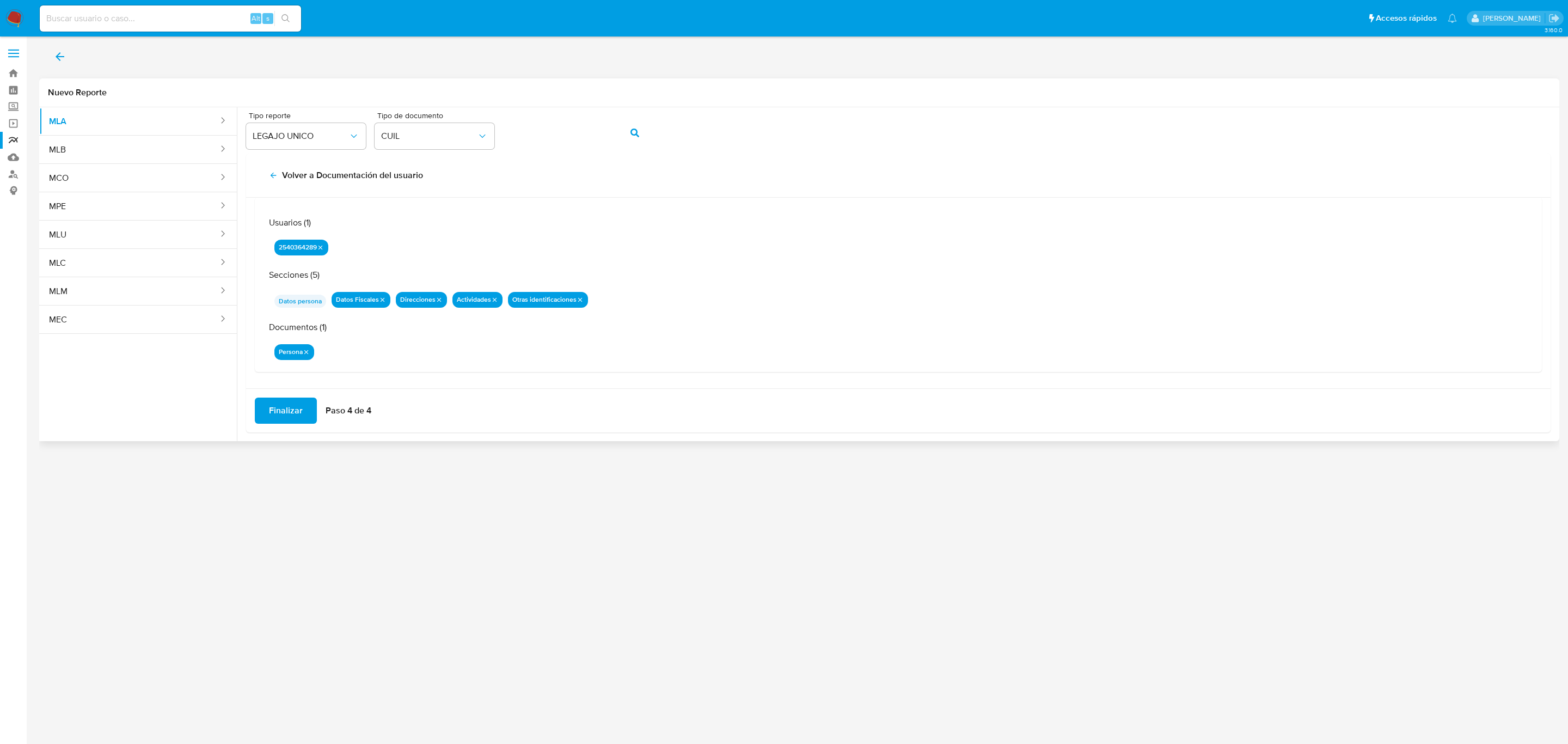
click at [282, 404] on span "Finalizar" at bounding box center [285, 410] width 33 height 24
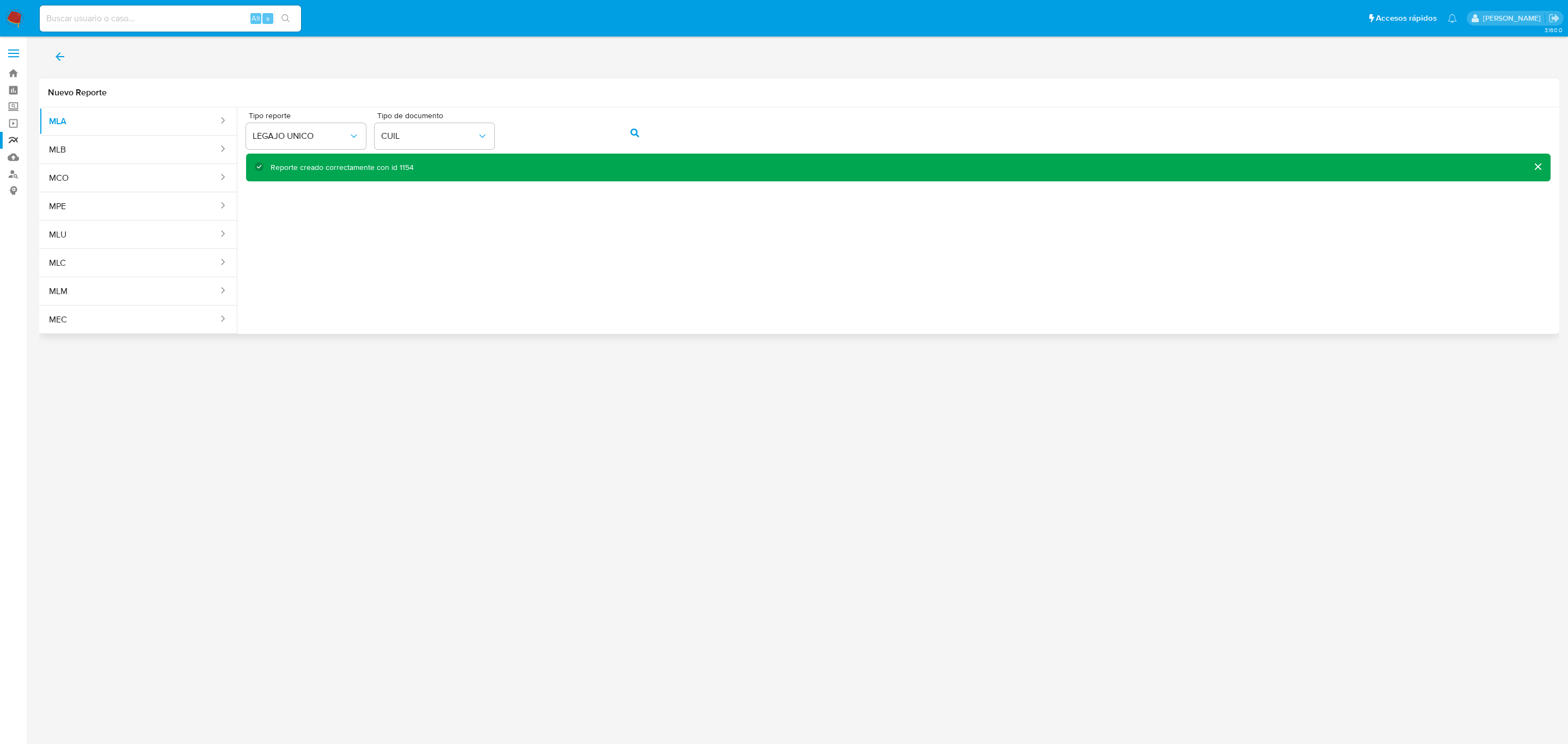
click at [586, 397] on div "3.160.0" at bounding box center [799, 390] width 1520 height 693
click at [62, 53] on icon "back" at bounding box center [60, 56] width 13 height 13
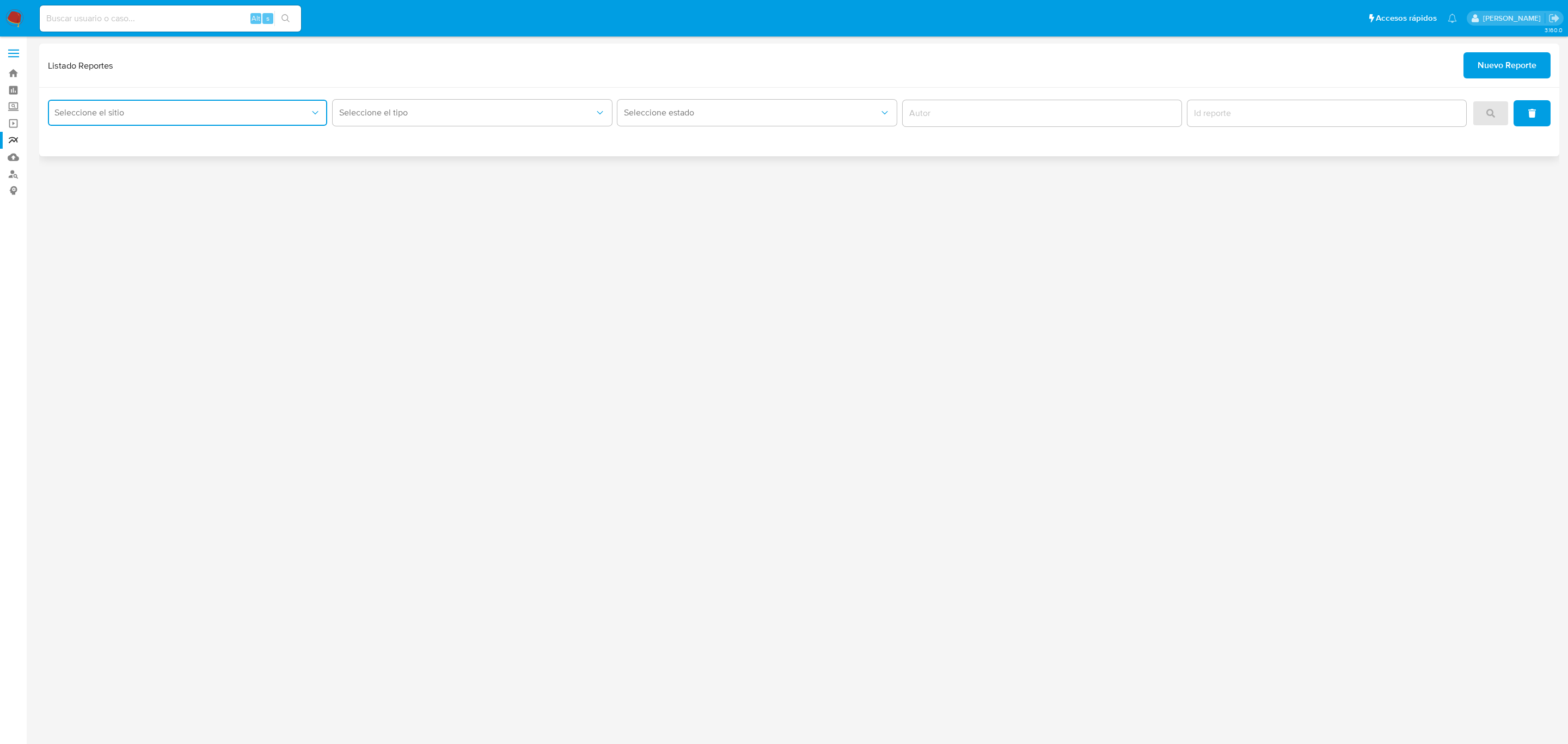
click at [228, 111] on span "Seleccione el sitio" at bounding box center [181, 113] width 255 height 11
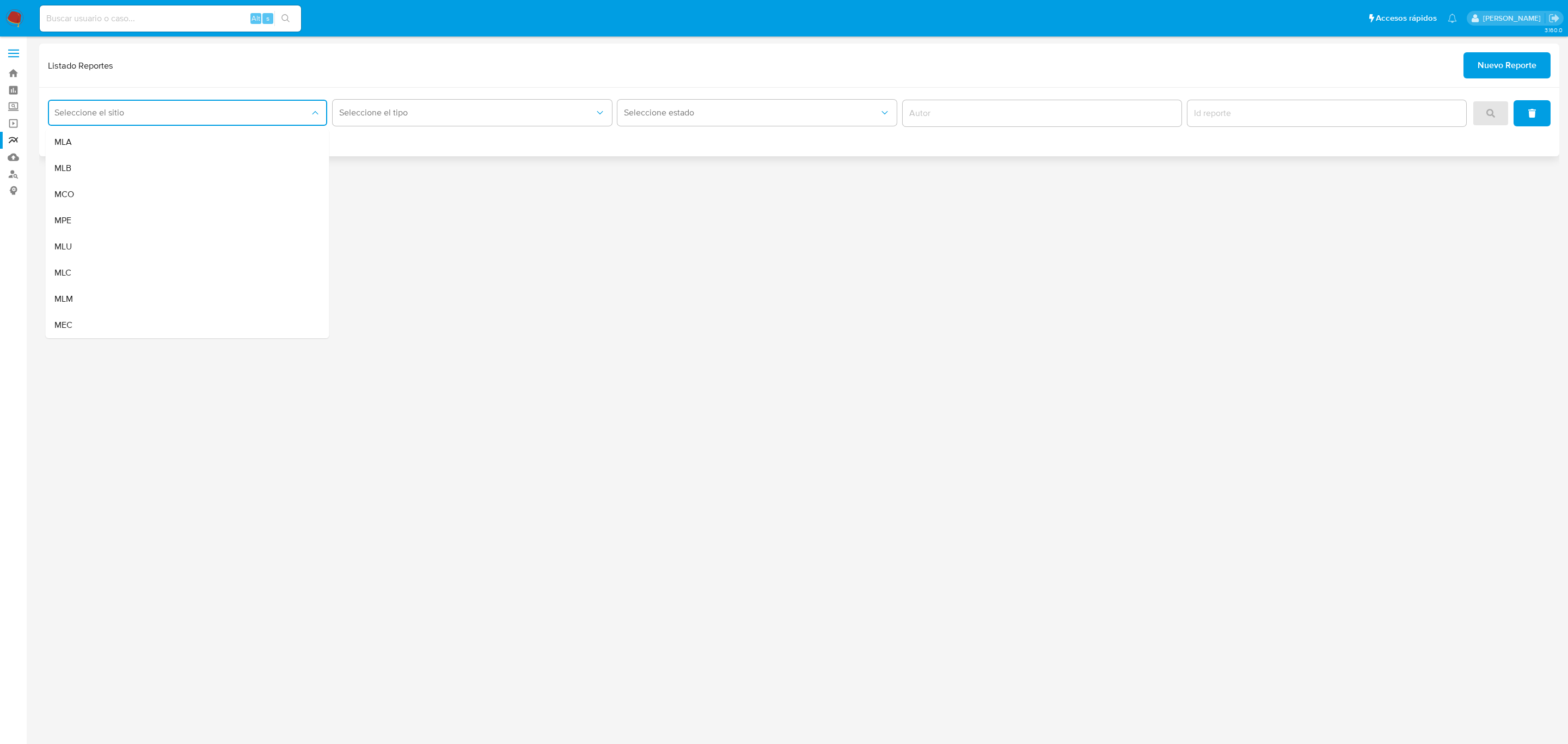
click at [213, 144] on div "MLA" at bounding box center [184, 142] width 260 height 26
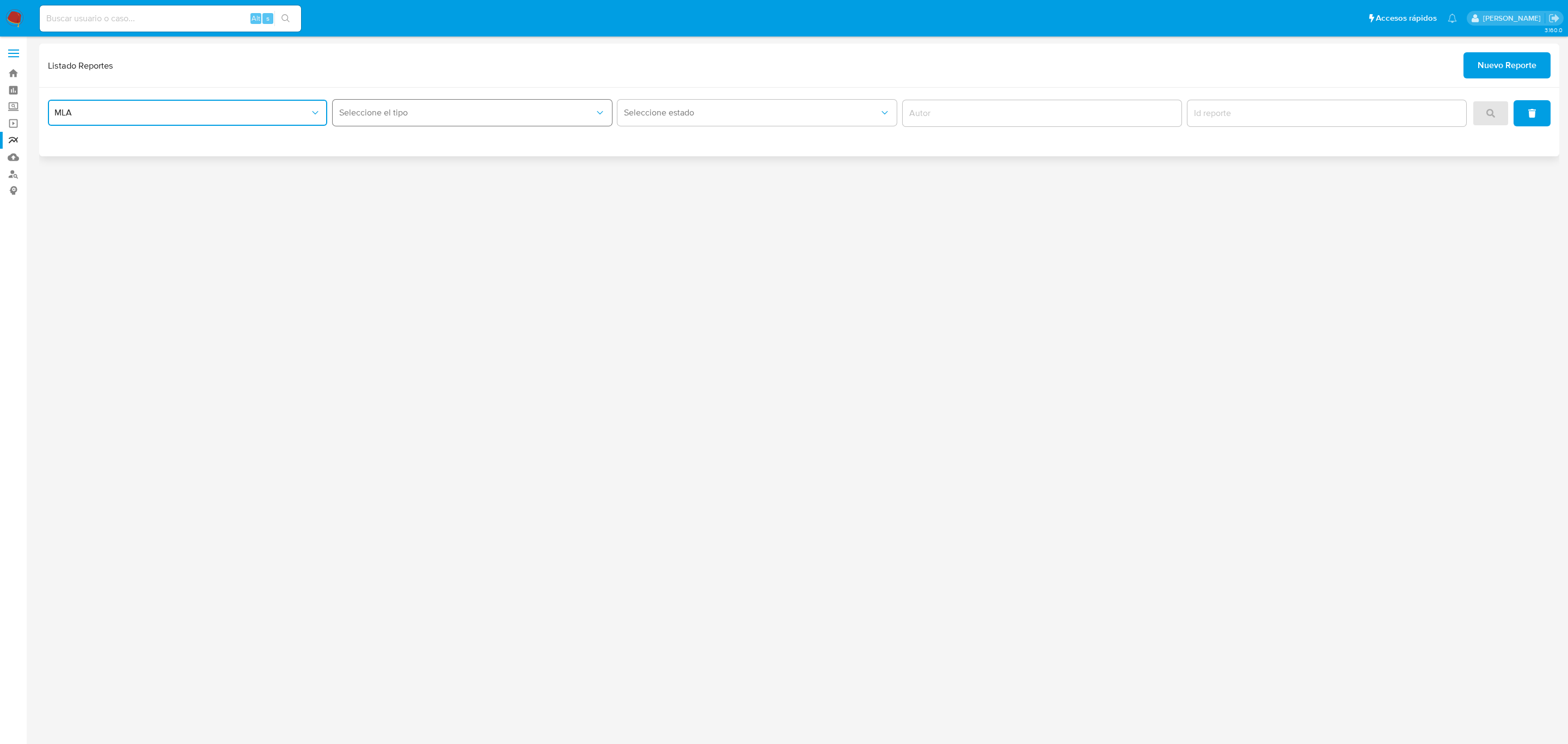
click at [362, 108] on span "Seleccione el tipo" at bounding box center [466, 113] width 255 height 11
click at [377, 172] on span "LEGAJO UNICO" at bounding box center [369, 168] width 61 height 11
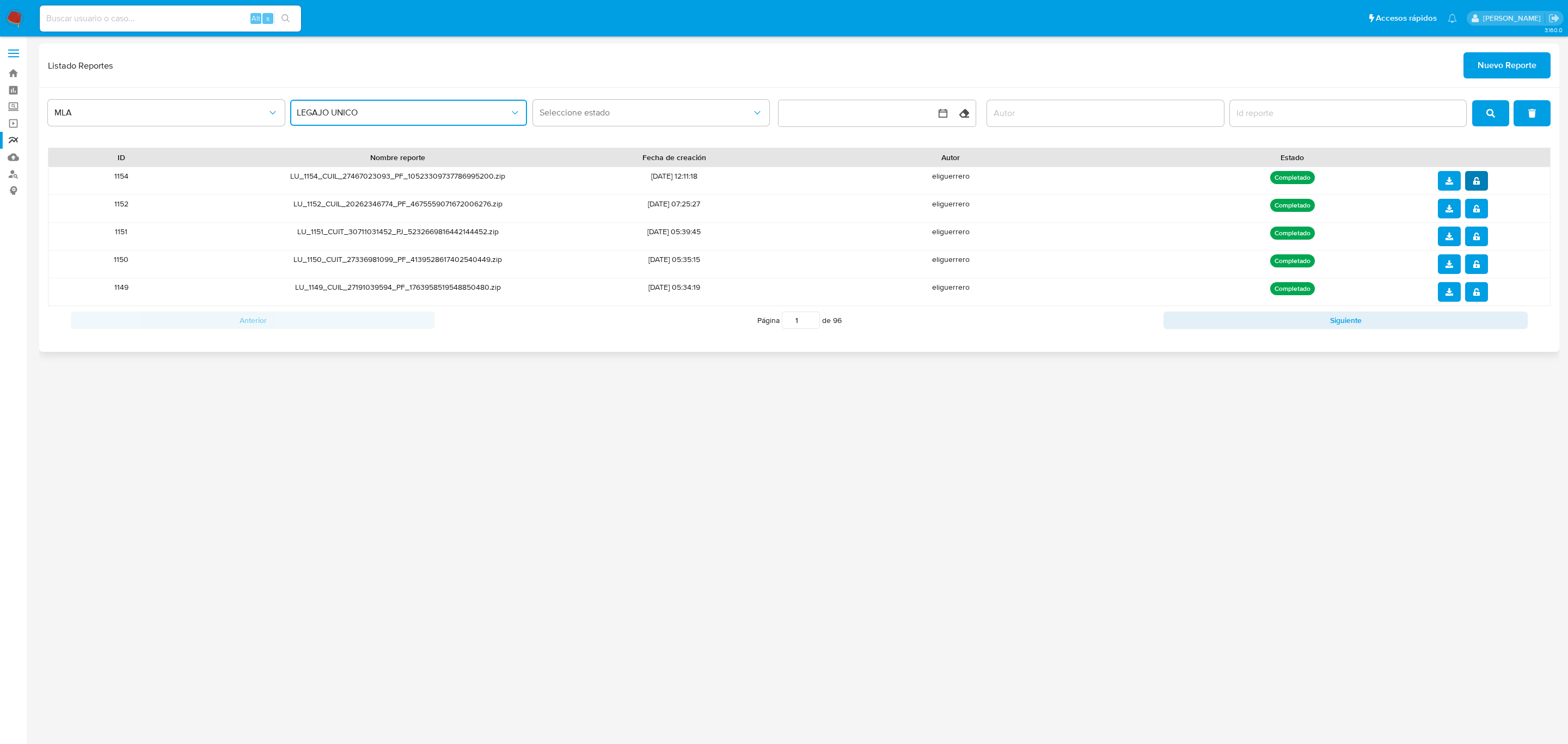
click at [1479, 182] on icon "notify_security" at bounding box center [1476, 181] width 7 height 8
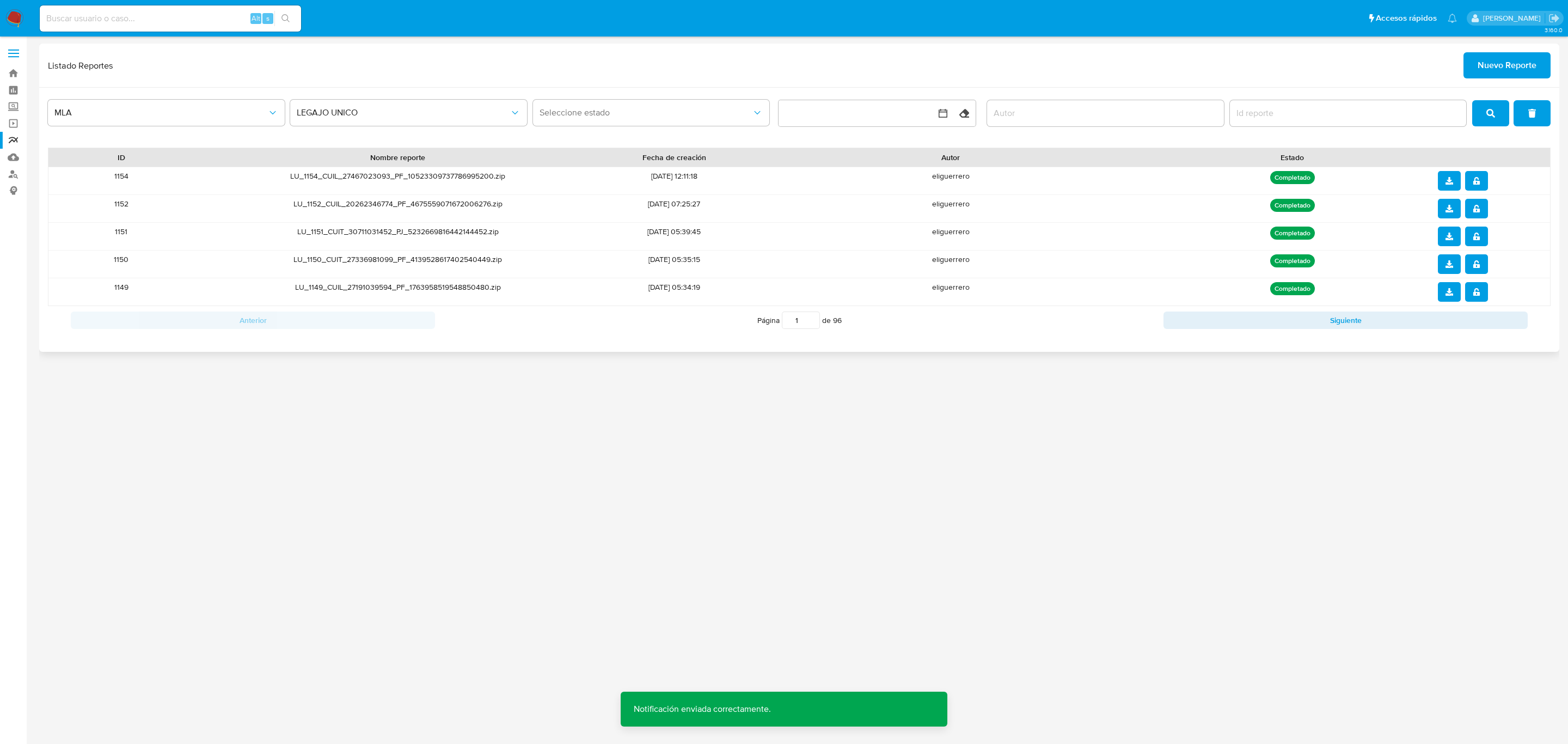
click at [1449, 183] on icon "download" at bounding box center [1449, 181] width 8 height 8
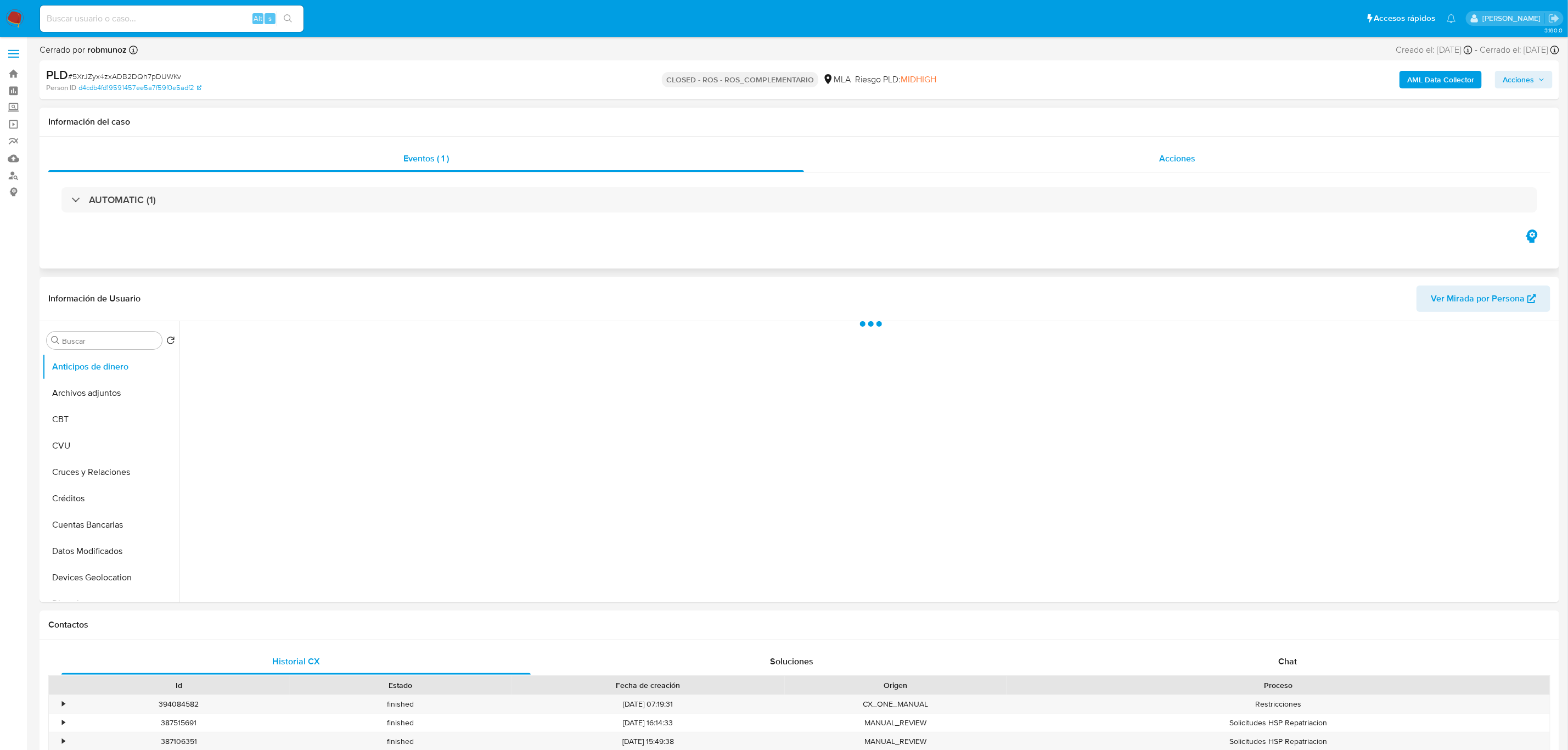
select select "10"
click at [1184, 152] on span "Acciones" at bounding box center [1177, 158] width 36 height 13
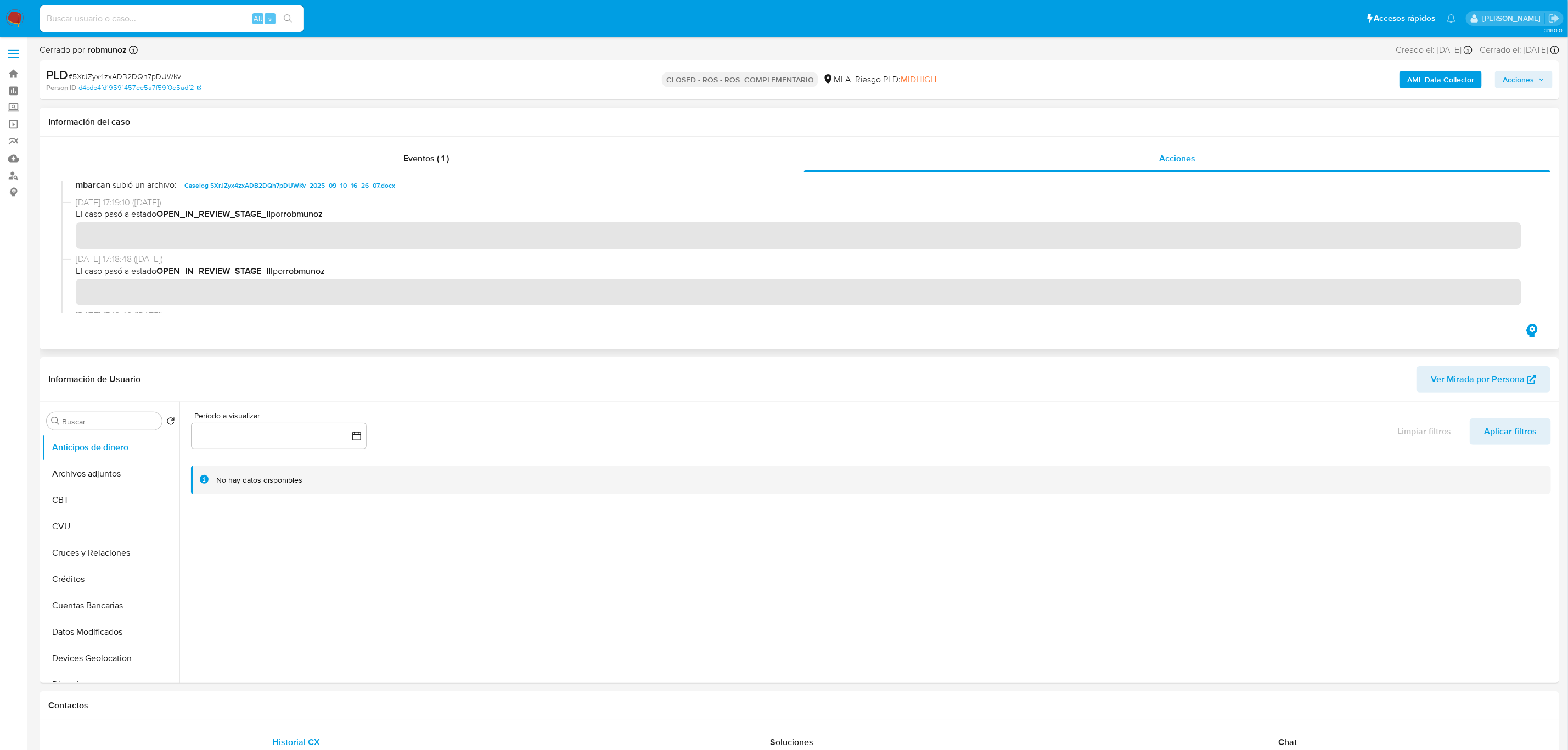
scroll to position [412, 0]
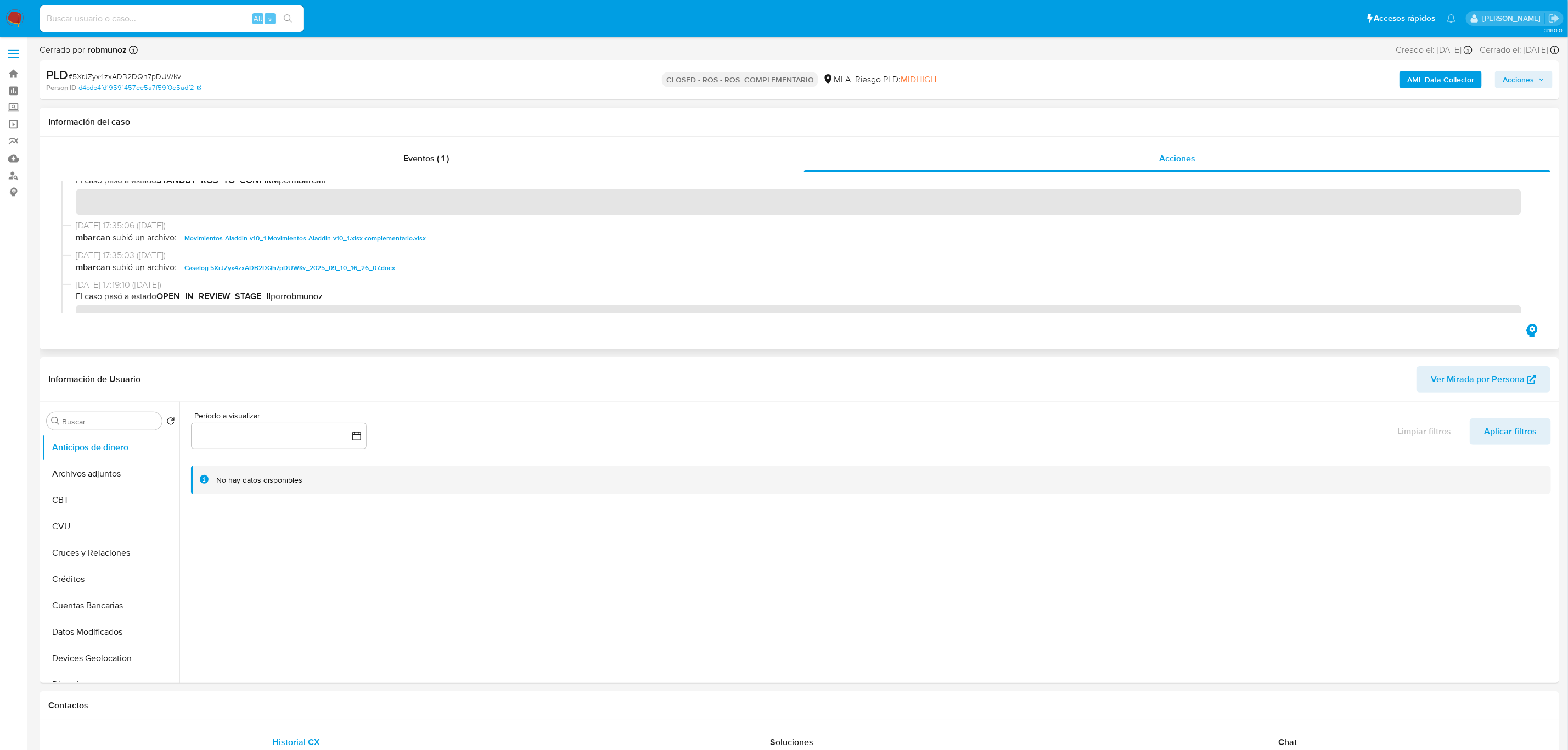
click at [306, 264] on span "Caselog 5XrJZyx4zxADB2DQh7pDUWKv_2025_09_10_16_26_07.docx" at bounding box center [290, 268] width 210 height 13
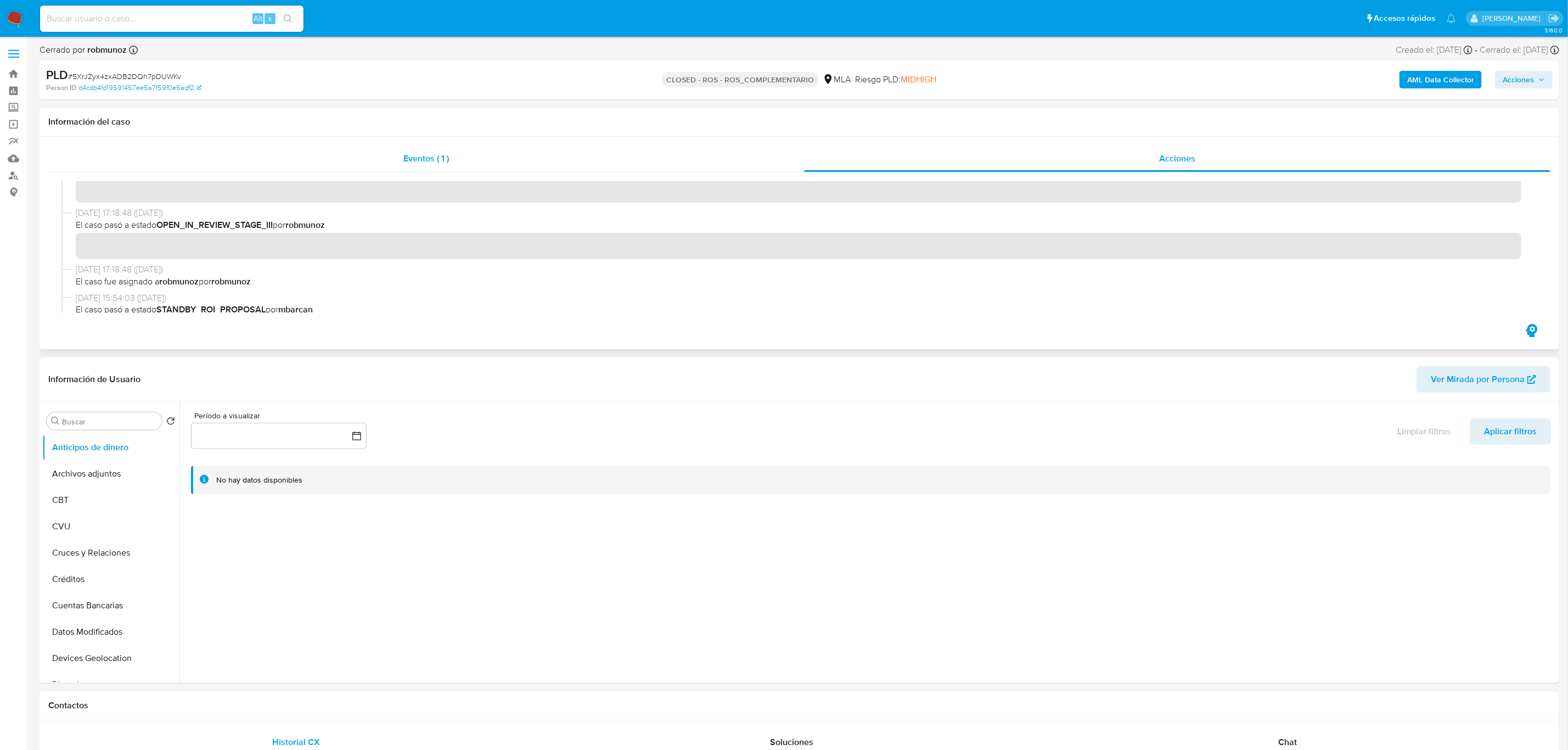
scroll to position [576, 0]
